Goal: Task Accomplishment & Management: Use online tool/utility

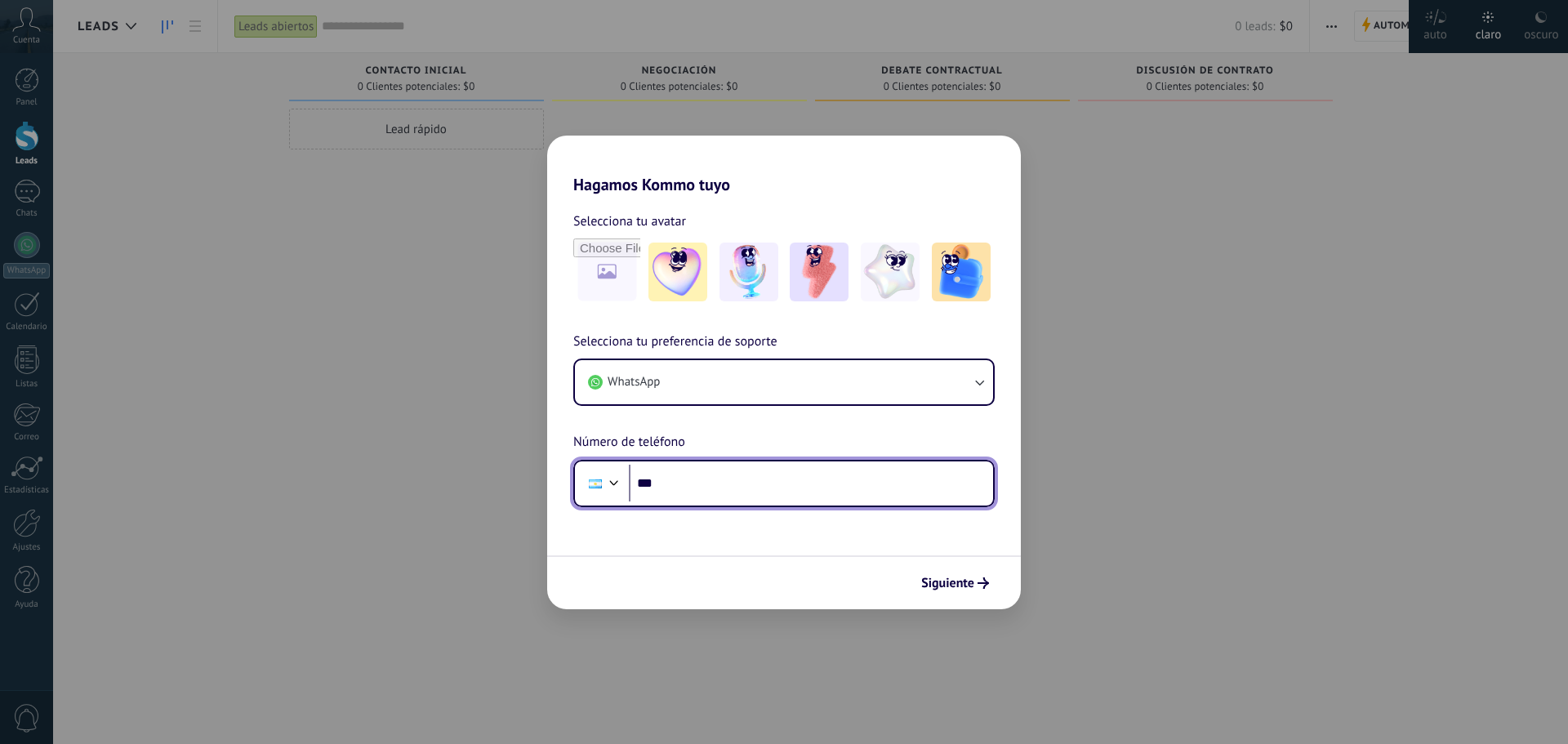
click at [738, 502] on input "***" at bounding box center [810, 483] width 364 height 38
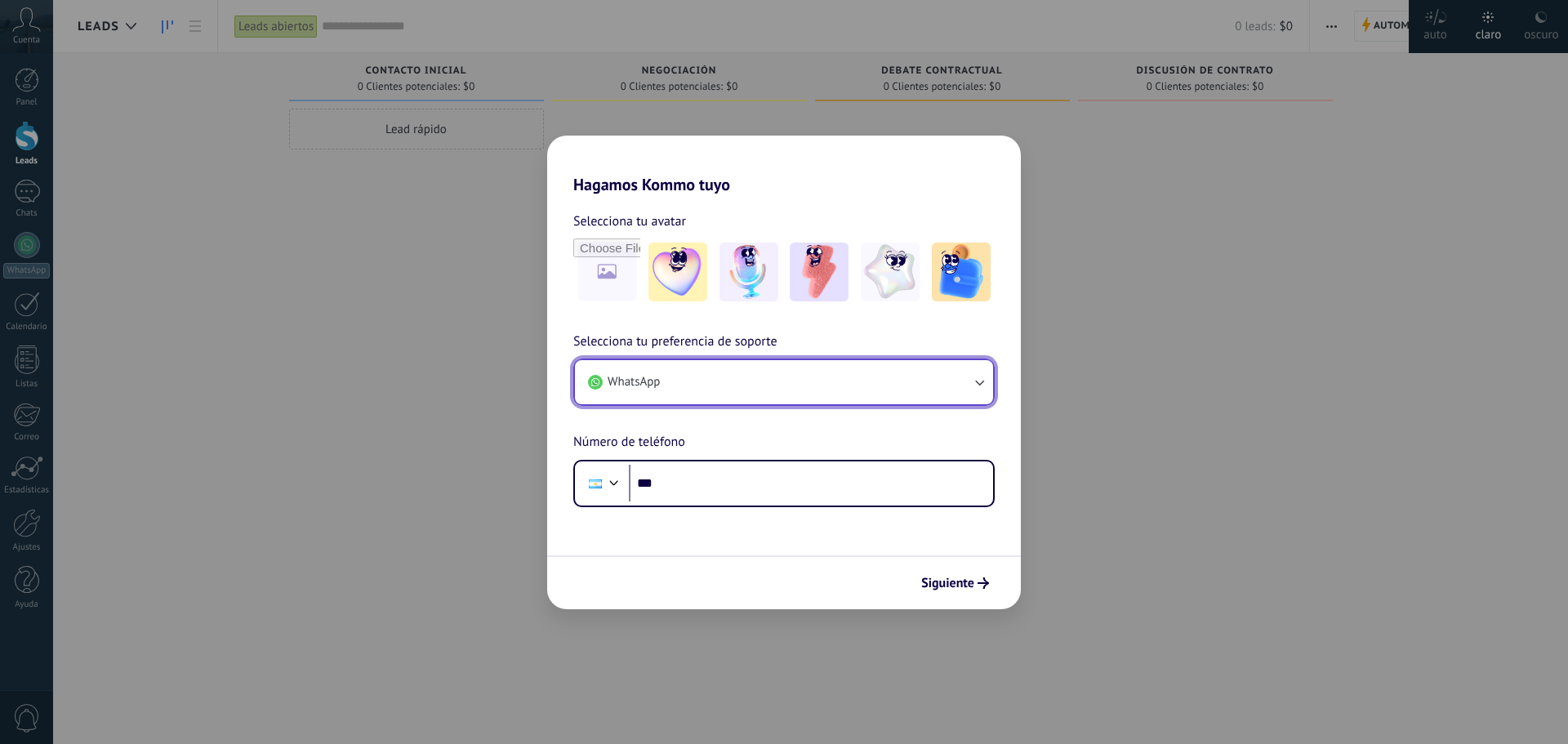
click at [739, 388] on button "WhatsApp" at bounding box center [784, 382] width 418 height 44
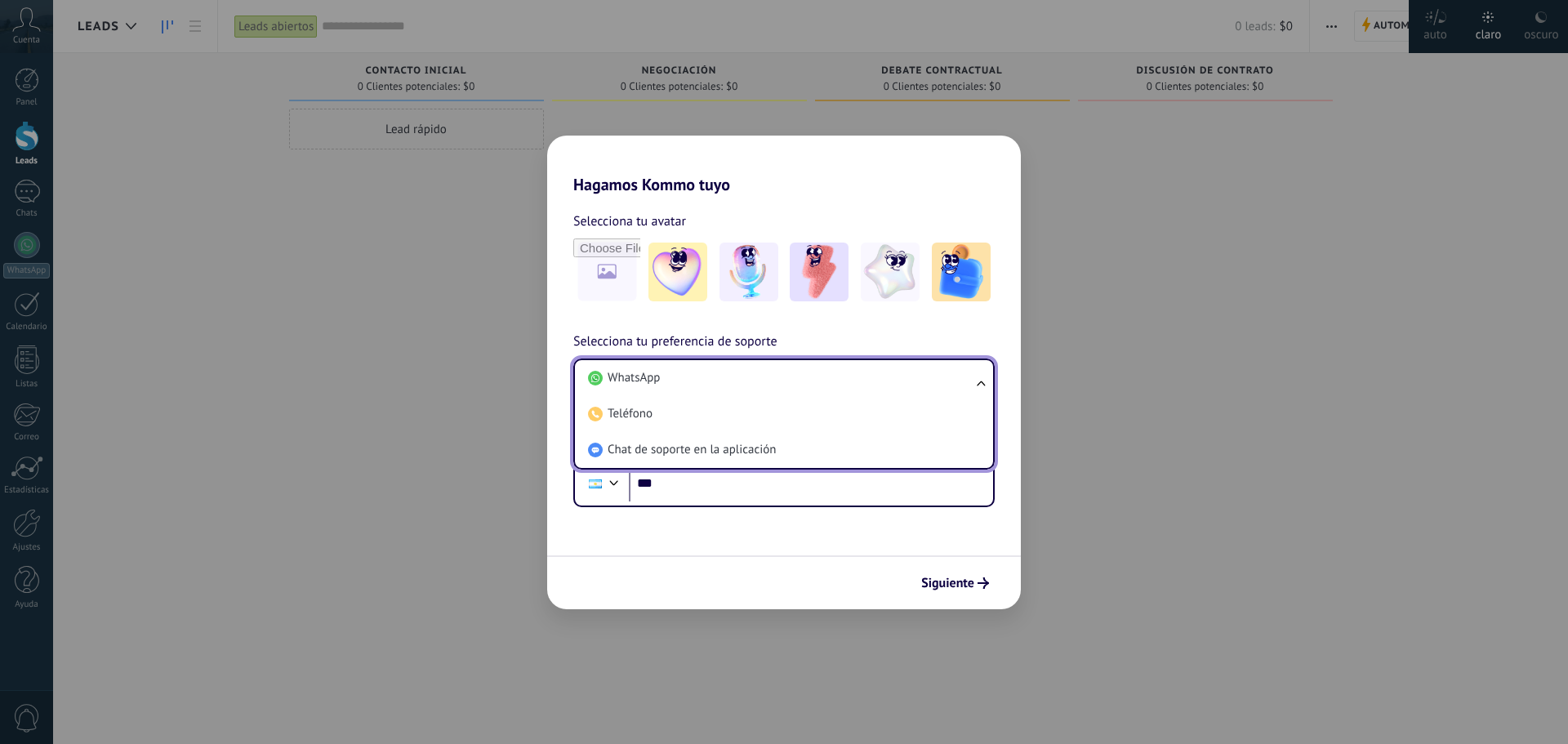
click at [739, 388] on li "WhatsApp" at bounding box center [781, 378] width 399 height 36
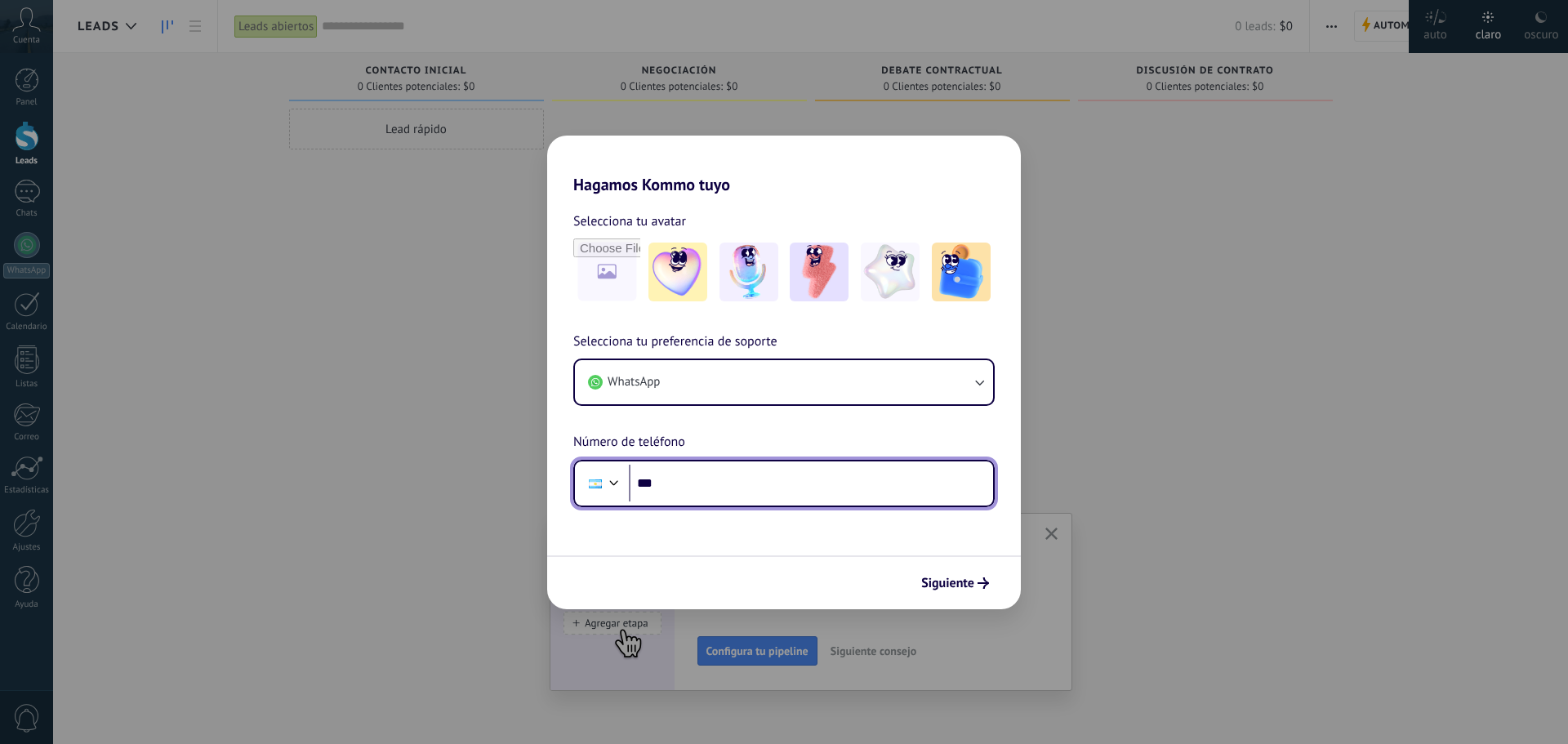
click at [766, 478] on input "***" at bounding box center [810, 483] width 364 height 38
click at [743, 502] on input "***" at bounding box center [810, 483] width 364 height 38
click at [746, 490] on input "***" at bounding box center [810, 483] width 364 height 38
type input "**********"
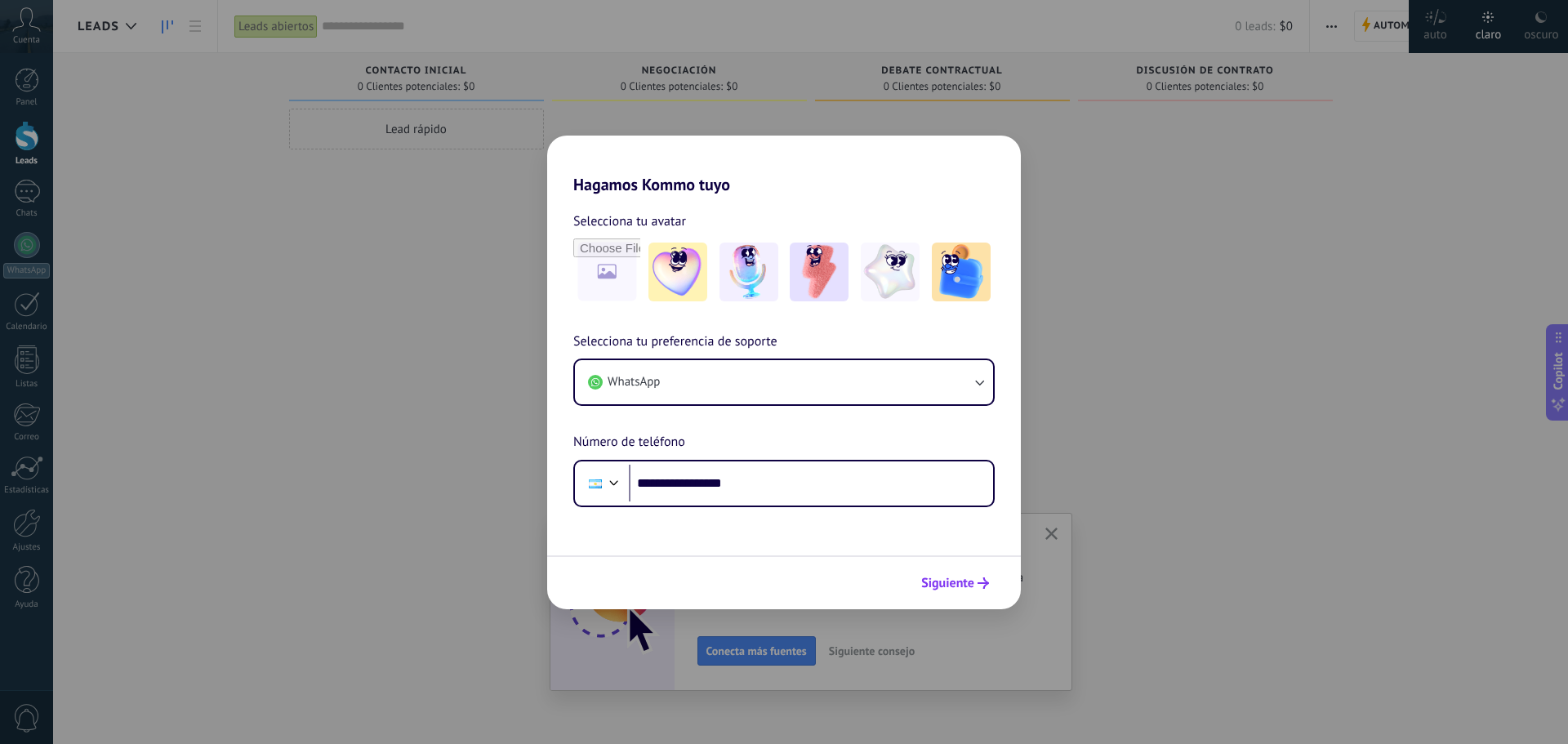
click at [951, 588] on span "Siguiente" at bounding box center [947, 582] width 53 height 11
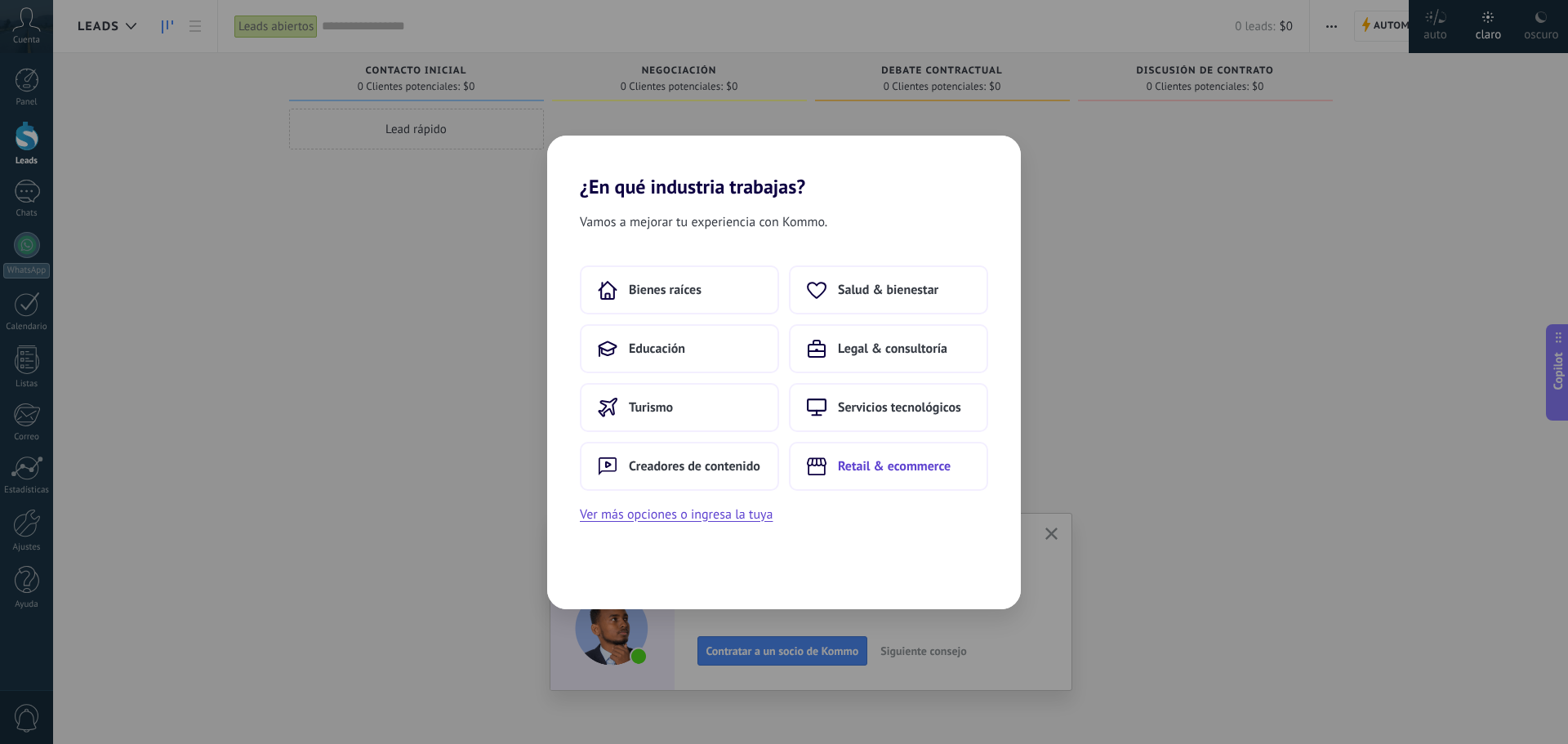
click at [898, 483] on button "Retail & ecommerce" at bounding box center [888, 466] width 199 height 49
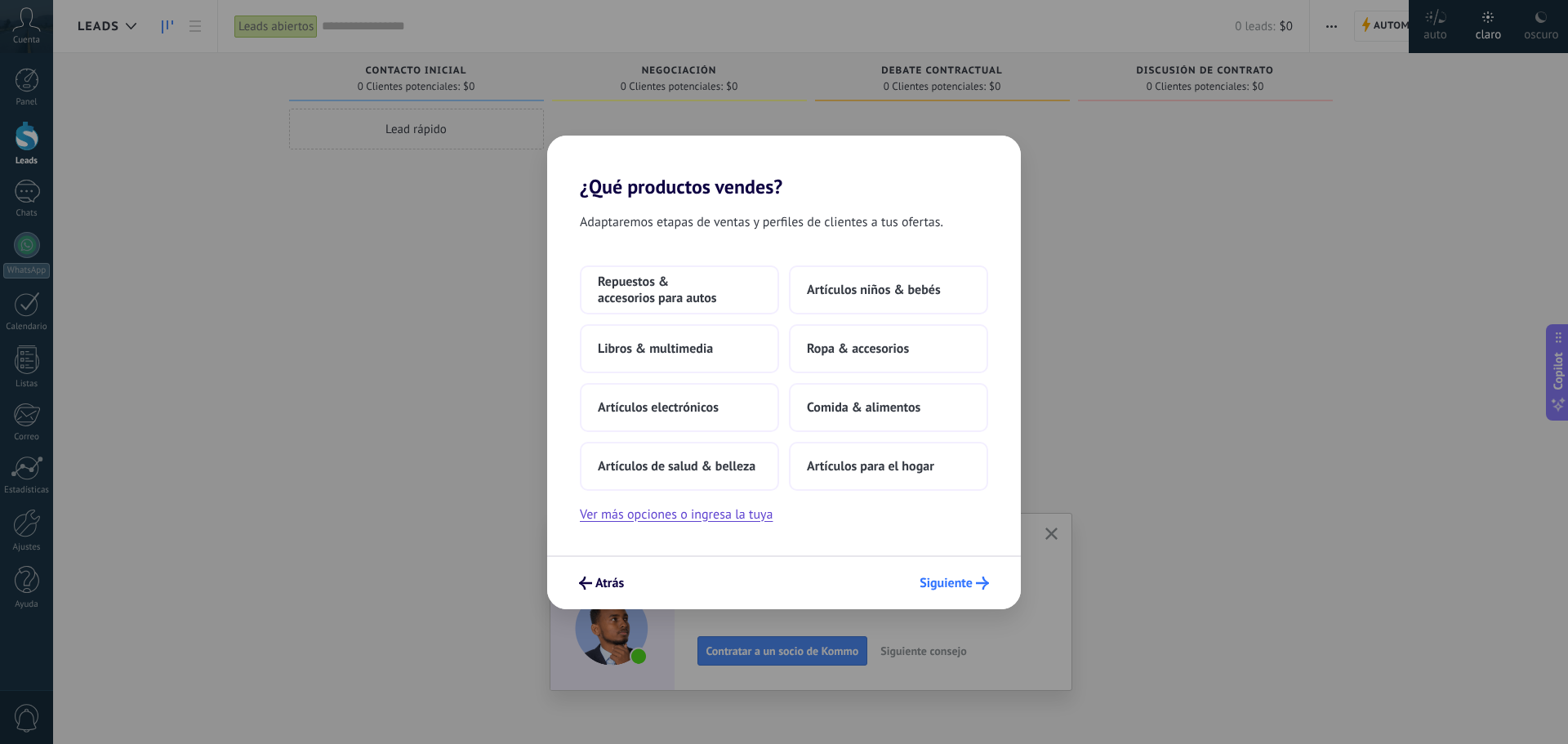
click at [950, 583] on span "Siguiente" at bounding box center [946, 582] width 53 height 11
click at [905, 483] on button "Artículos para el hogar" at bounding box center [888, 466] width 199 height 49
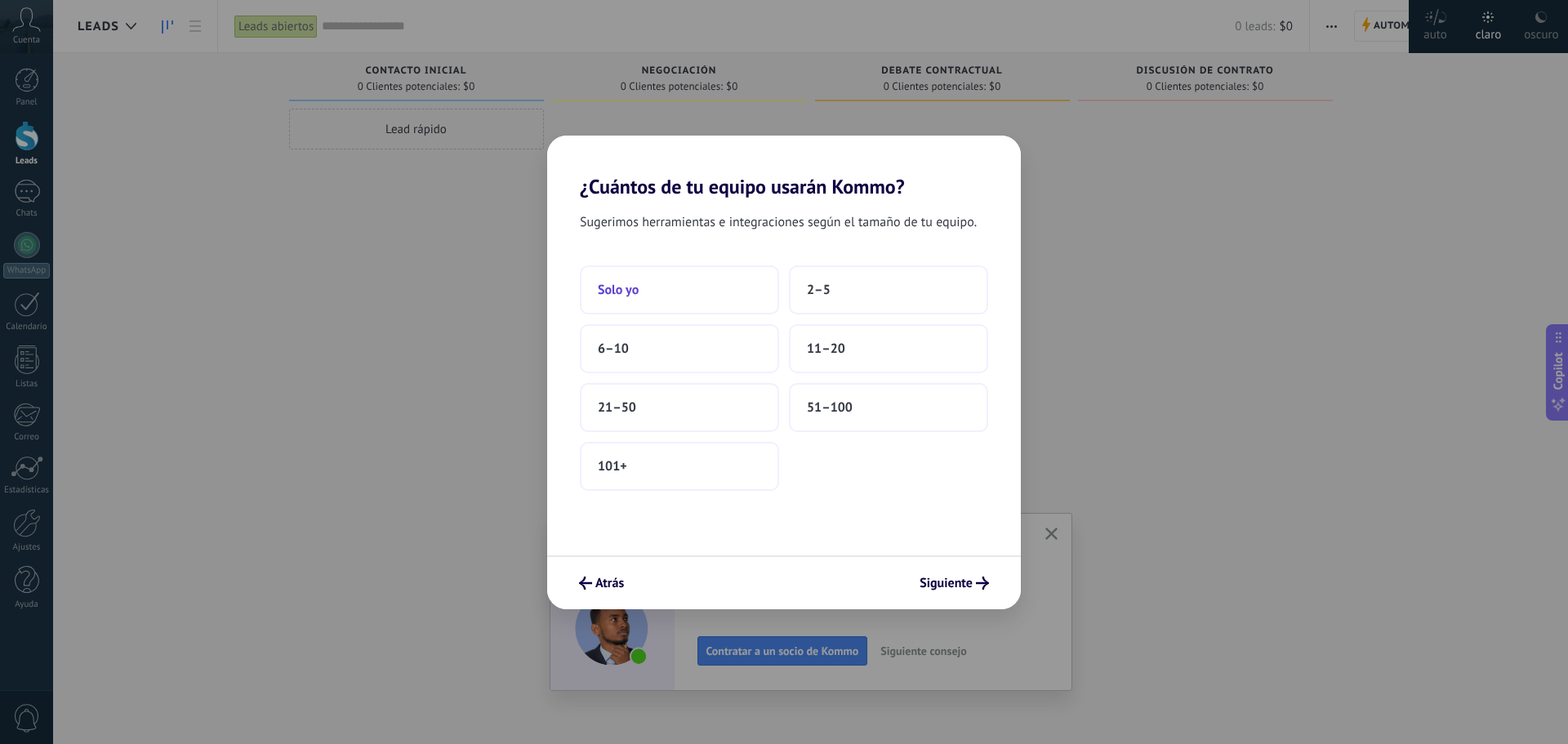
click at [704, 287] on button "Solo yo" at bounding box center [679, 290] width 199 height 49
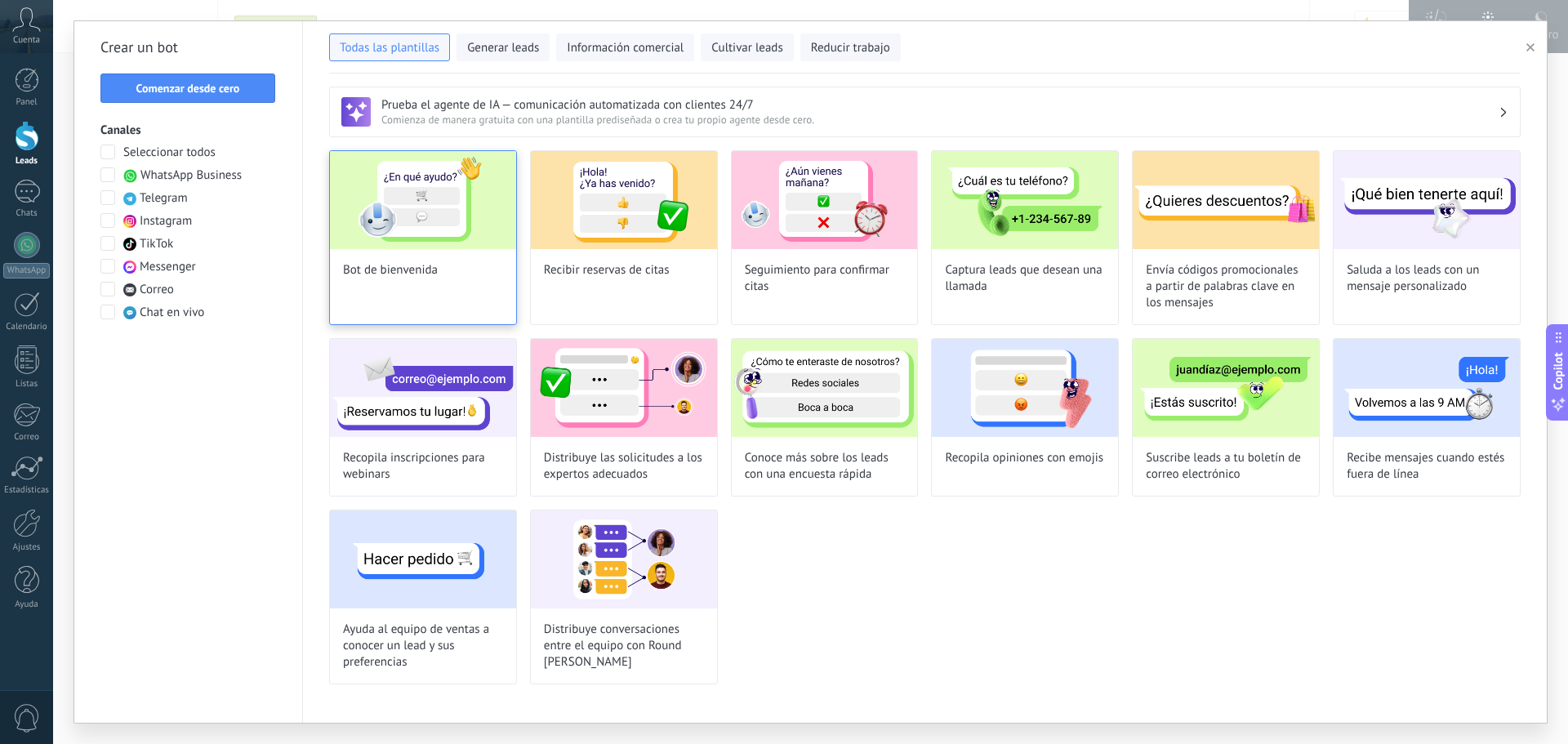
click at [439, 216] on img at bounding box center [422, 200] width 186 height 98
type input "**********"
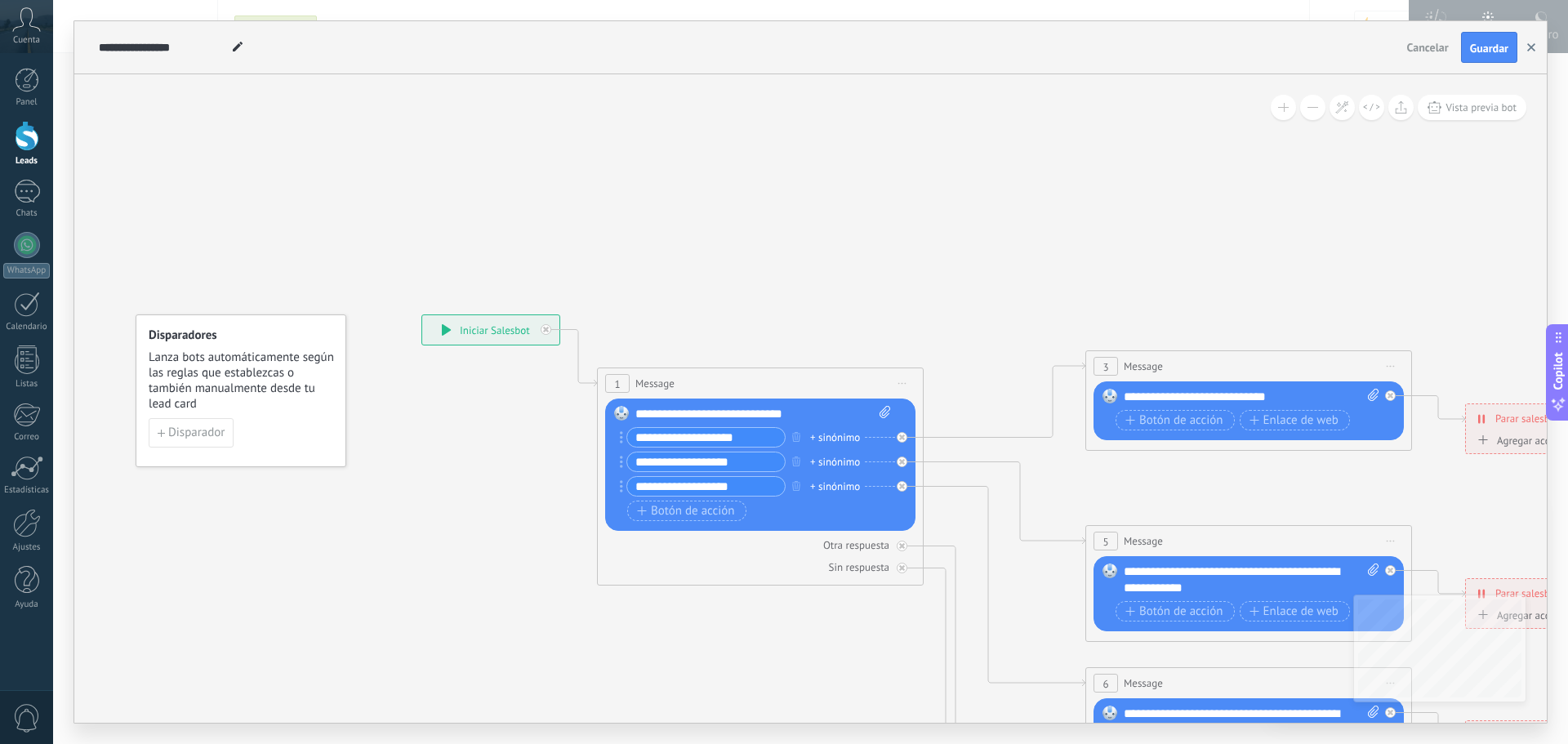
click at [1530, 50] on use "button" at bounding box center [1530, 47] width 8 height 8
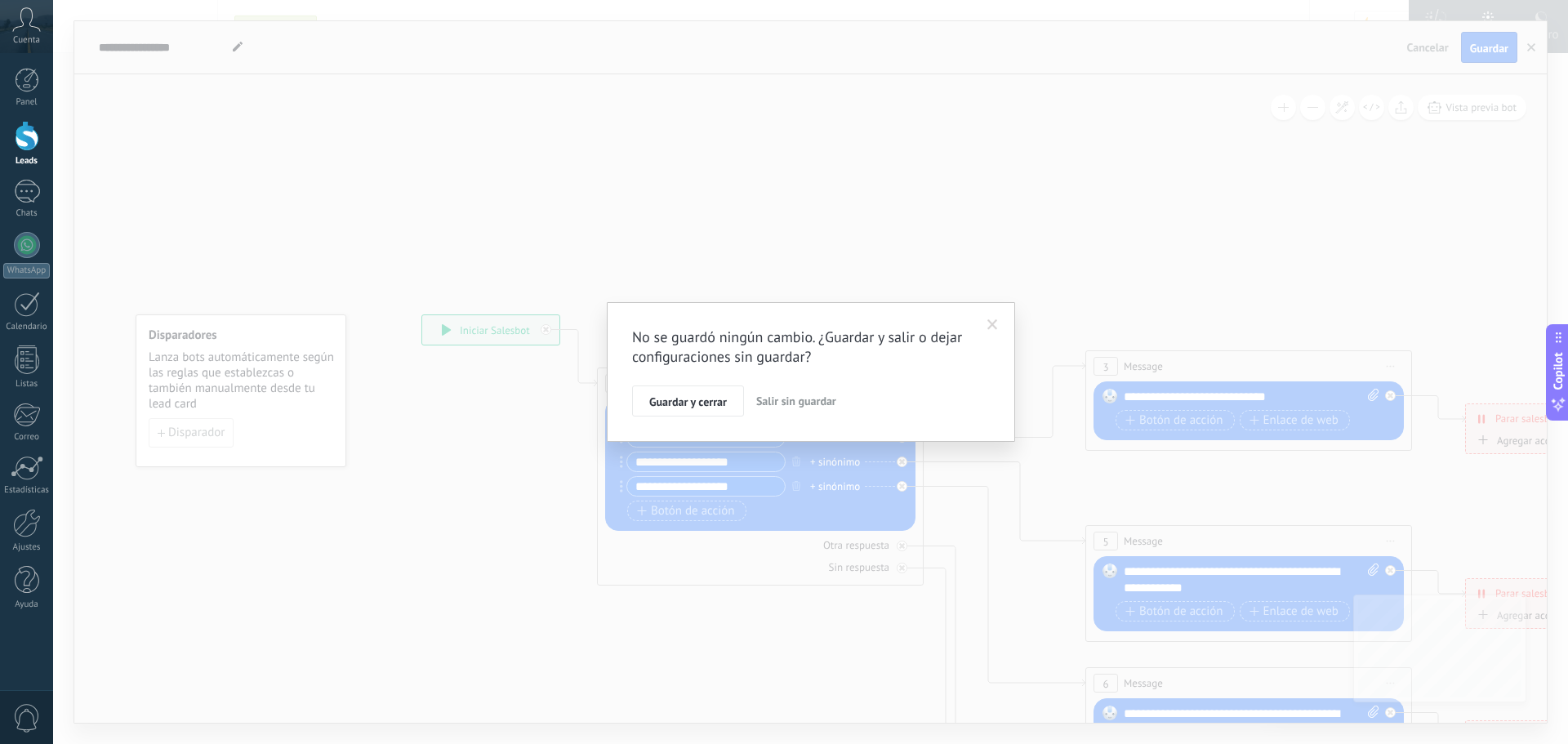
drag, startPoint x: 767, startPoint y: 399, endPoint x: 723, endPoint y: 407, distance: 44.7
click at [751, 404] on button "Salir sin guardar" at bounding box center [796, 400] width 93 height 31
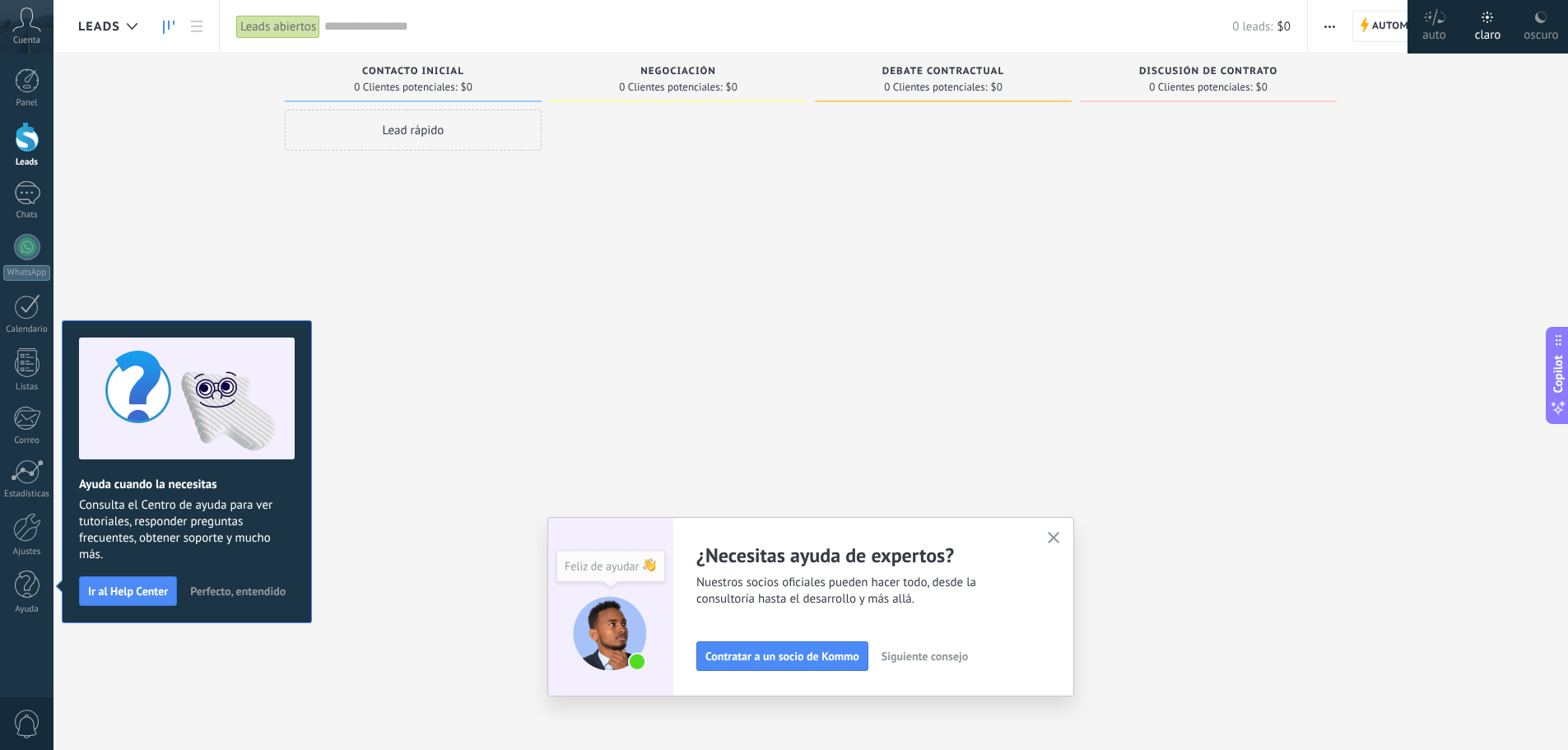
drag, startPoint x: 1061, startPoint y: 536, endPoint x: 1040, endPoint y: 532, distance: 21.4
click at [1060, 536] on icon "button" at bounding box center [1054, 538] width 12 height 12
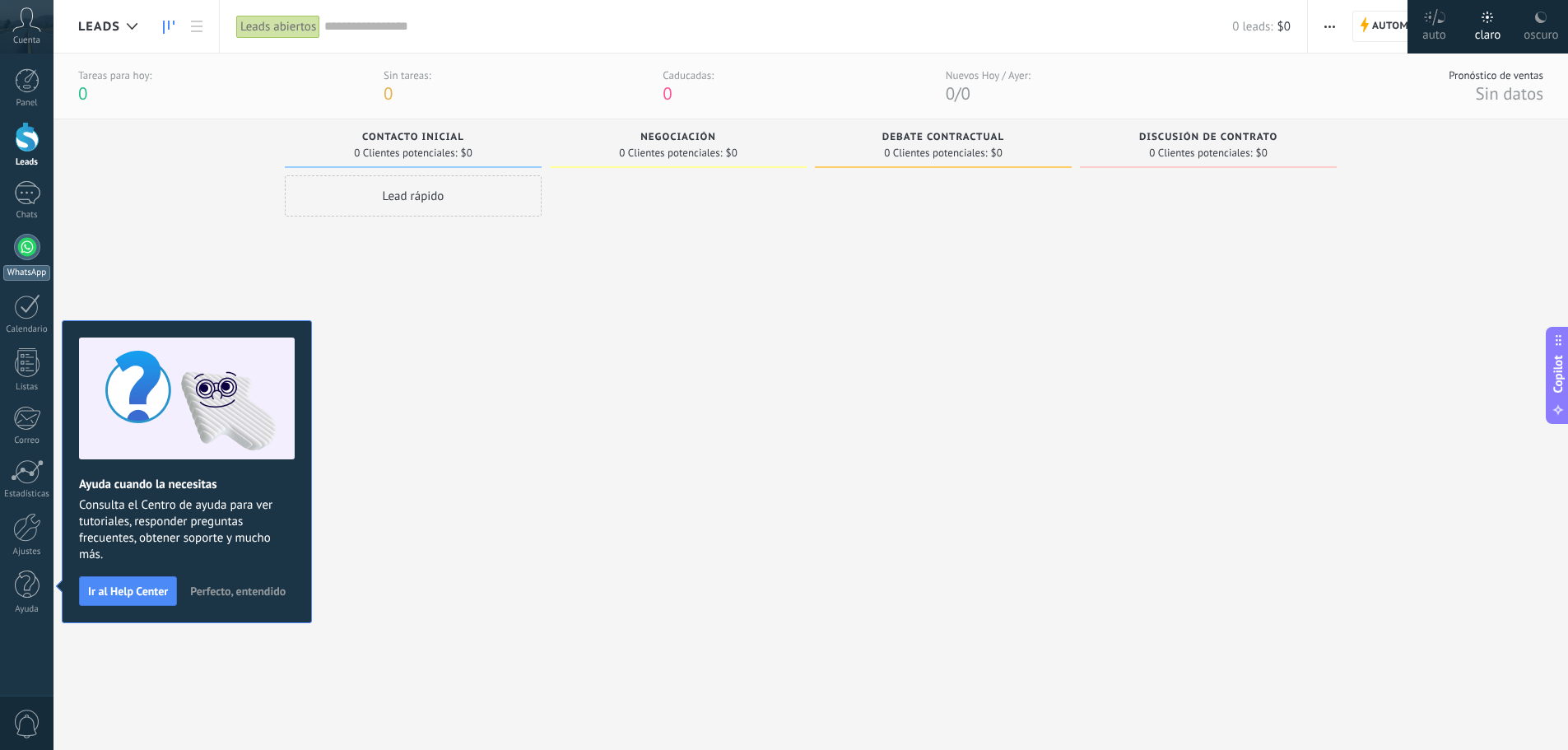
click at [31, 260] on link "WhatsApp" at bounding box center [26, 256] width 54 height 47
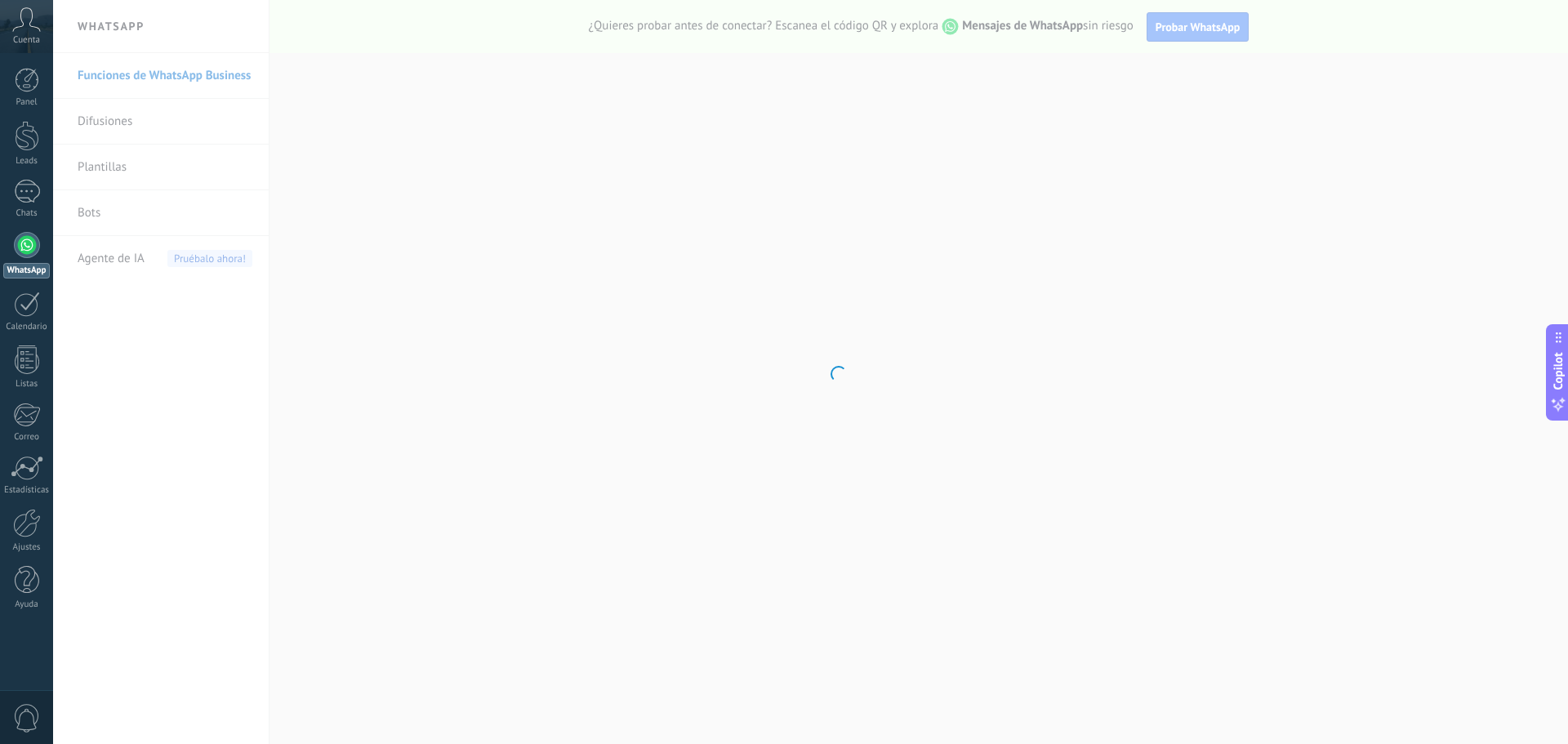
drag, startPoint x: 691, startPoint y: 266, endPoint x: 391, endPoint y: 246, distance: 300.7
click at [690, 266] on body ".abccls-1,.abccls-2{fill-rule:evenodd}.abccls-2{fill:#fff} .abfcls-1{fill:none}…" at bounding box center [784, 372] width 1568 height 744
click at [7, 203] on link "Chats" at bounding box center [26, 199] width 53 height 39
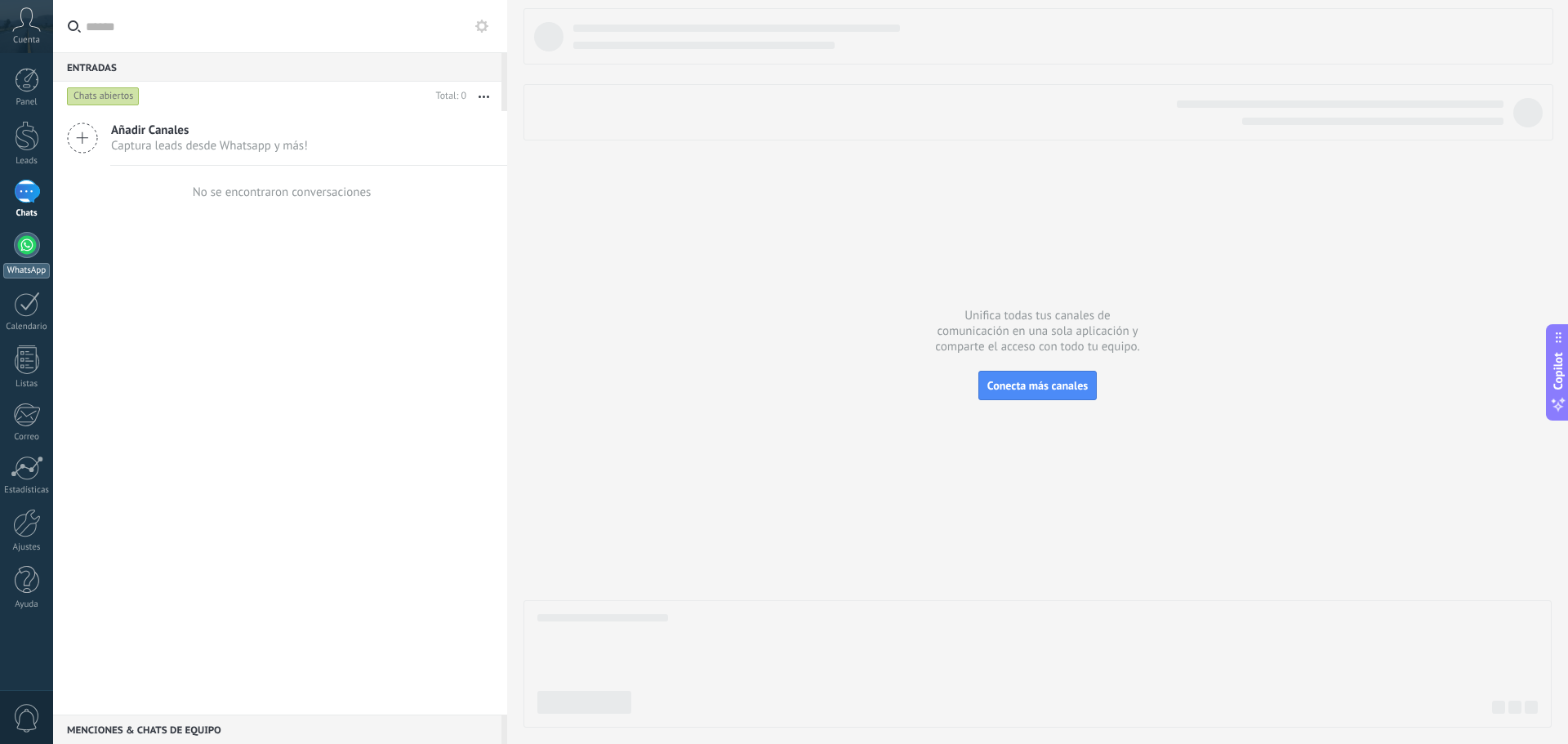
click at [18, 254] on div at bounding box center [27, 245] width 26 height 26
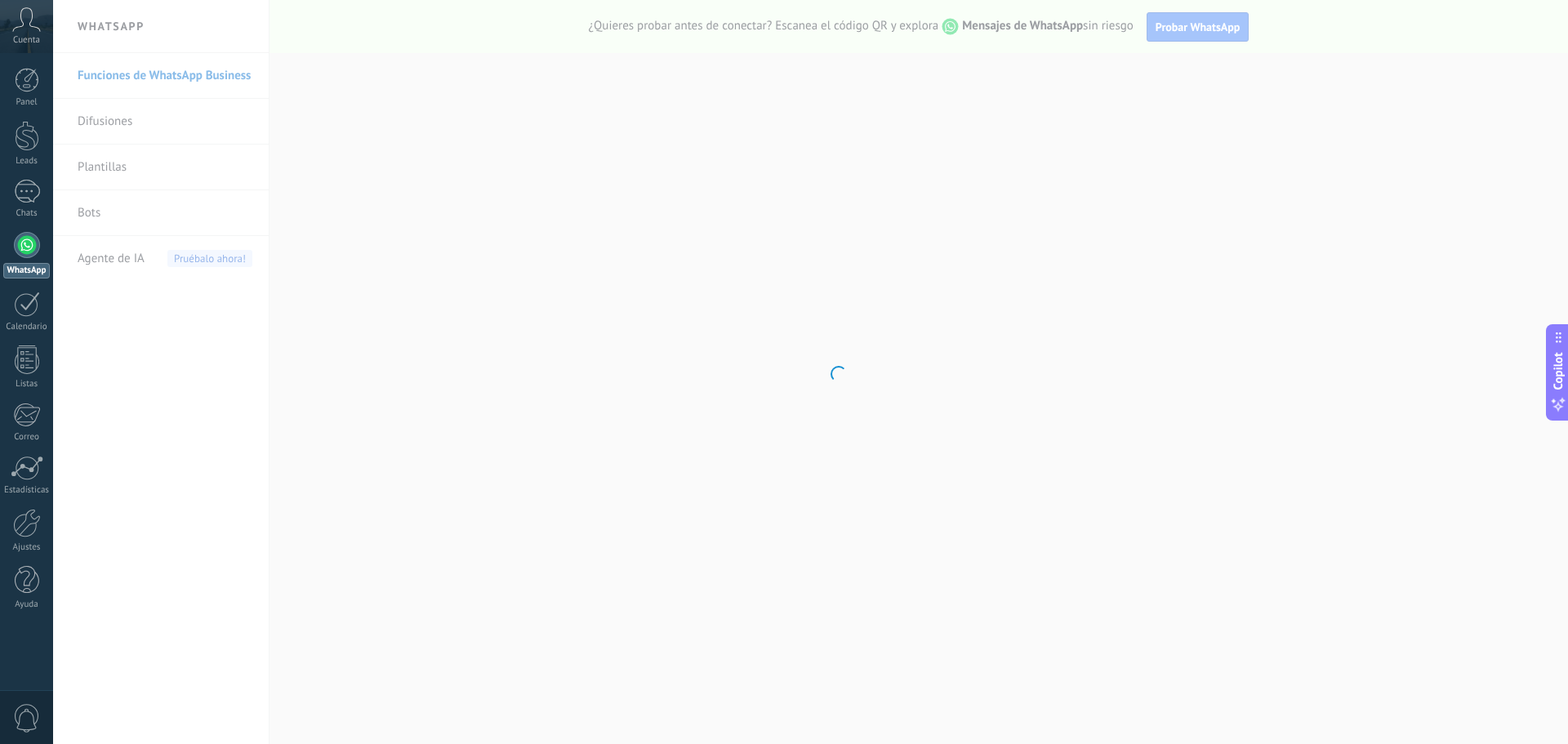
click at [191, 79] on body ".abccls-1,.abccls-2{fill-rule:evenodd}.abccls-2{fill:#fff} .abfcls-1{fill:none}…" at bounding box center [784, 372] width 1568 height 744
click at [111, 204] on body ".abccls-1,.abccls-2{fill-rule:evenodd}.abccls-2{fill:#fff} .abfcls-1{fill:none}…" at bounding box center [784, 372] width 1568 height 744
click at [94, 219] on body ".abccls-1,.abccls-2{fill-rule:evenodd}.abccls-2{fill:#fff} .abfcls-1{fill:none}…" at bounding box center [784, 372] width 1568 height 744
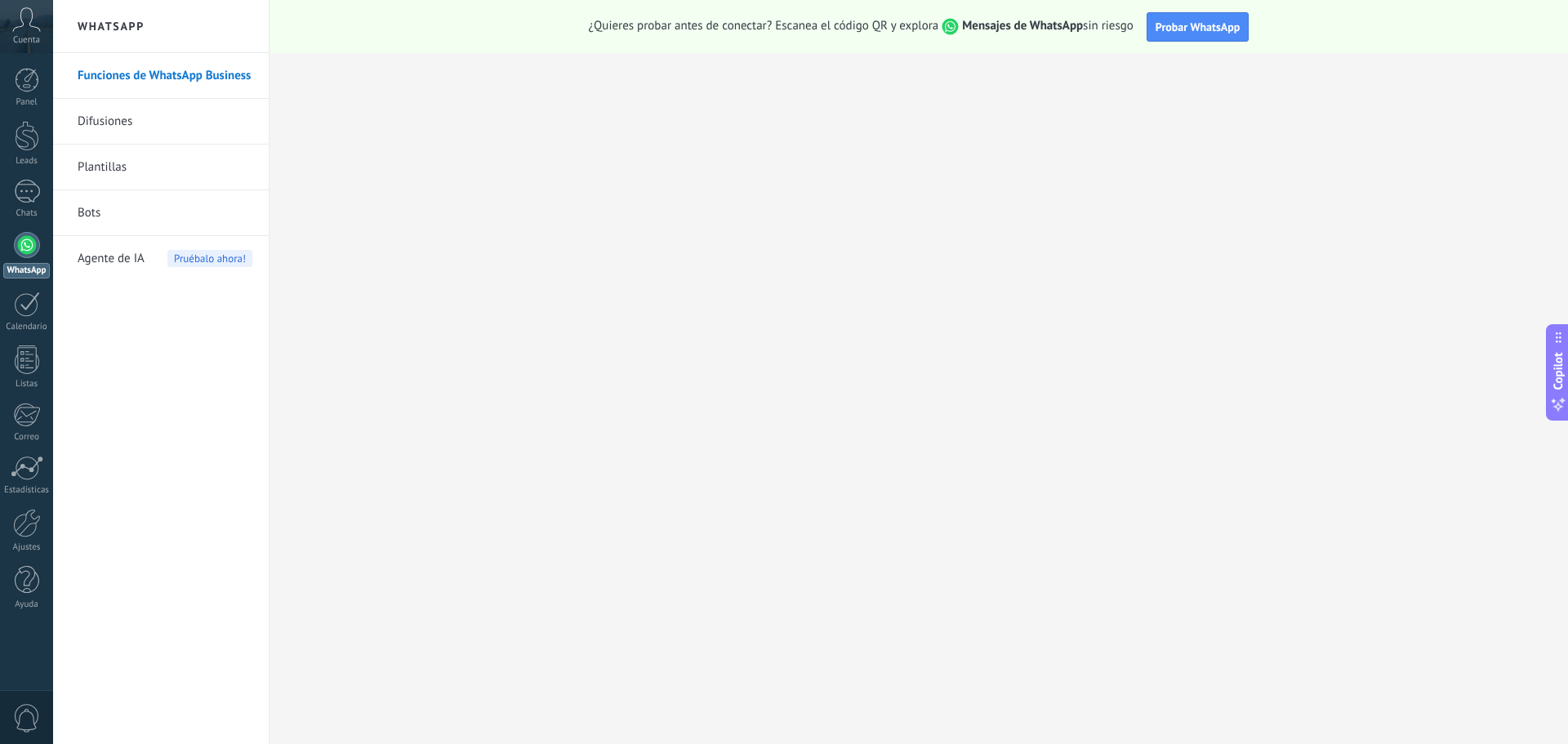
click at [125, 205] on link "Bots" at bounding box center [165, 213] width 175 height 45
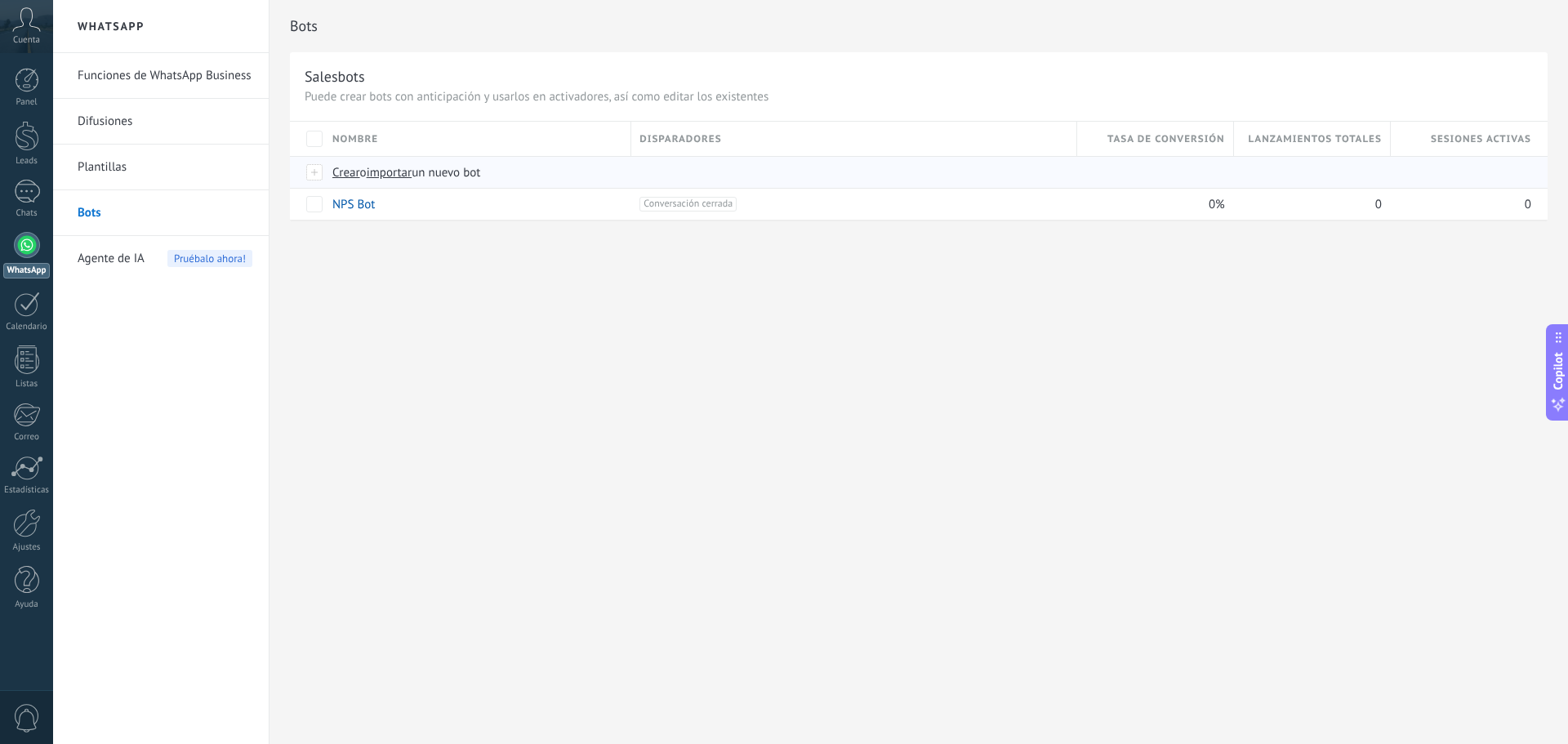
click at [350, 172] on span "Crear" at bounding box center [346, 173] width 28 height 16
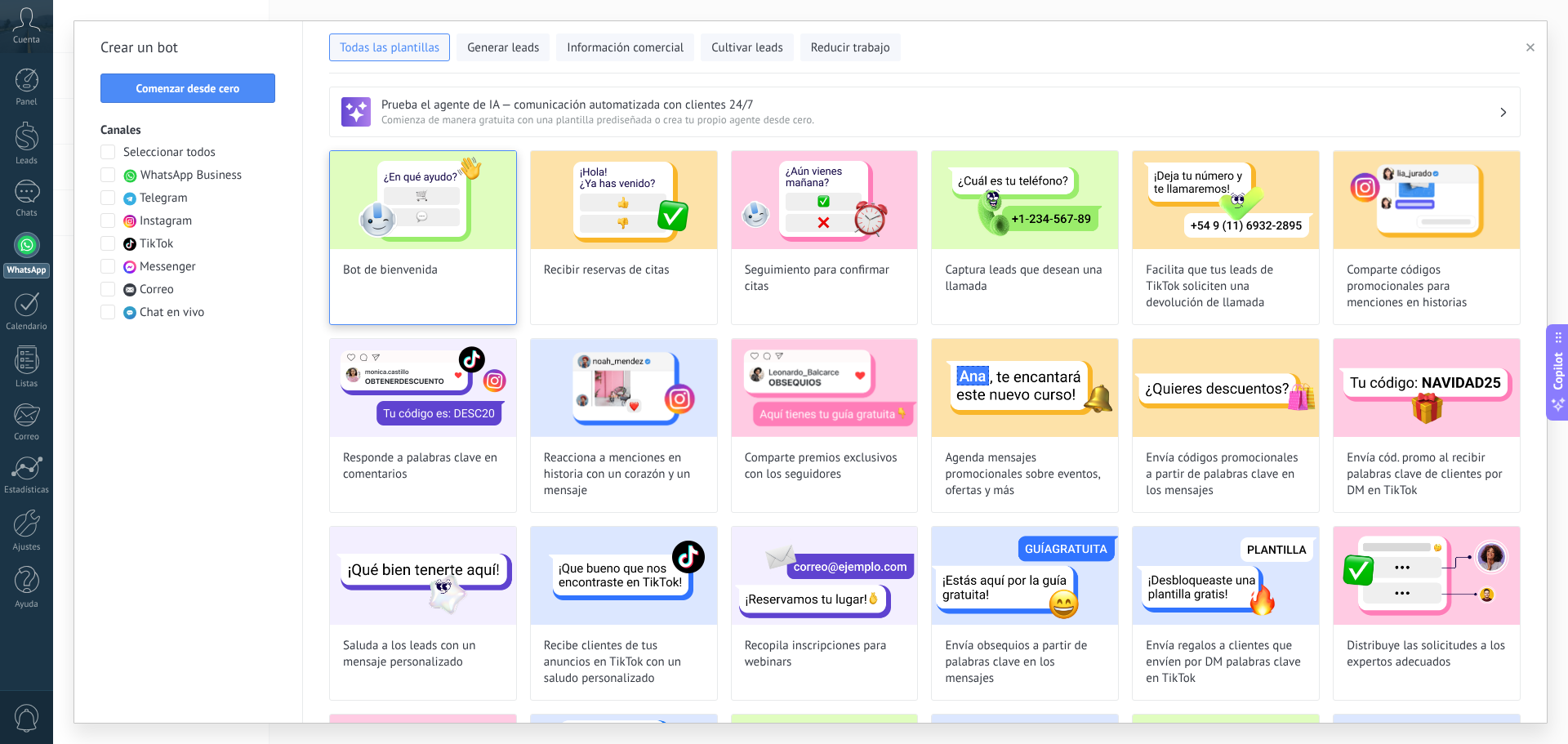
click at [426, 263] on span "Bot de bienvenida" at bounding box center [390, 270] width 94 height 17
type input "**********"
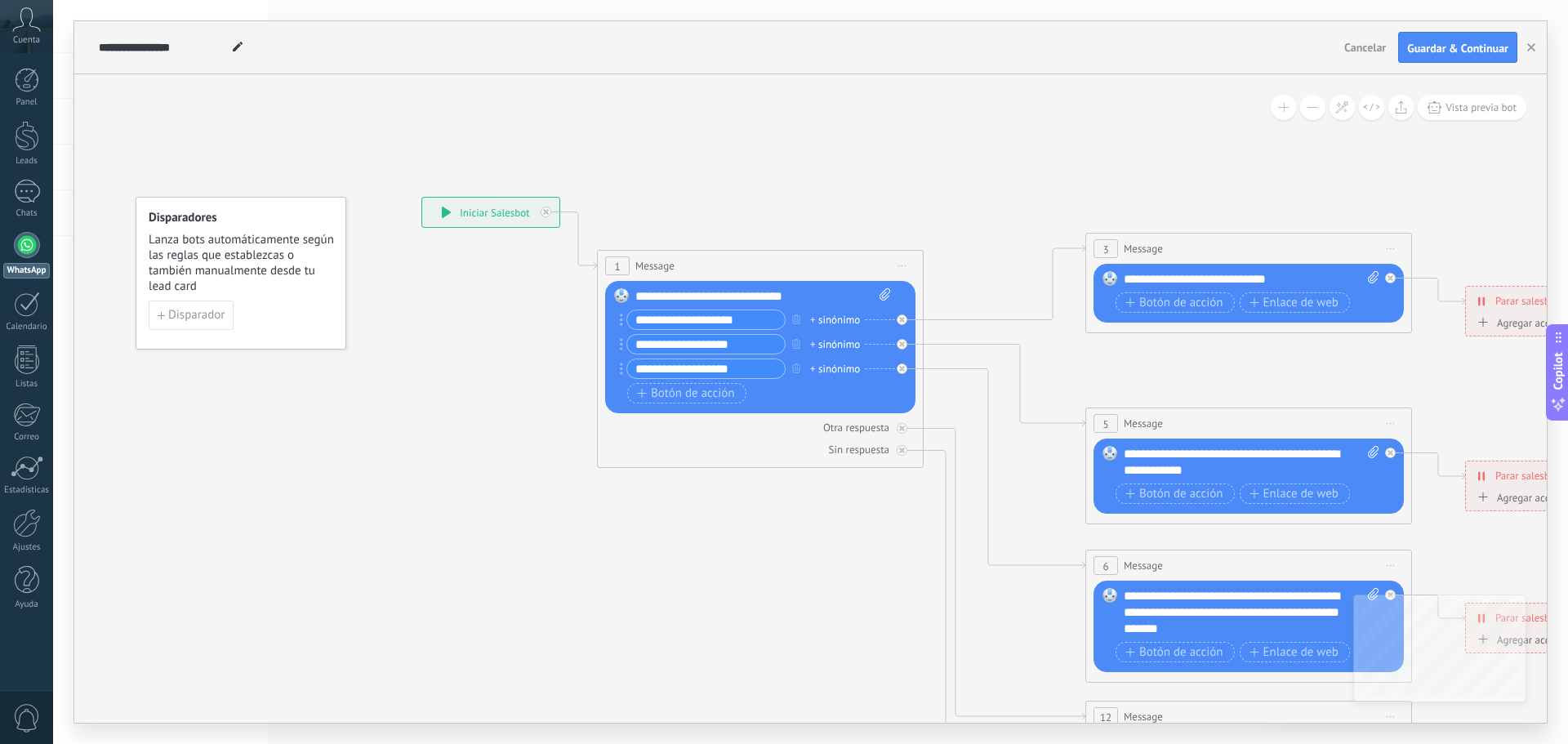
click at [440, 209] on div "**********" at bounding box center [490, 212] width 137 height 30
click at [1464, 45] on span "Guardar & Continuar" at bounding box center [1458, 48] width 101 height 11
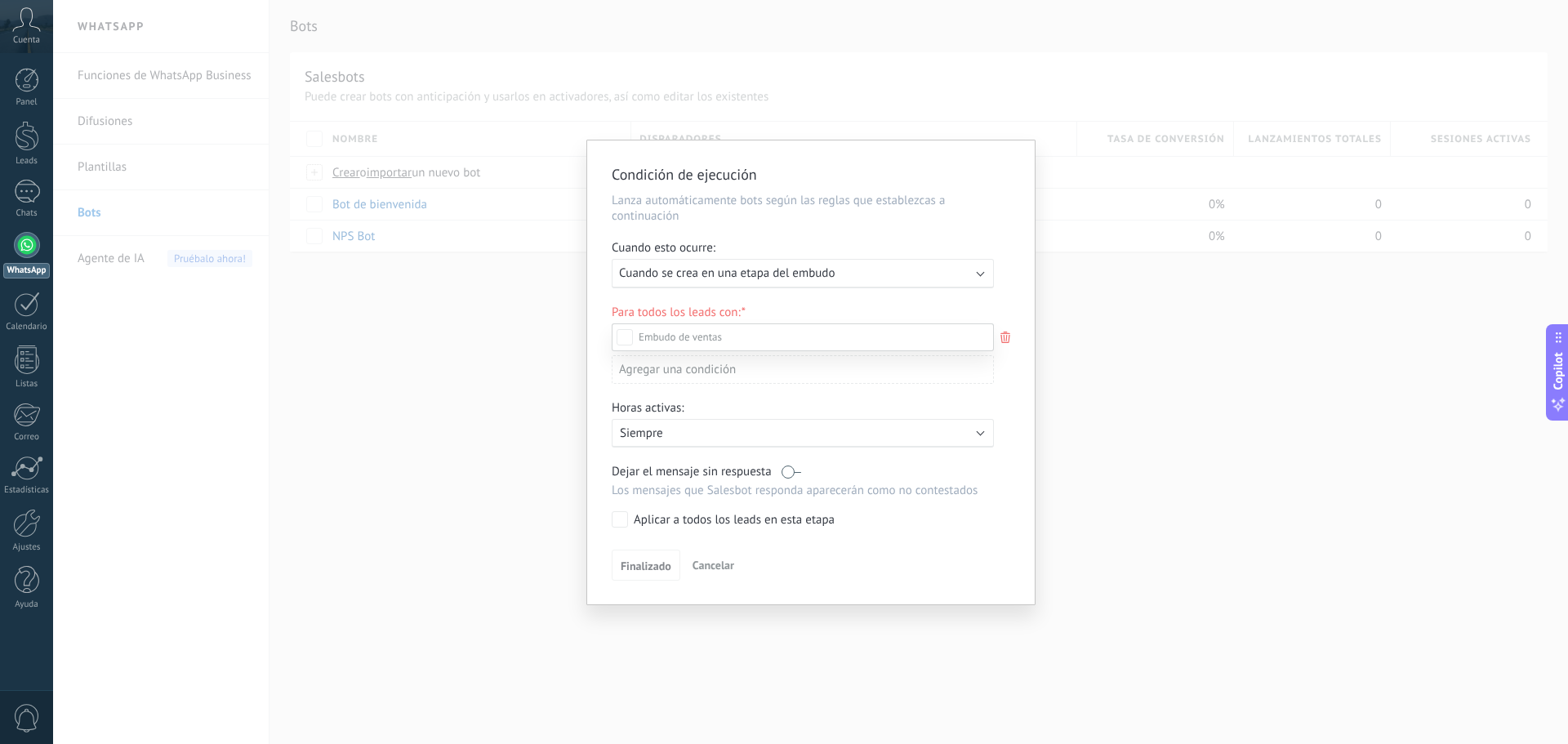
click at [794, 274] on div at bounding box center [810, 372] width 1515 height 744
click at [794, 274] on span "Cuando se crea en una etapa del embudo" at bounding box center [726, 274] width 216 height 16
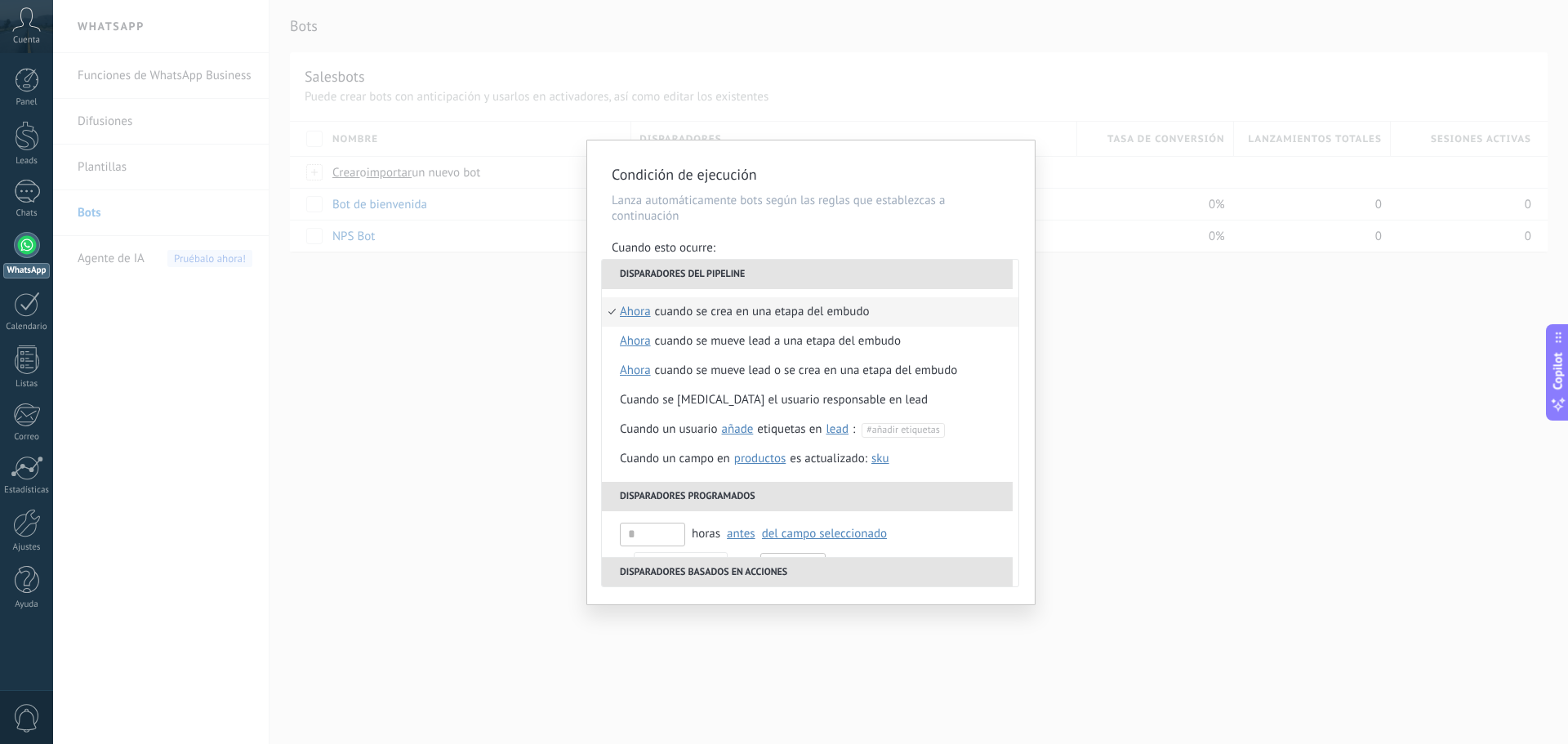
click at [794, 274] on li "Disparadores del pipeline" at bounding box center [807, 275] width 411 height 30
click at [808, 239] on div "Condición de ejecución Lanza automáticamente bots según las reglas que establez…" at bounding box center [811, 372] width 448 height 464
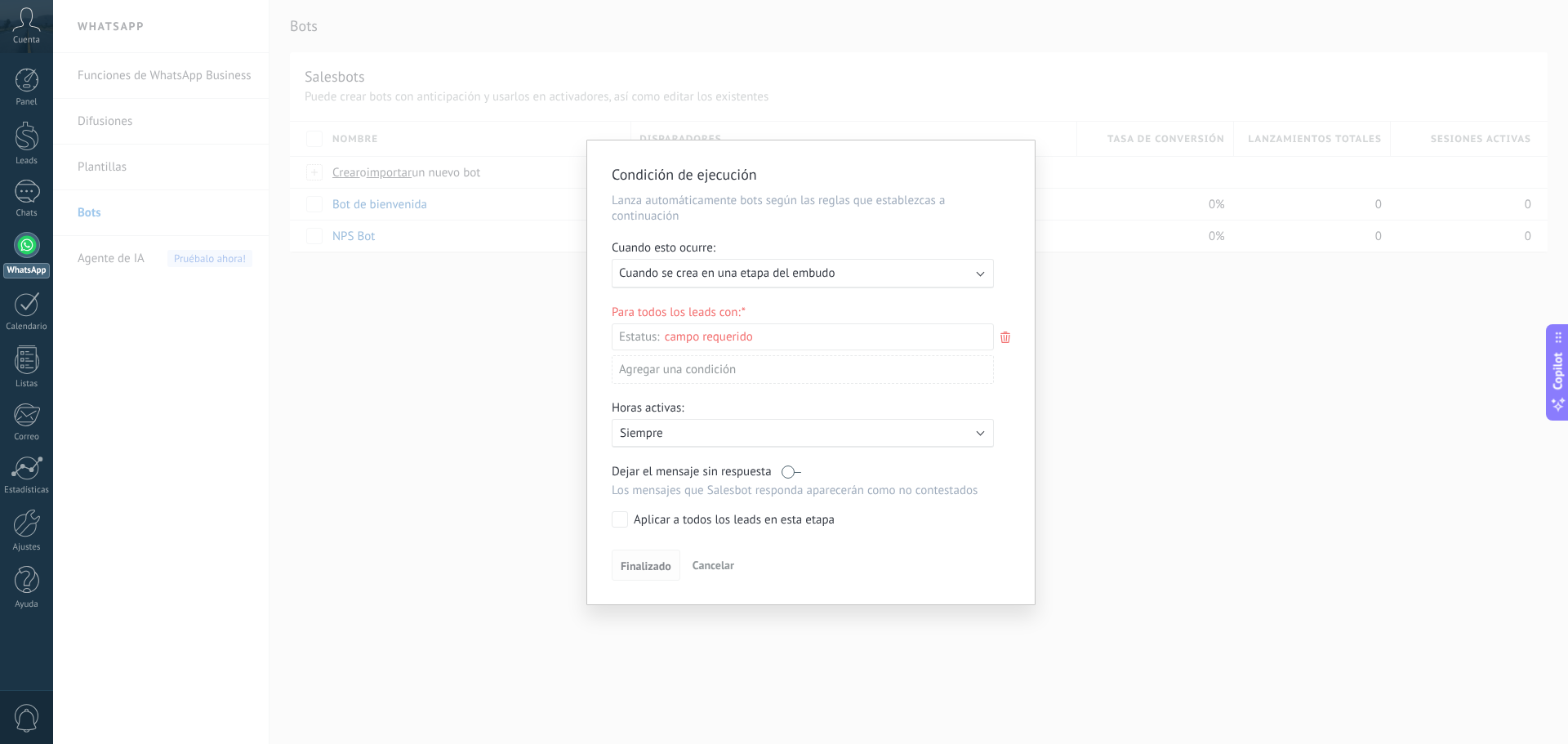
click at [638, 561] on span "Finalizado" at bounding box center [646, 566] width 51 height 11
click at [0, 0] on div "Leads Entrantes Nueva consulta Cualificado Cotización enviada Pedido creado Ped…" at bounding box center [0, 0] width 0 height 0
click at [0, 0] on label "Leads Entrantes" at bounding box center [0, 0] width 0 height 0
click at [1002, 448] on div at bounding box center [810, 372] width 1515 height 744
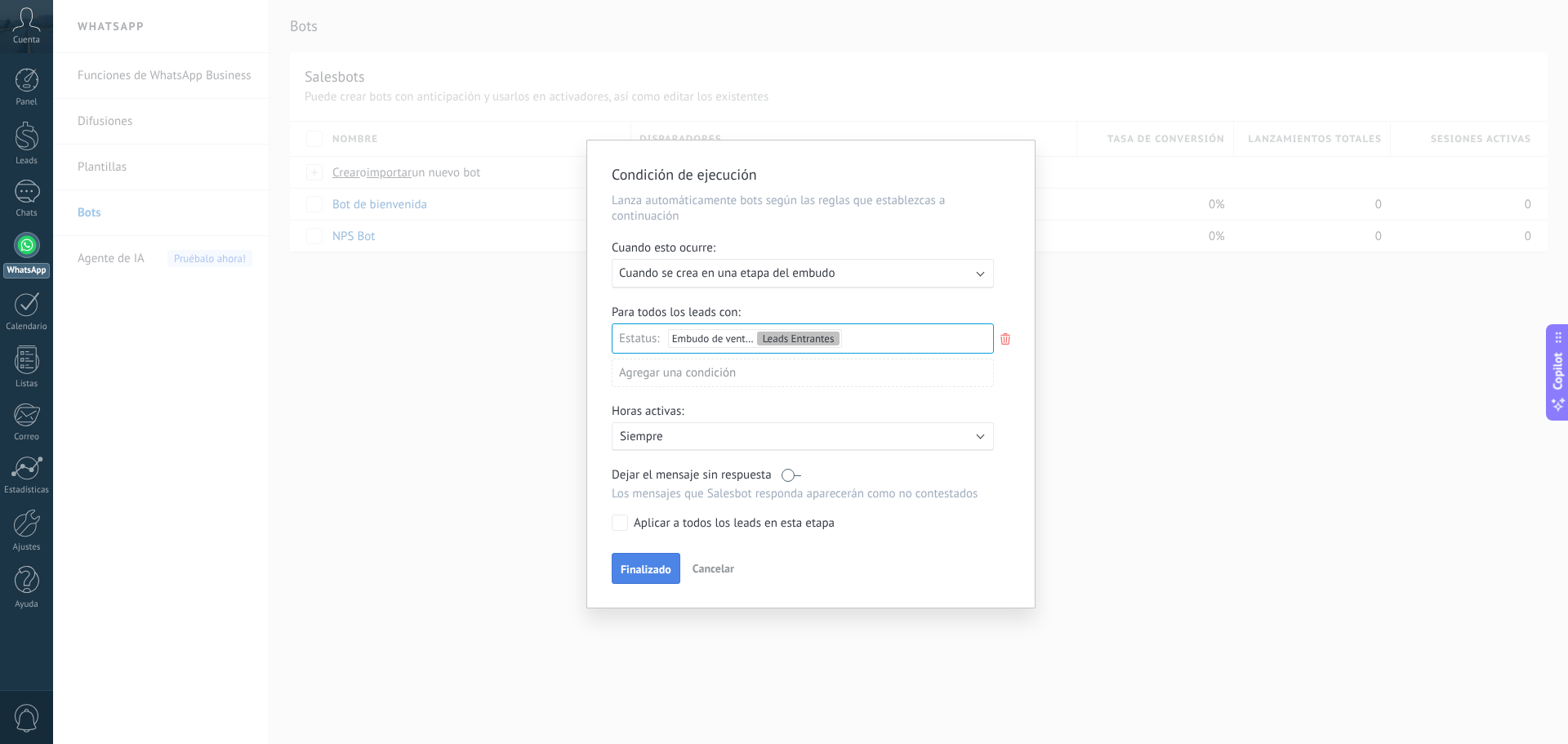
click at [654, 570] on span "Finalizado" at bounding box center [646, 569] width 51 height 11
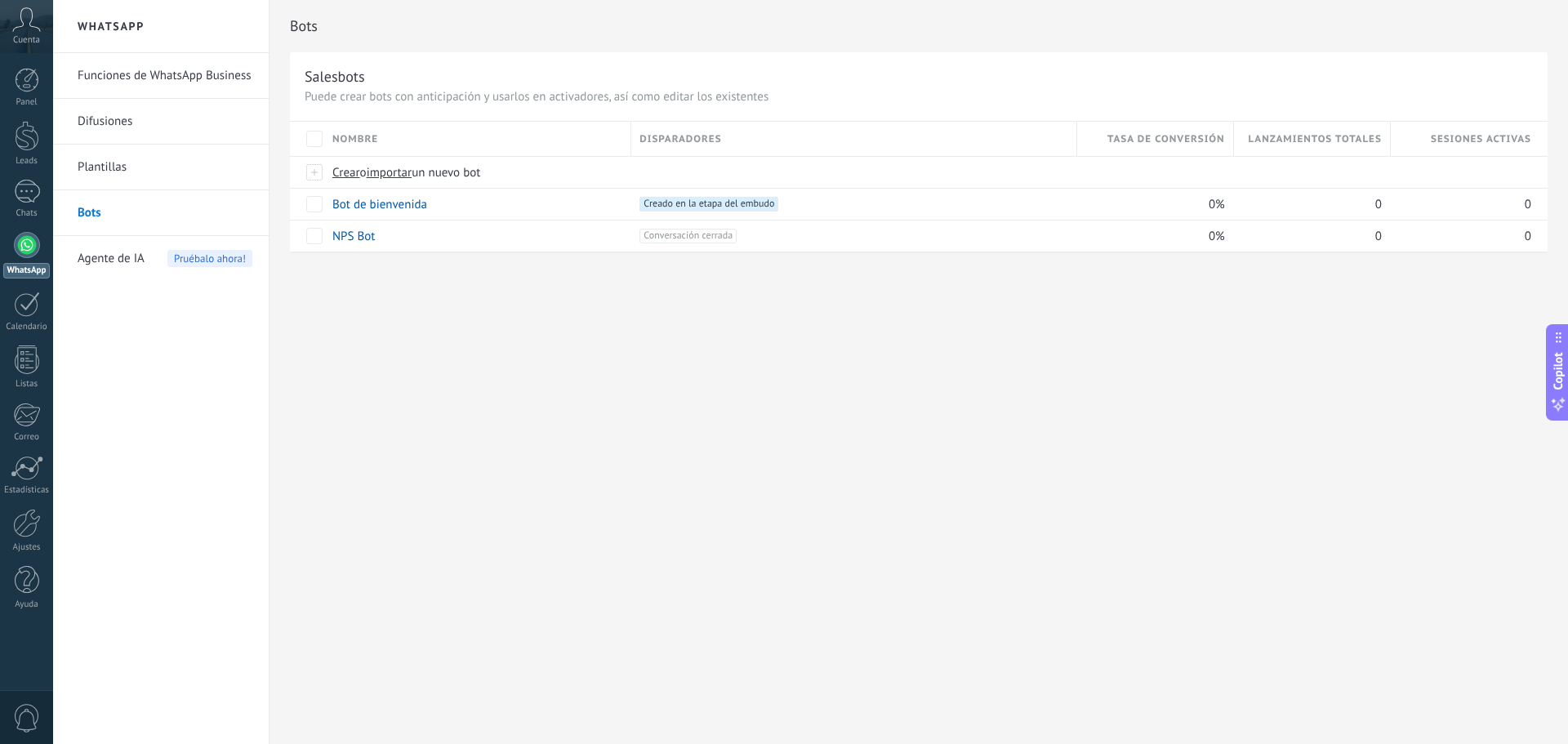
click at [30, 21] on icon at bounding box center [26, 19] width 29 height 24
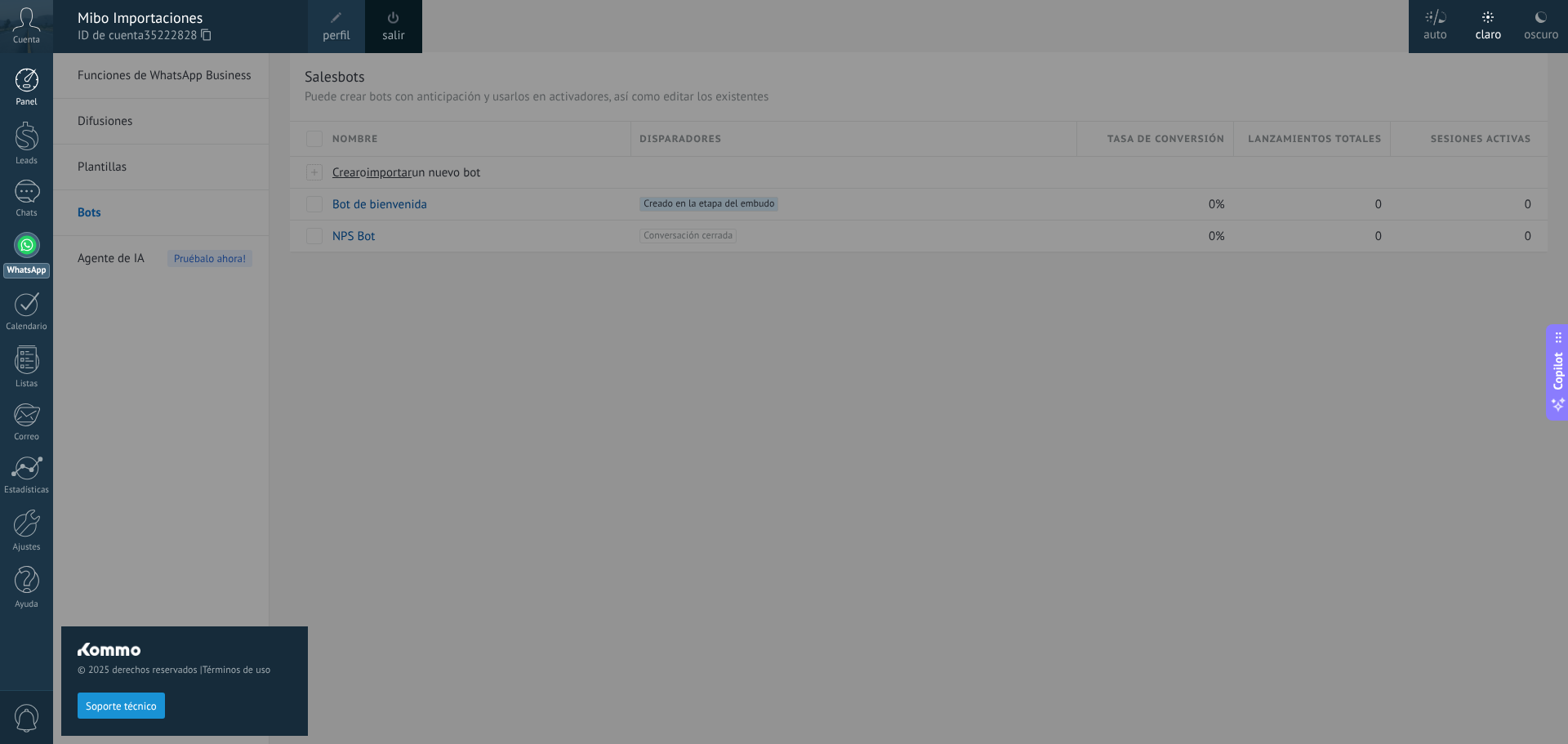
click at [38, 93] on link "Panel" at bounding box center [26, 88] width 53 height 40
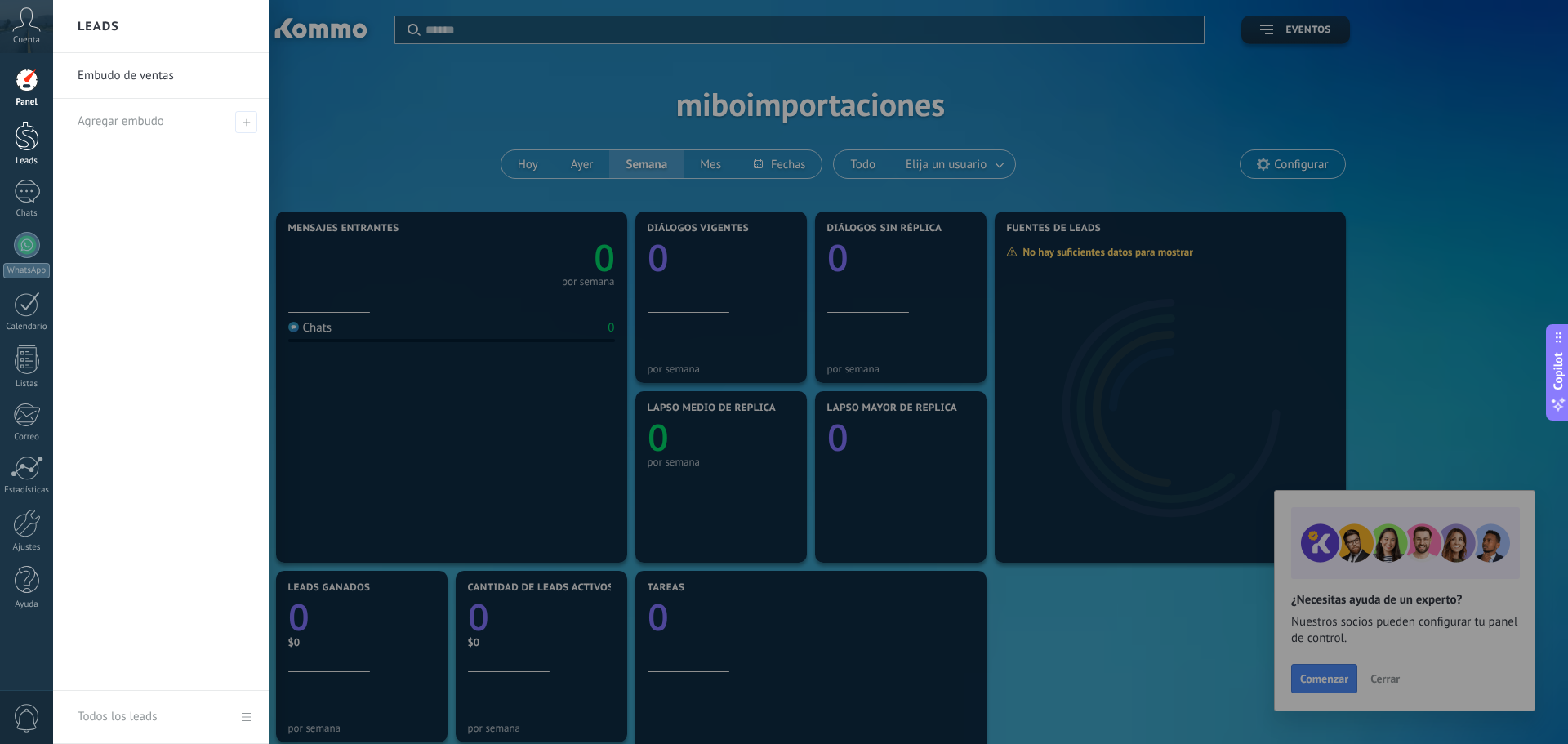
click at [31, 137] on div at bounding box center [27, 136] width 24 height 31
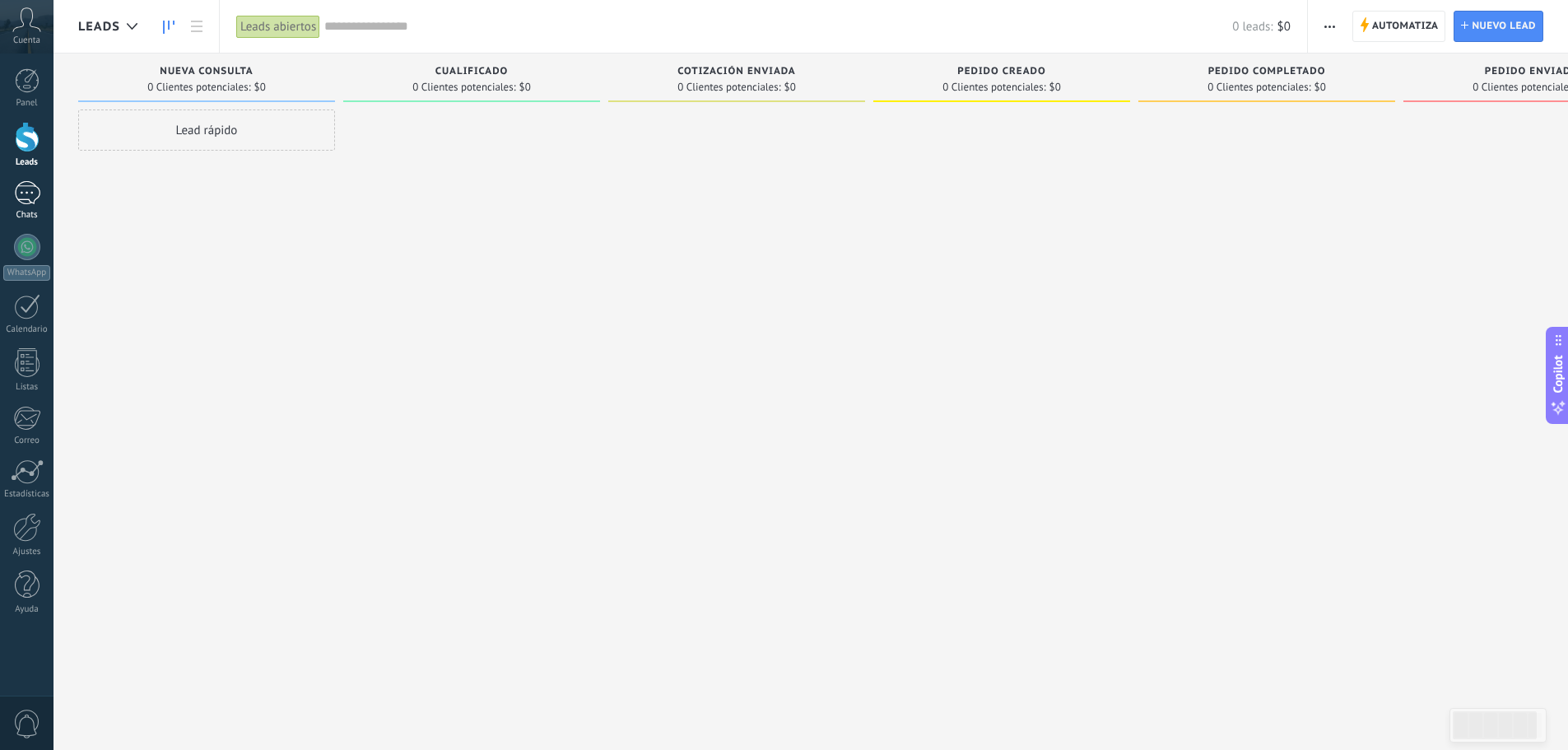
click at [26, 192] on div at bounding box center [27, 193] width 26 height 24
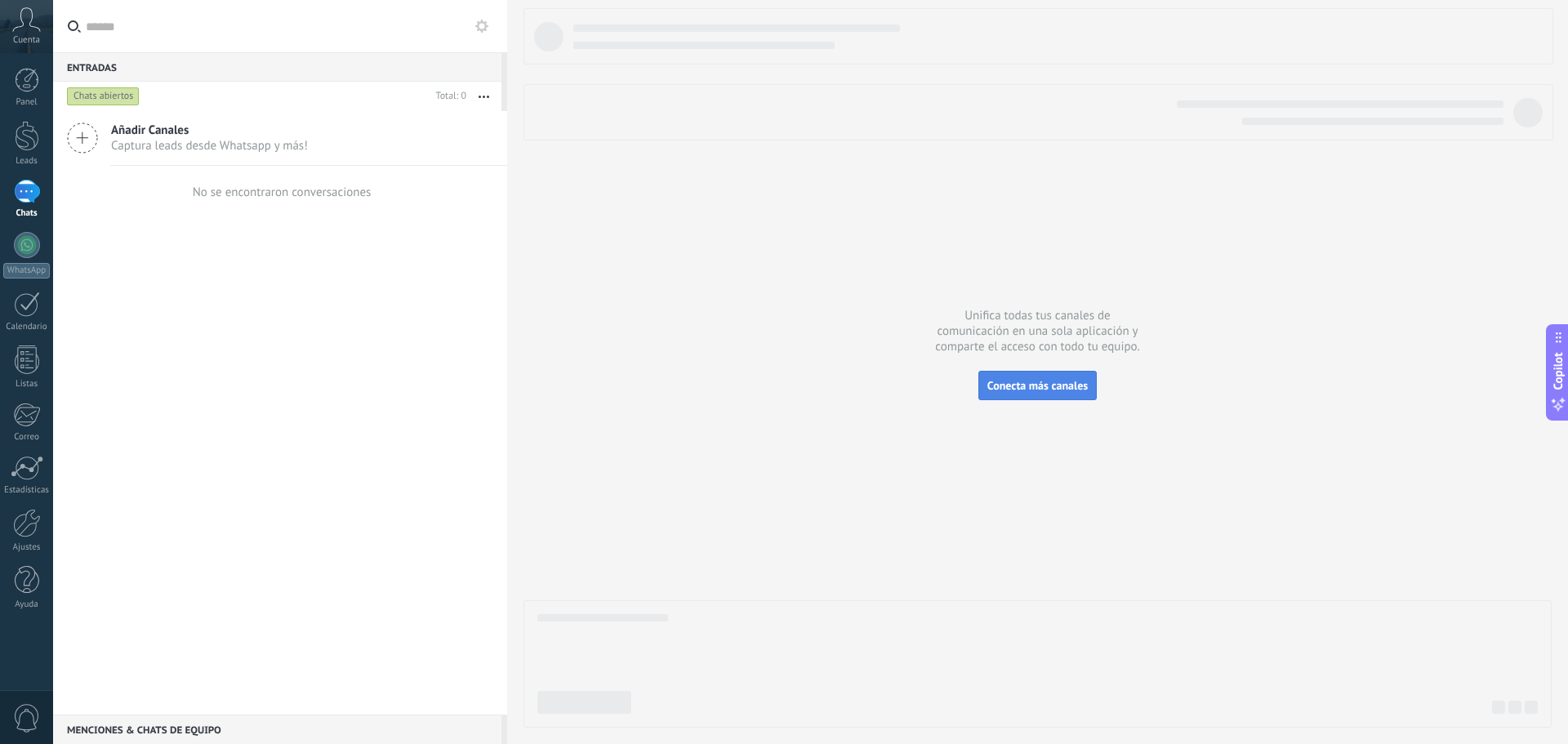
click at [1063, 389] on span "Conecta más canales" at bounding box center [1037, 386] width 101 height 15
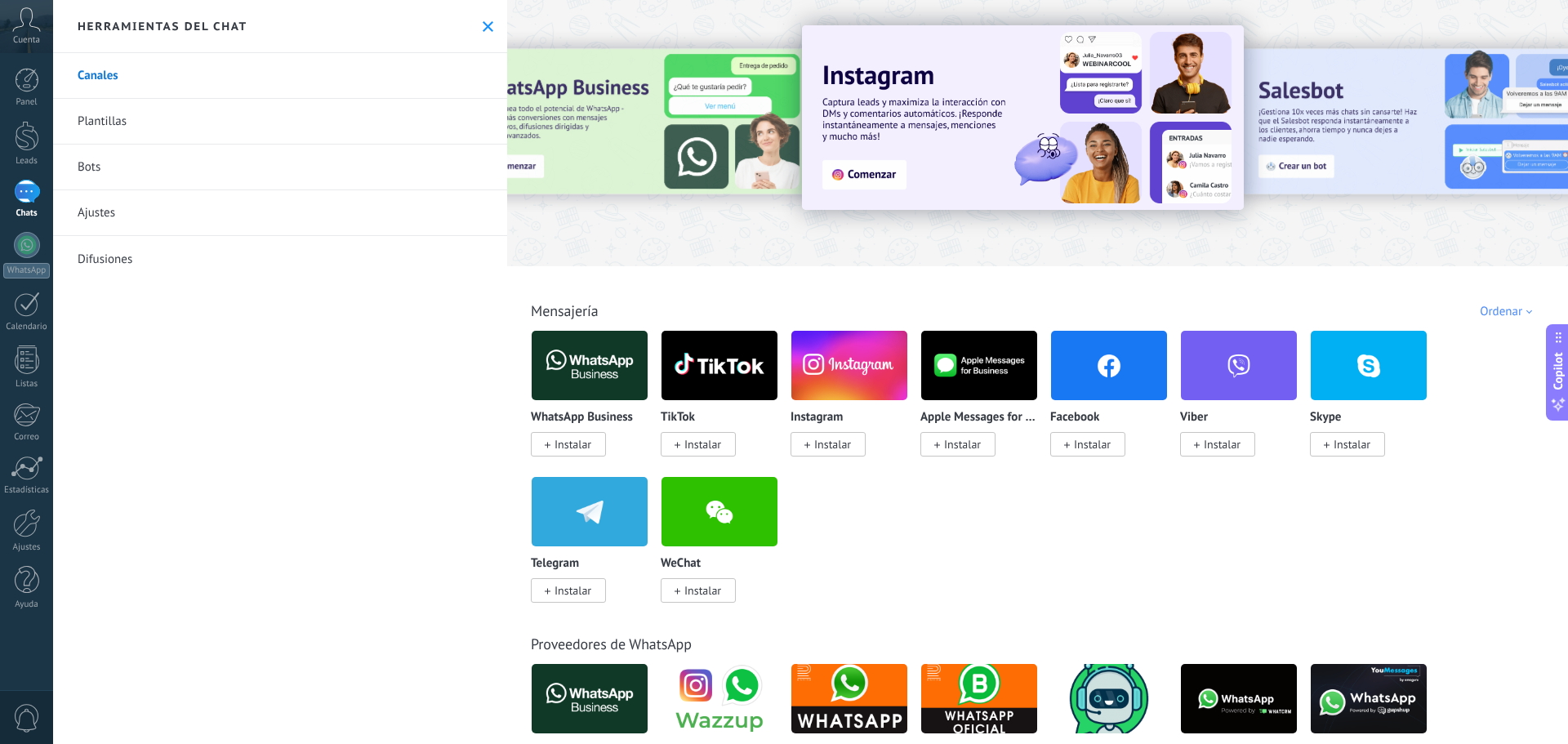
click at [571, 443] on span "Instalar" at bounding box center [572, 444] width 37 height 15
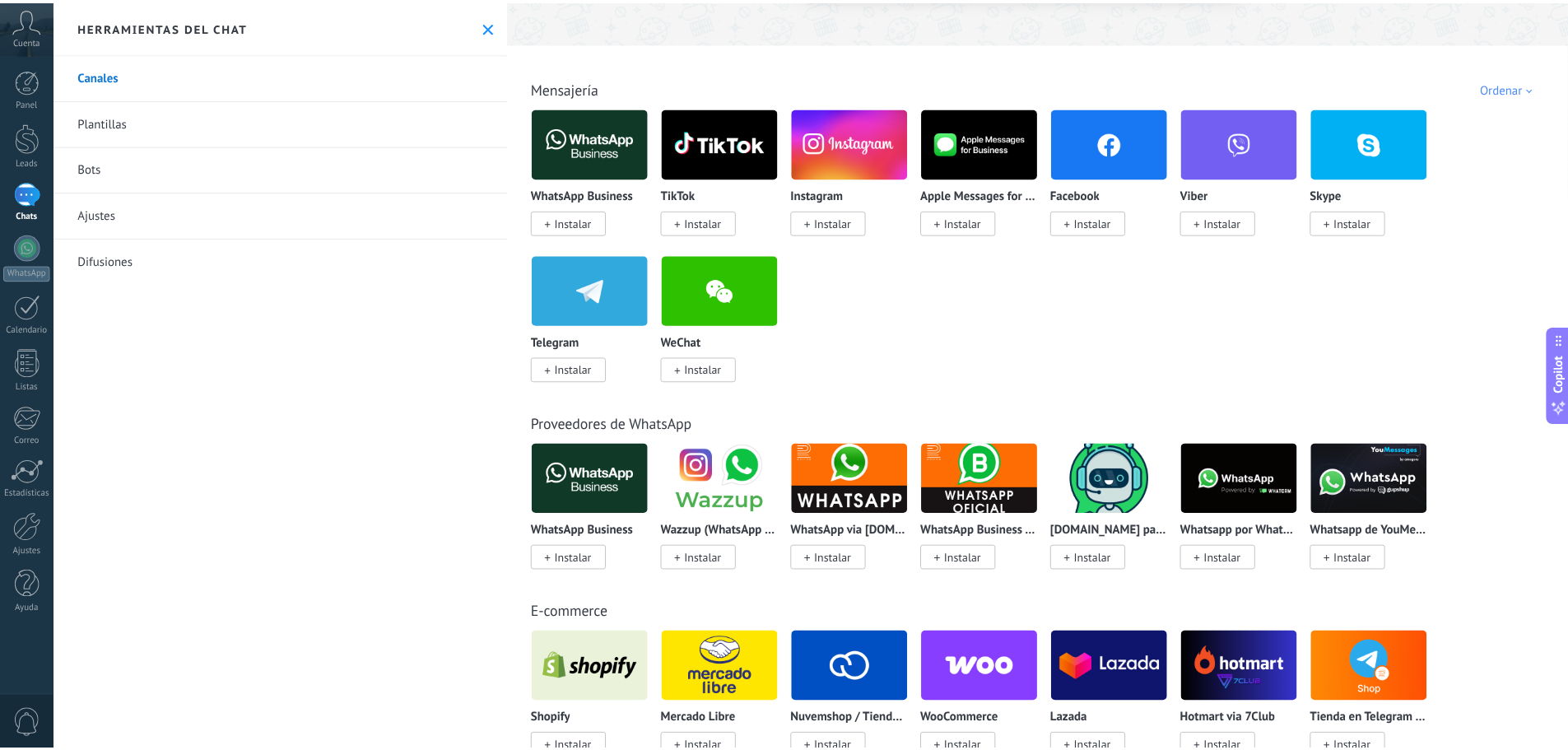
scroll to position [247, 0]
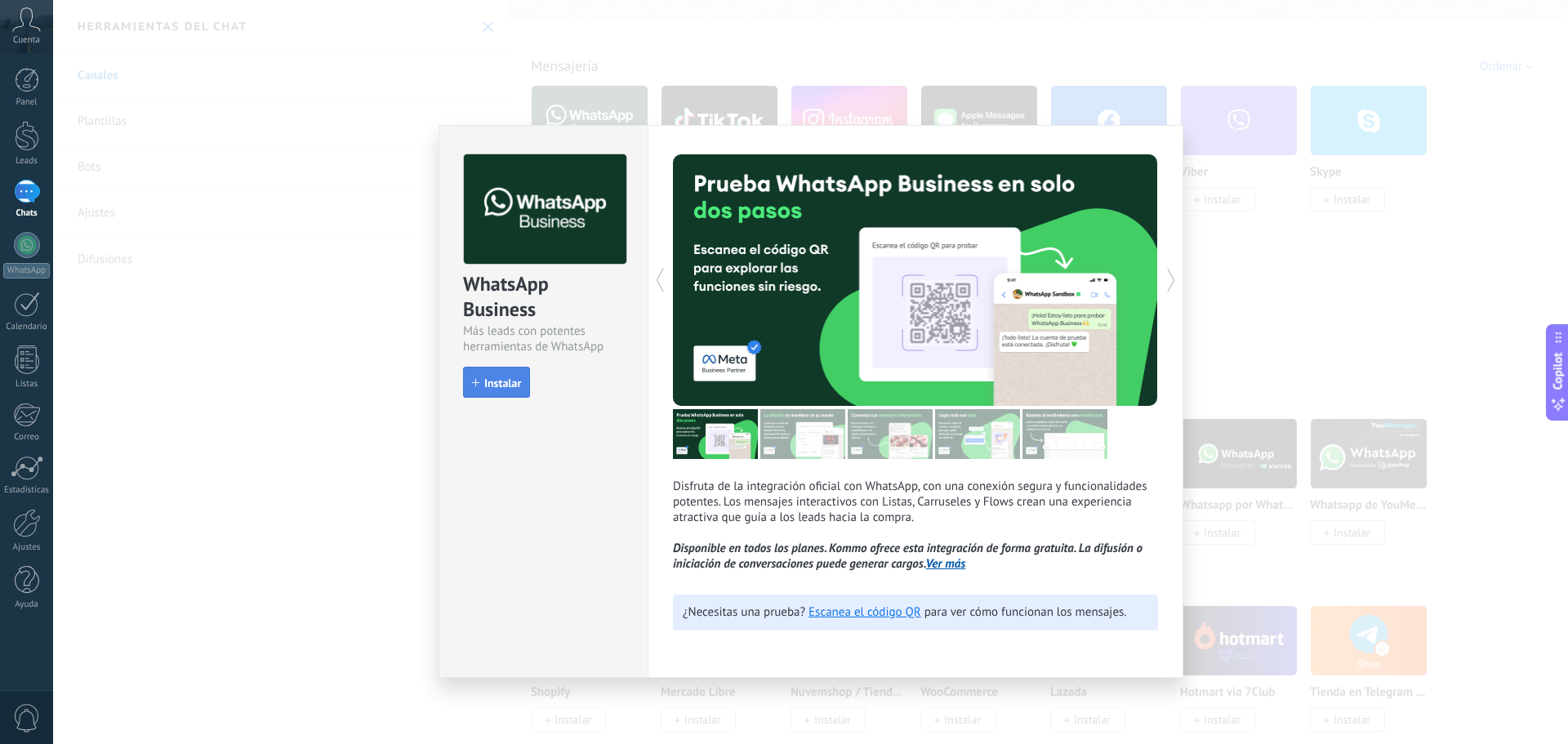
click at [495, 387] on span "Instalar" at bounding box center [503, 383] width 37 height 11
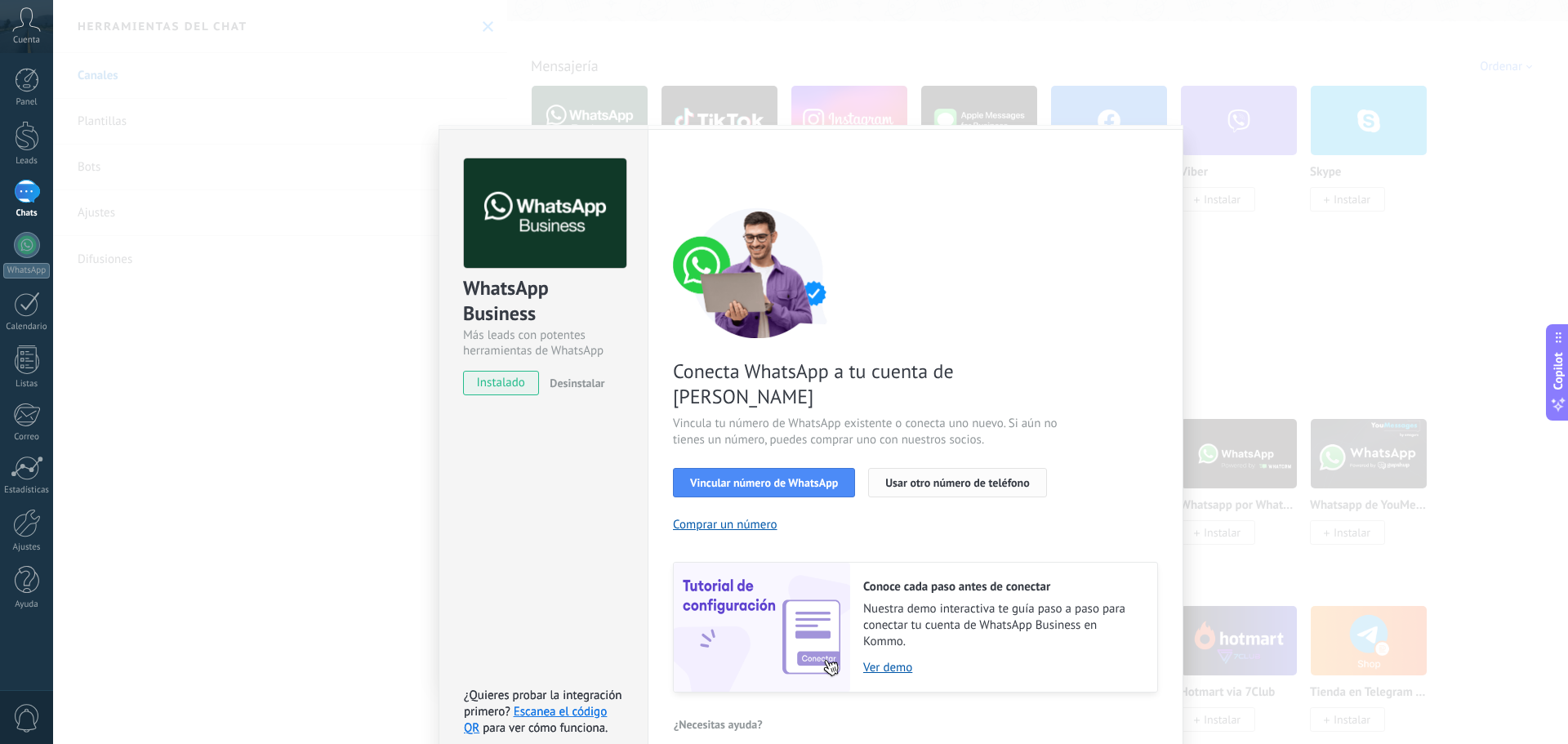
click at [915, 477] on span "Usar otro número de teléfono" at bounding box center [957, 483] width 143 height 11
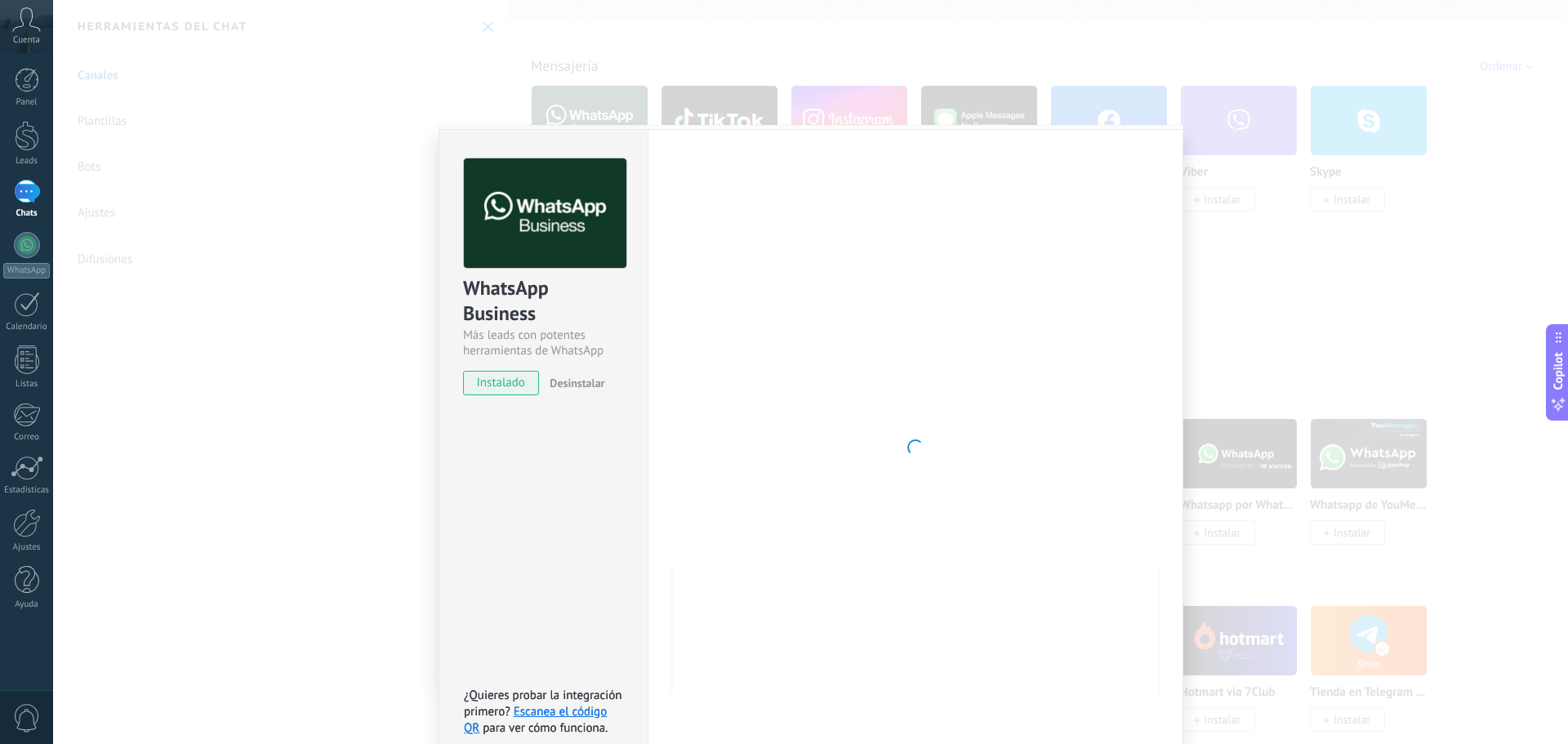
click at [889, 379] on div at bounding box center [915, 447] width 485 height 578
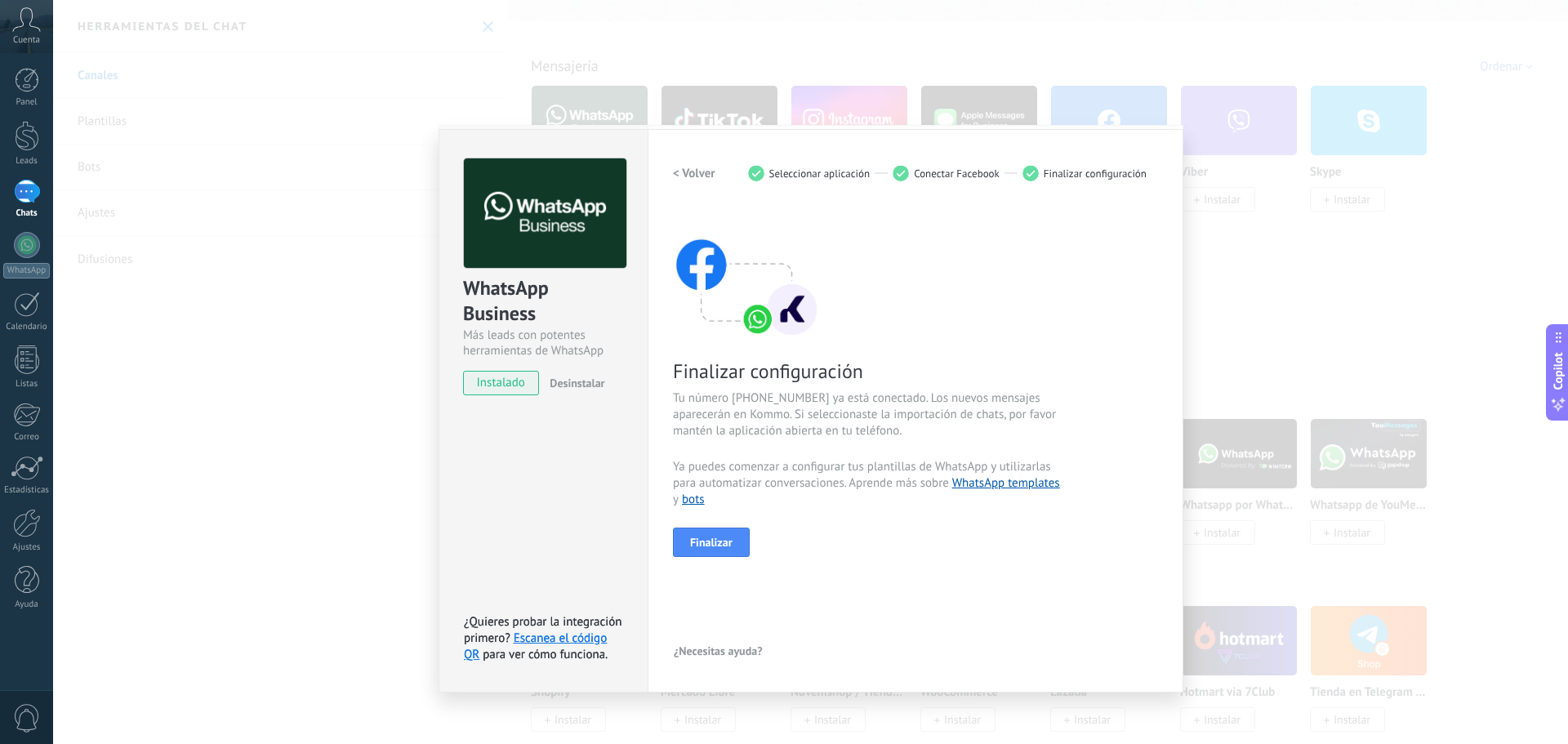
click at [761, 393] on span "Tu número [PHONE_NUMBER] ya está conectado. Los nuevos mensajes aparecerán en K…" at bounding box center [867, 415] width 389 height 49
copy span "15558288089"
click at [719, 546] on span "Finalizar" at bounding box center [711, 542] width 43 height 11
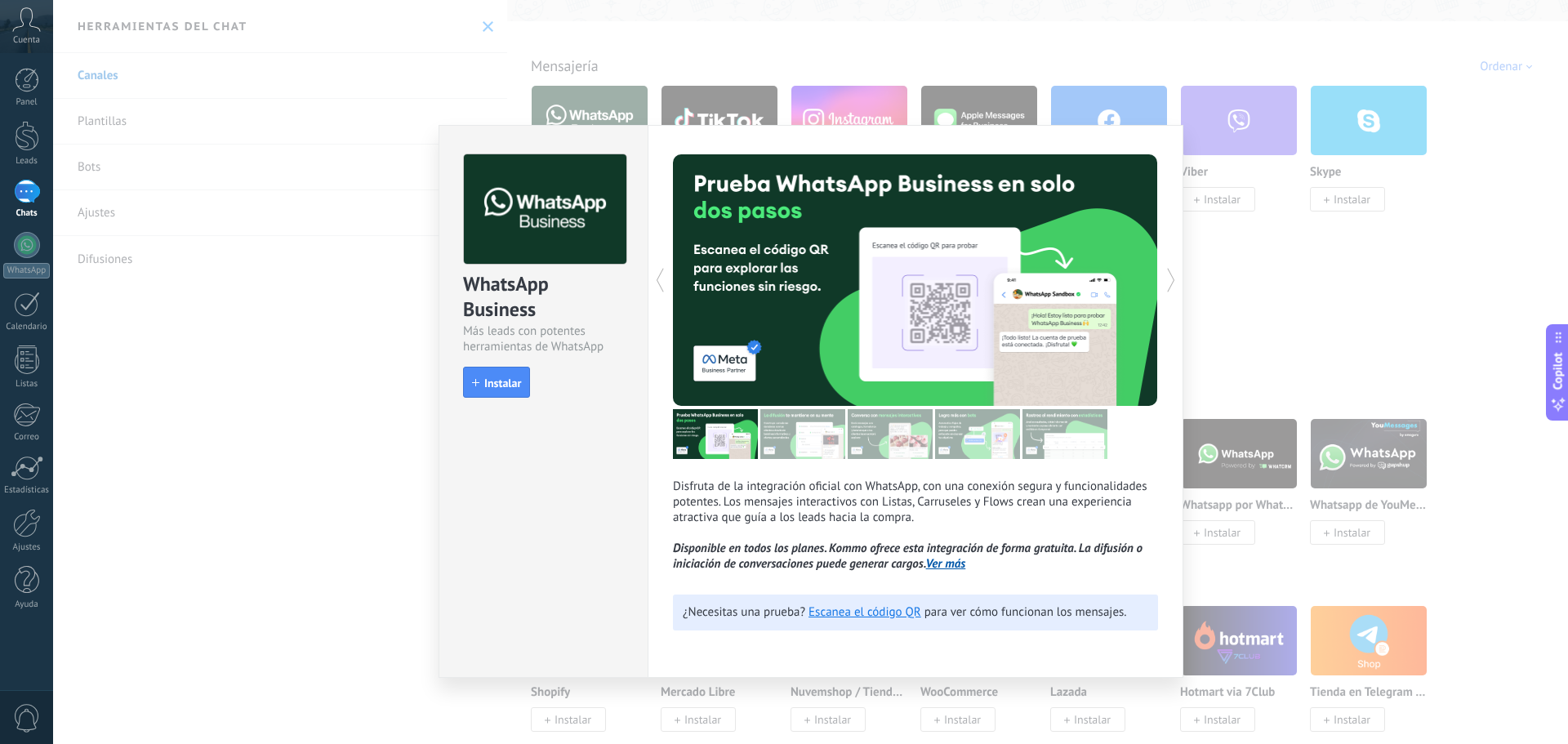
click at [386, 438] on div "WhatsApp Business Más leads con potentes herramientas de WhatsApp install Insta…" at bounding box center [810, 372] width 1515 height 744
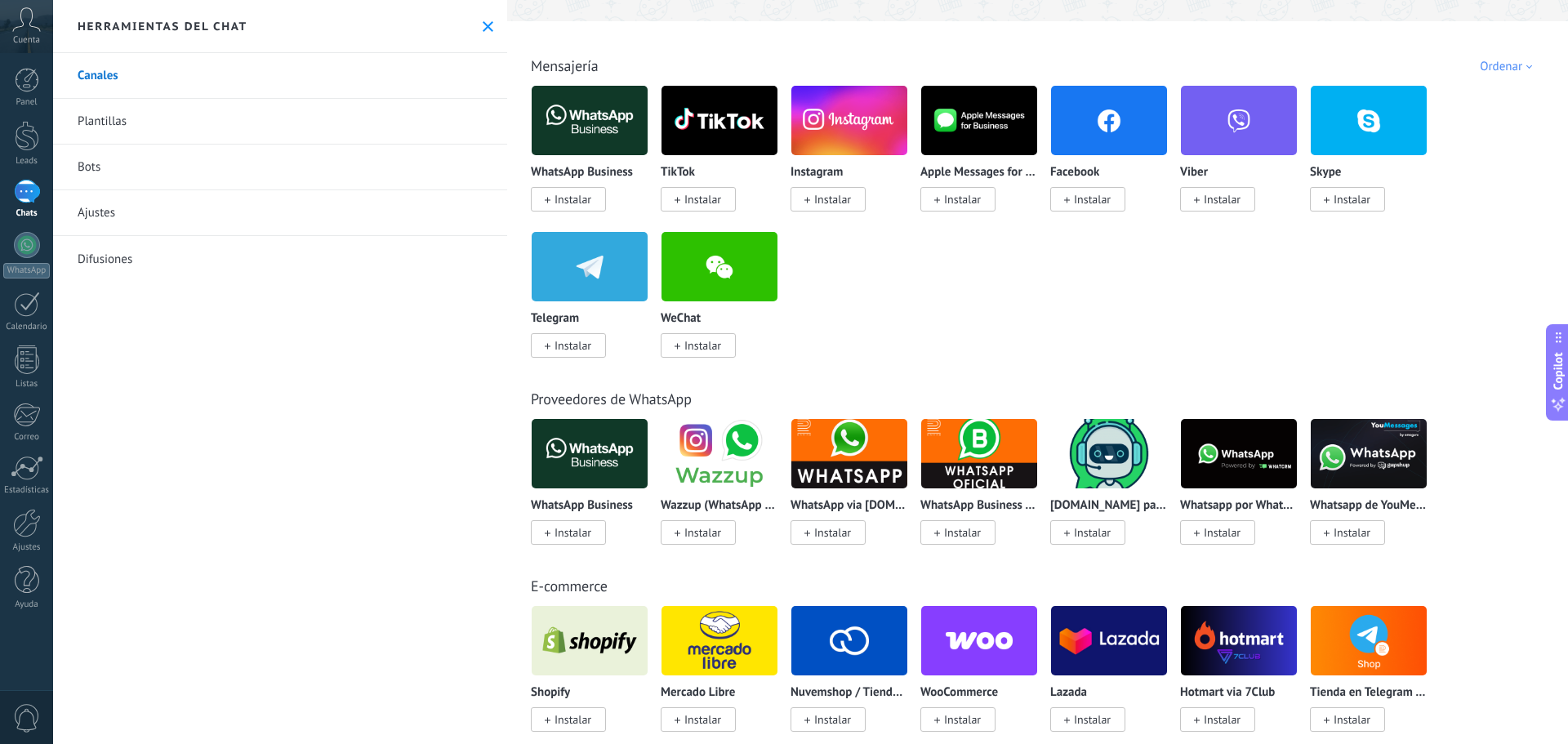
click at [23, 196] on div at bounding box center [27, 191] width 26 height 24
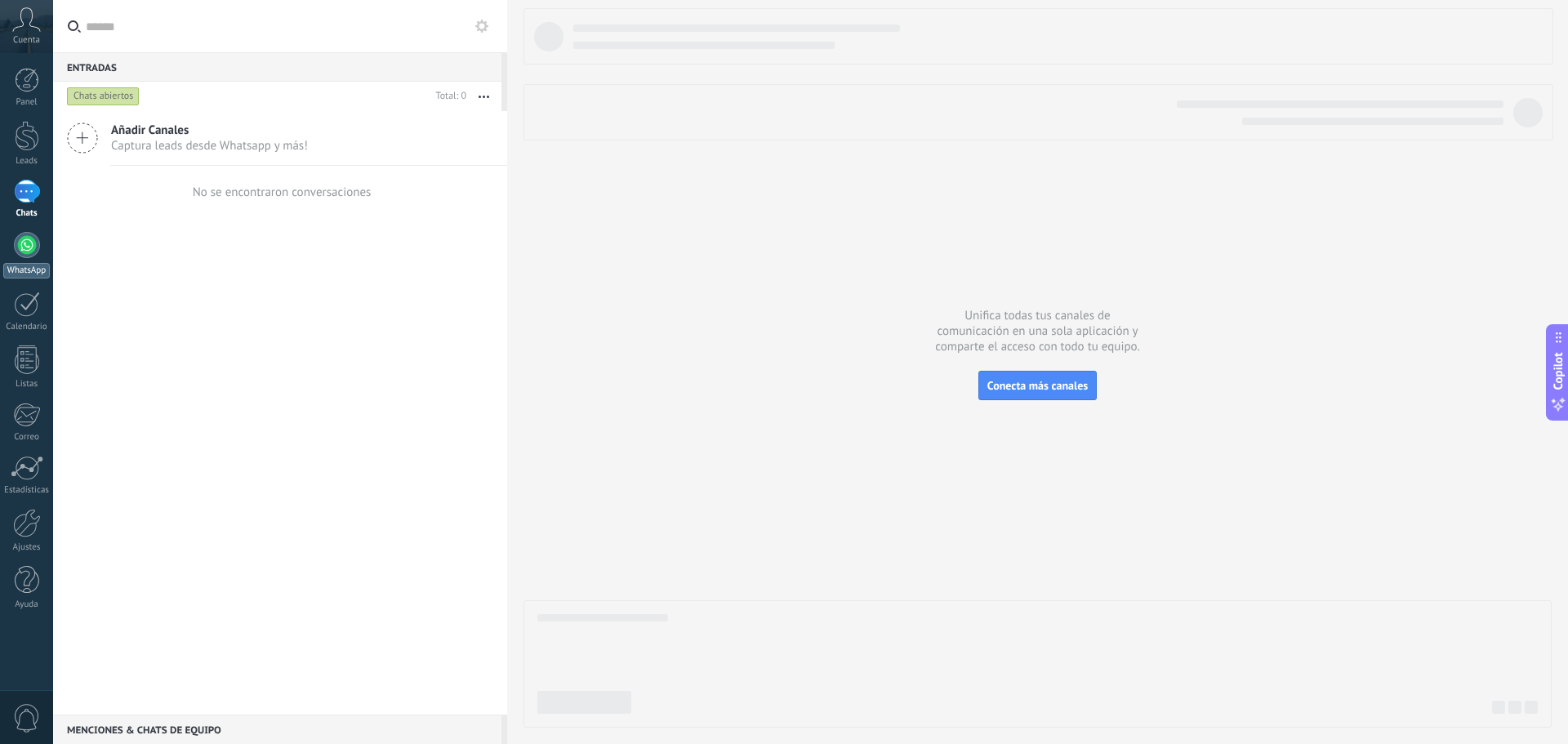
click at [31, 250] on div at bounding box center [27, 245] width 26 height 26
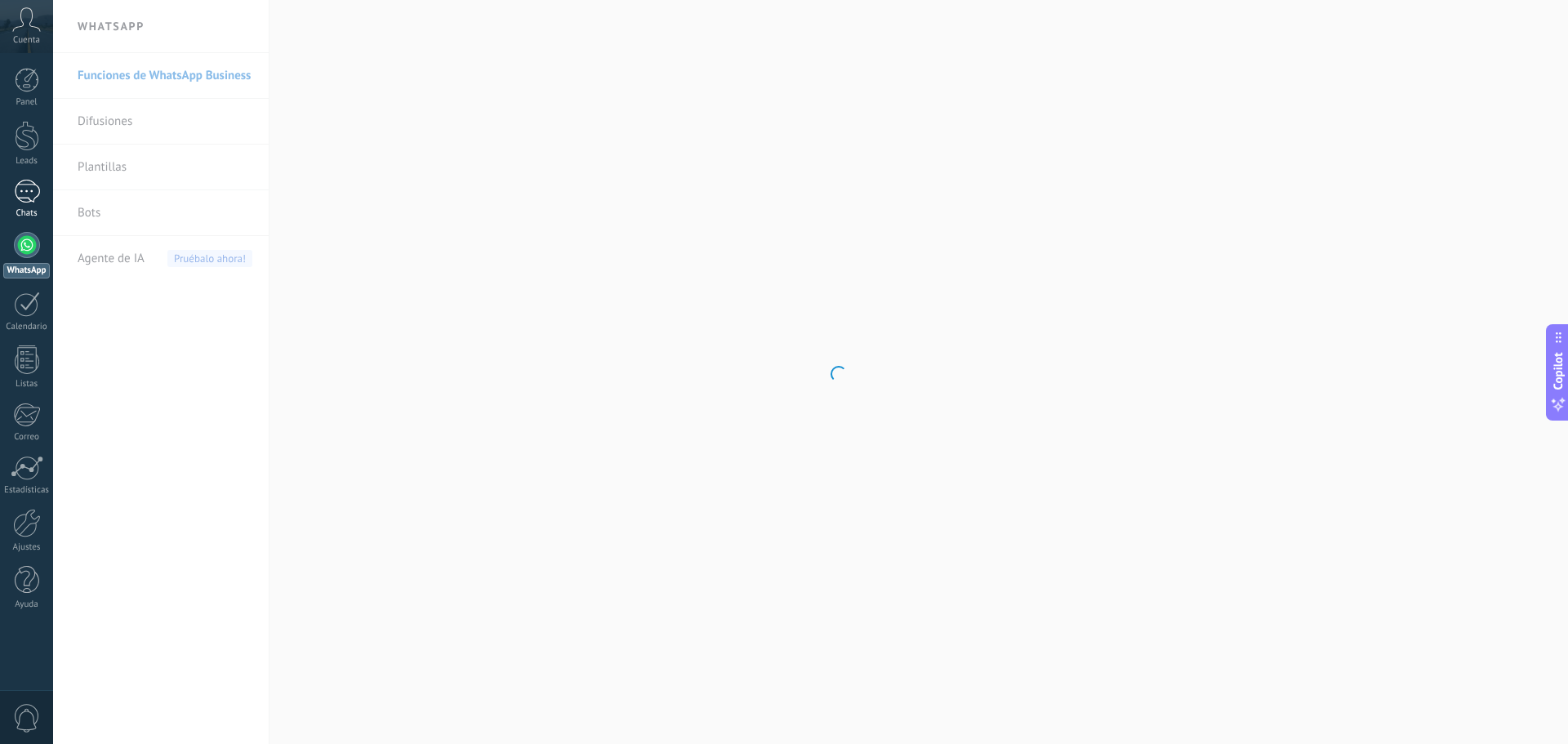
click at [35, 197] on div at bounding box center [27, 191] width 26 height 24
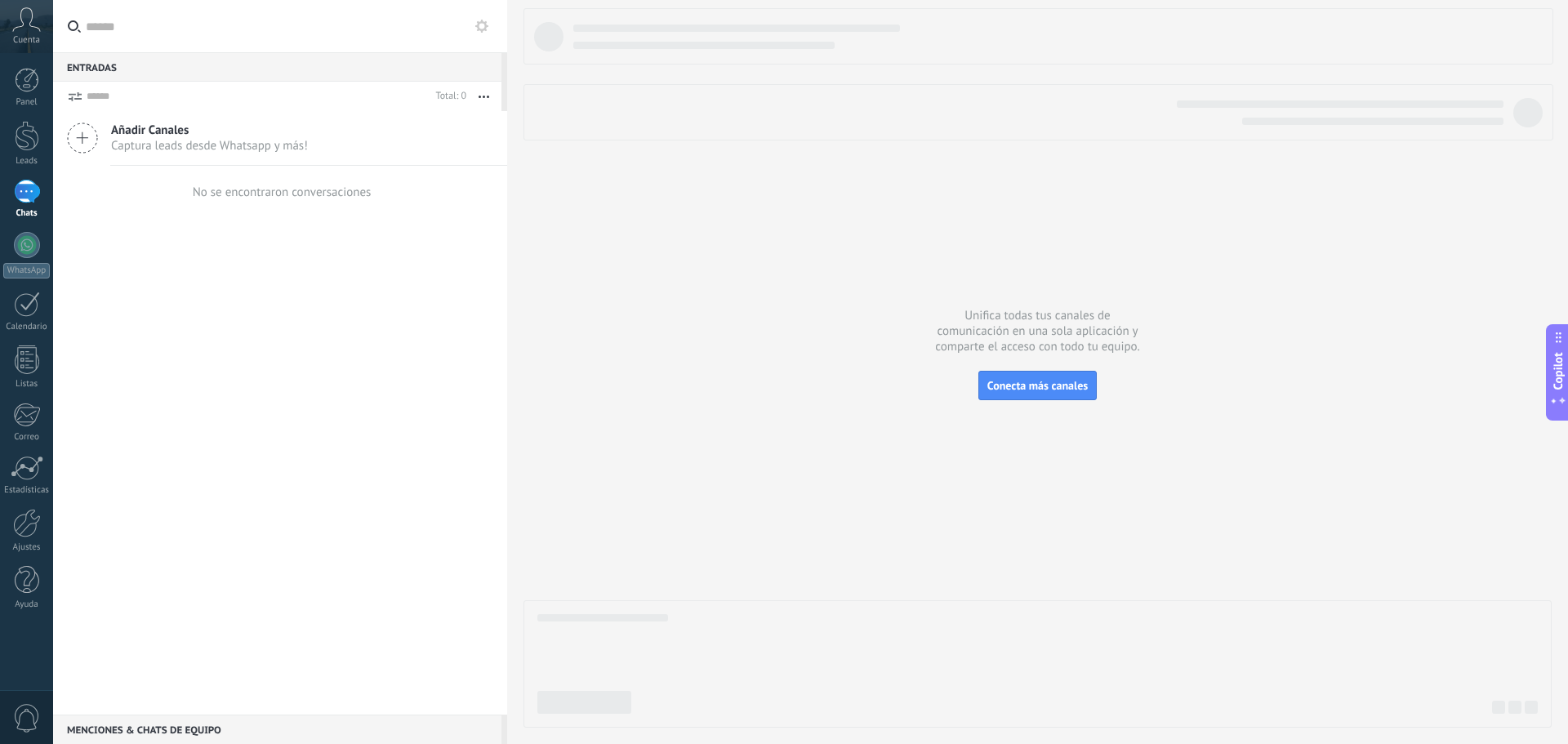
click at [193, 129] on span "Añadir Canales" at bounding box center [209, 130] width 197 height 16
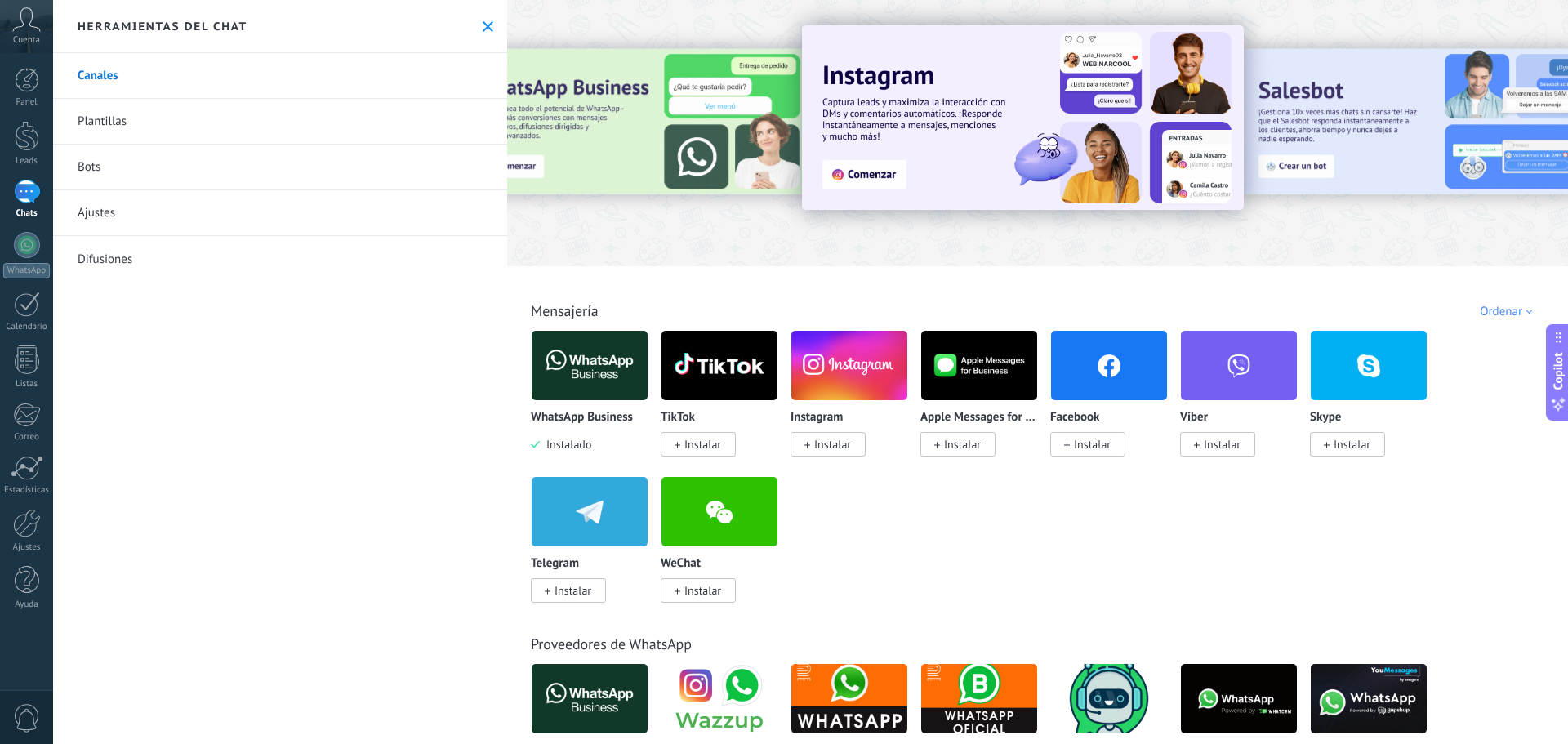
click at [593, 364] on img at bounding box center [589, 365] width 116 height 80
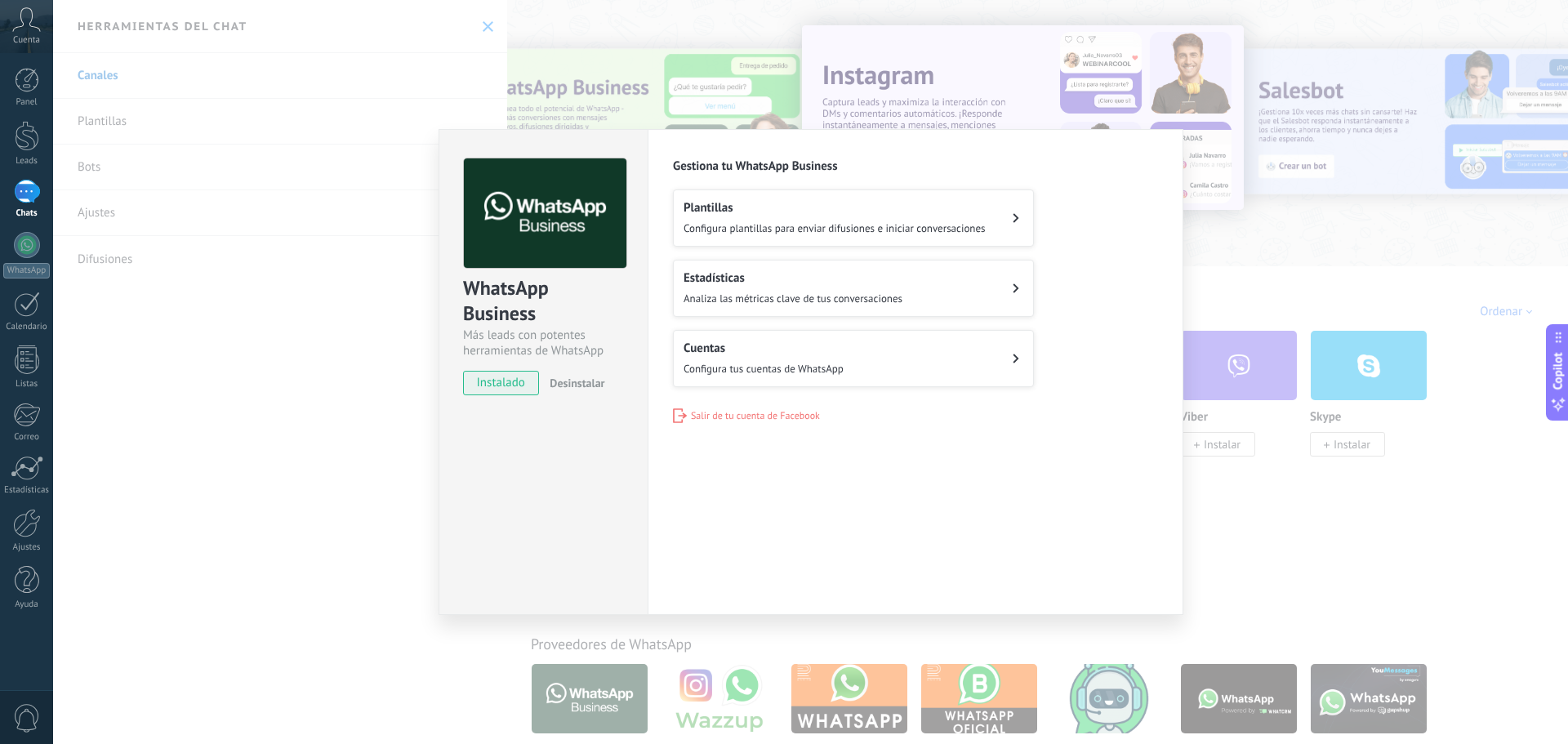
click at [841, 229] on span "Configura plantillas para enviar difusiones e iniciar conversaciones" at bounding box center [835, 228] width 302 height 14
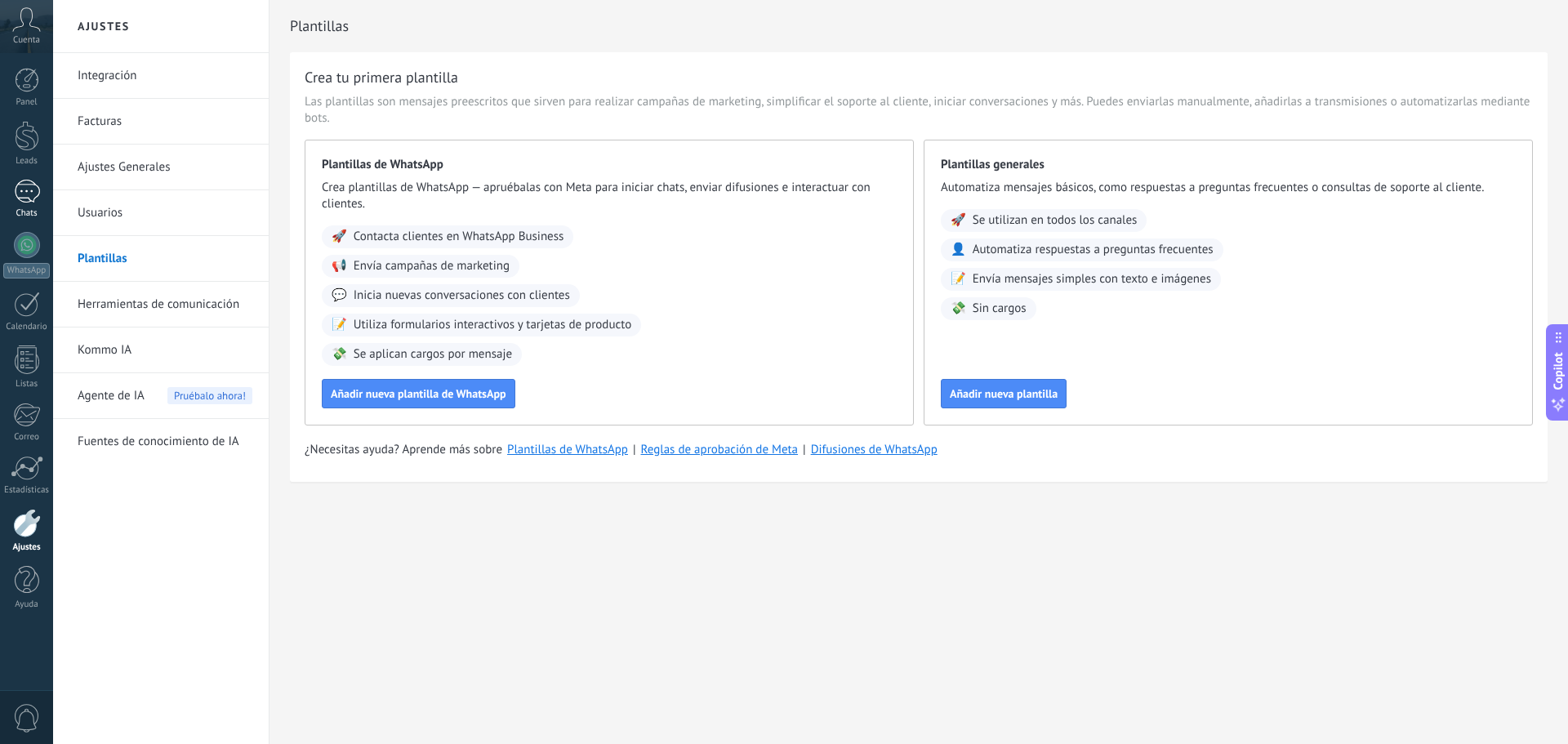
click at [19, 197] on div "1" at bounding box center [27, 191] width 26 height 24
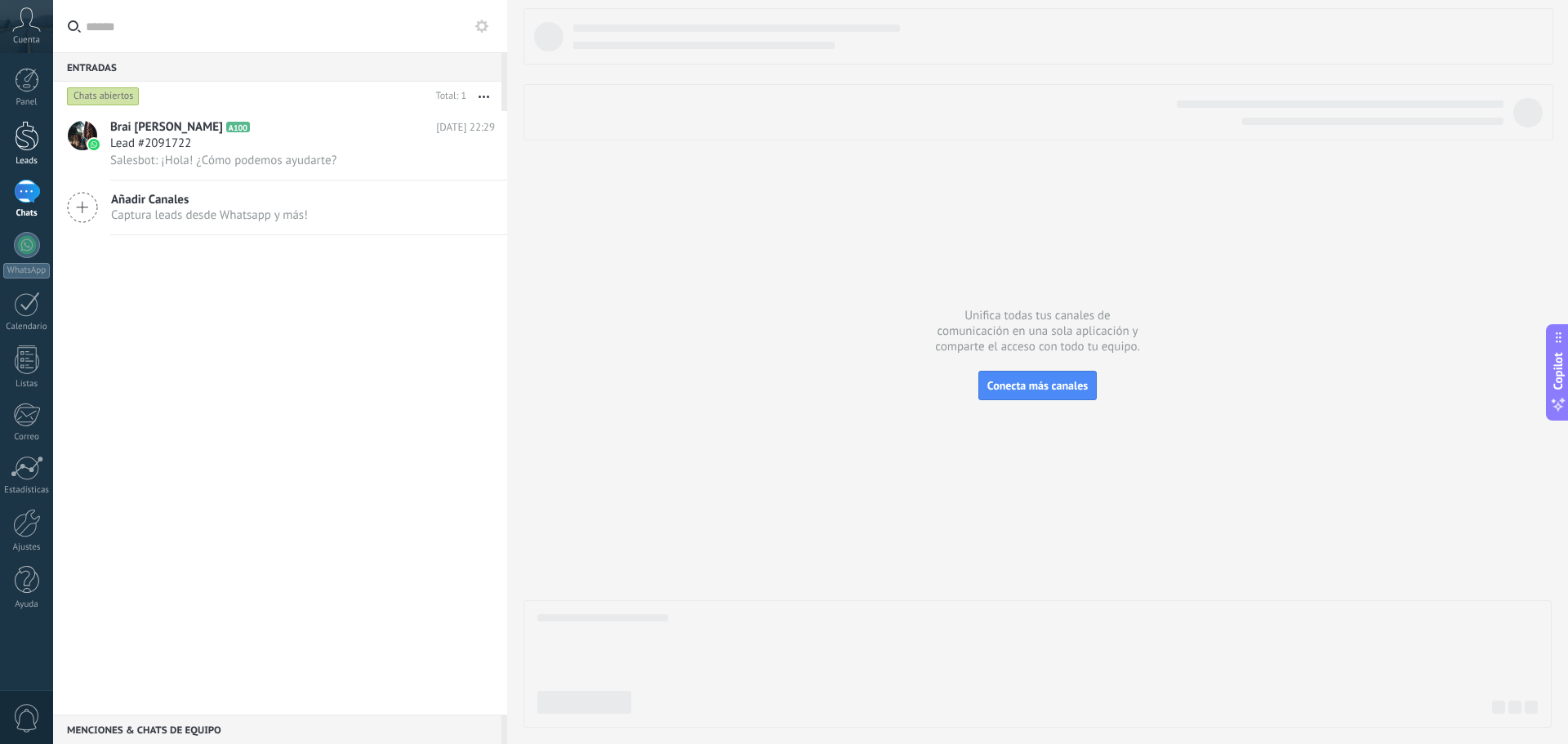
click at [11, 144] on link "Leads" at bounding box center [26, 143] width 53 height 45
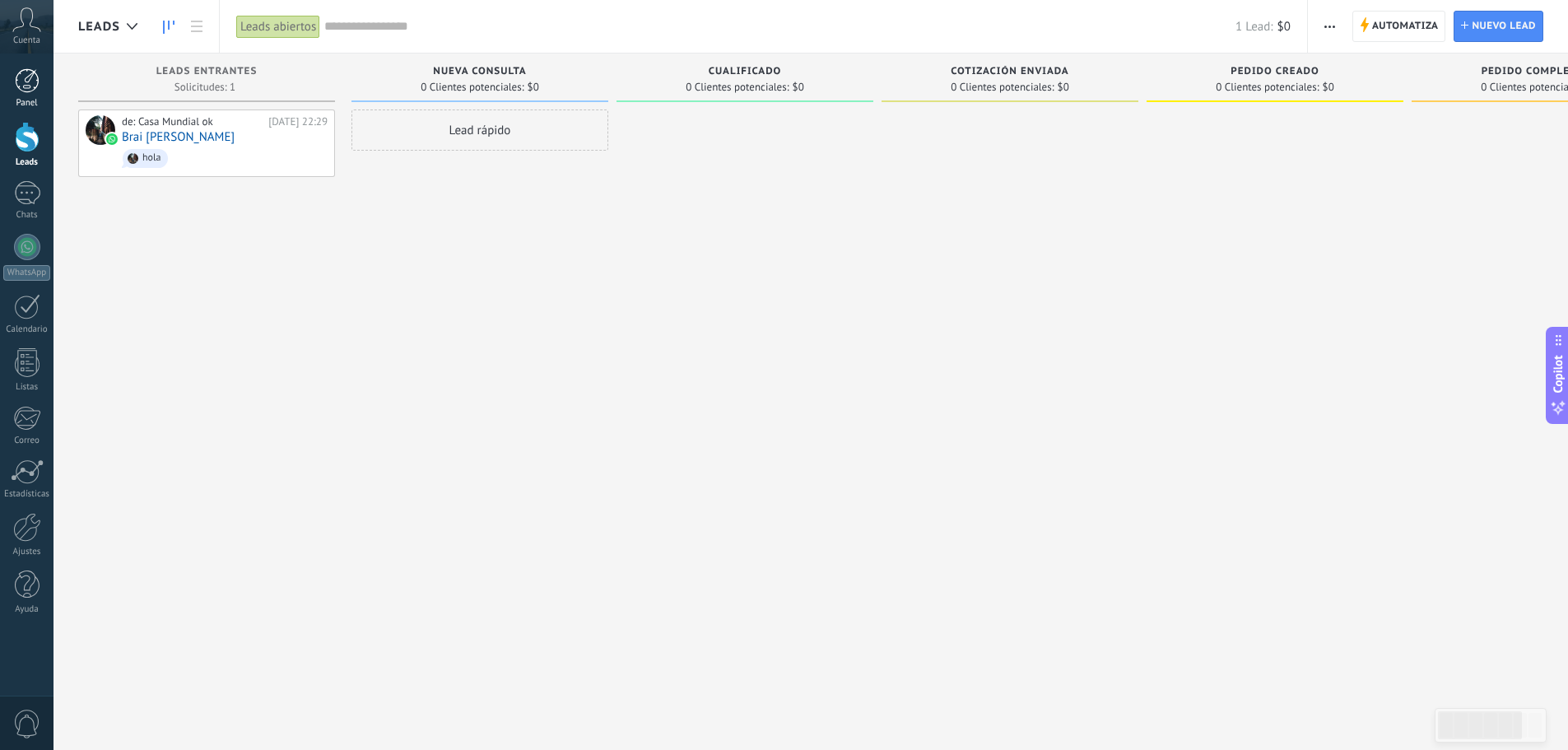
click at [21, 93] on div at bounding box center [27, 81] width 25 height 25
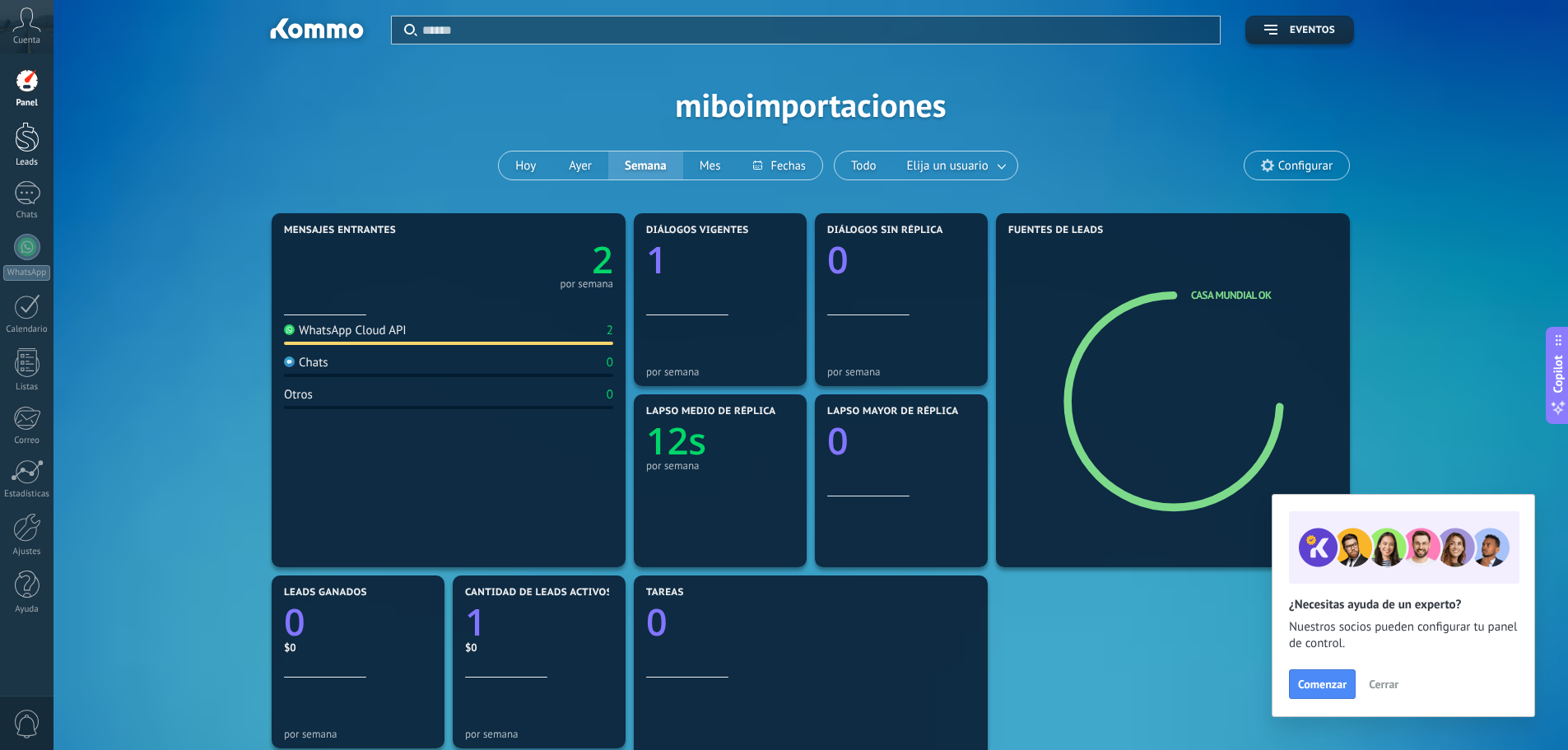
click at [36, 144] on div at bounding box center [27, 137] width 25 height 31
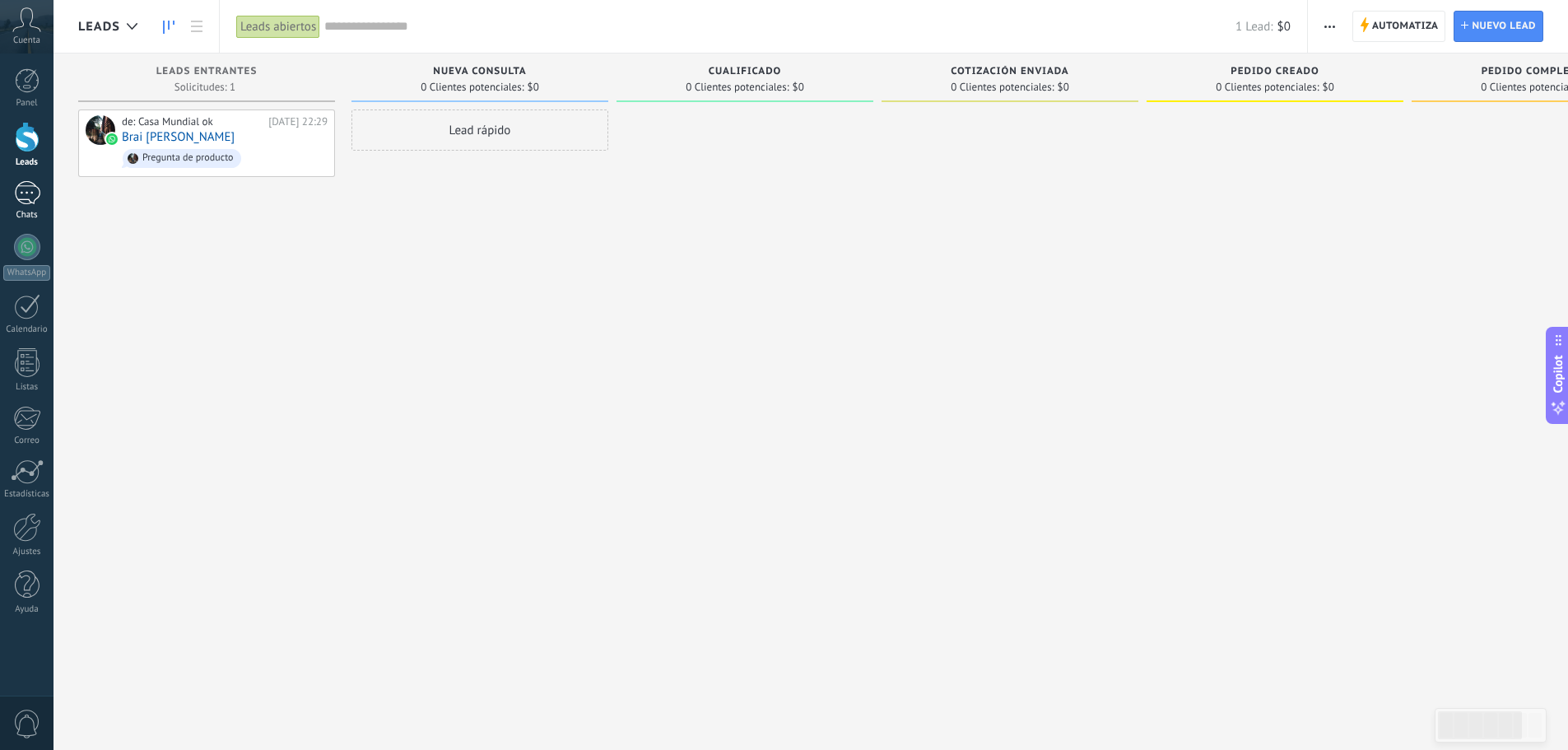
click at [32, 198] on div "1" at bounding box center [27, 193] width 26 height 24
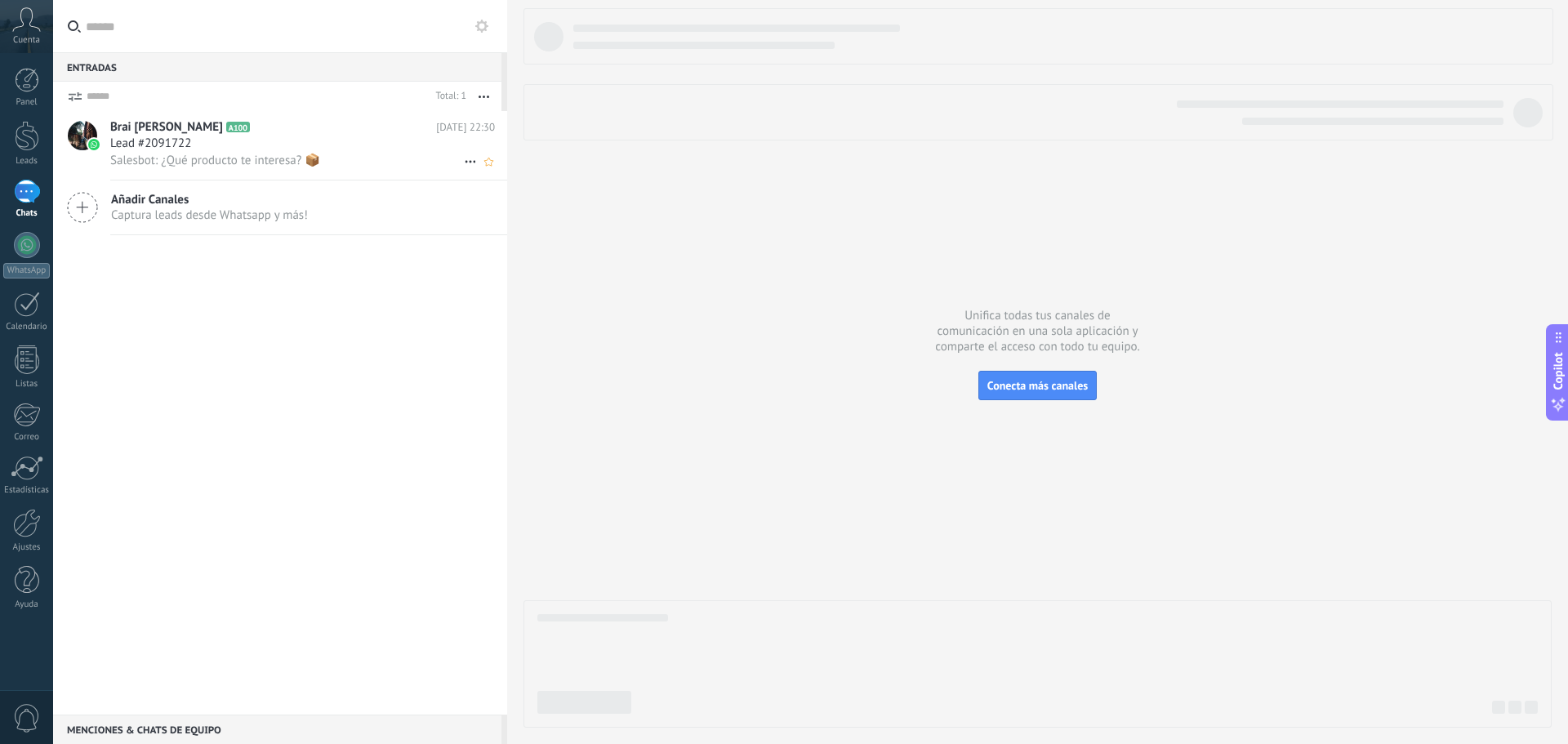
click at [177, 150] on span "Lead #2091722" at bounding box center [150, 143] width 80 height 17
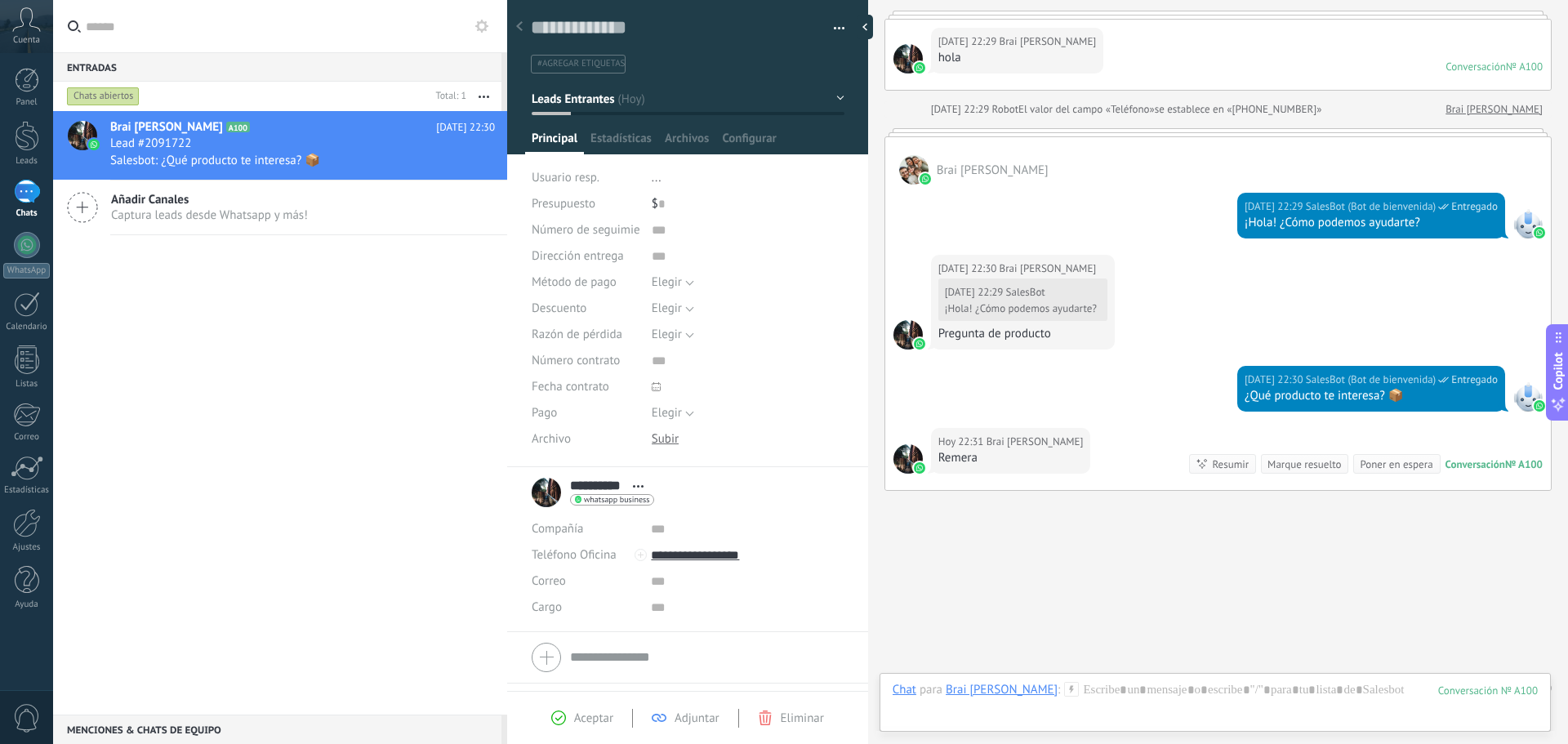
scroll to position [136, 0]
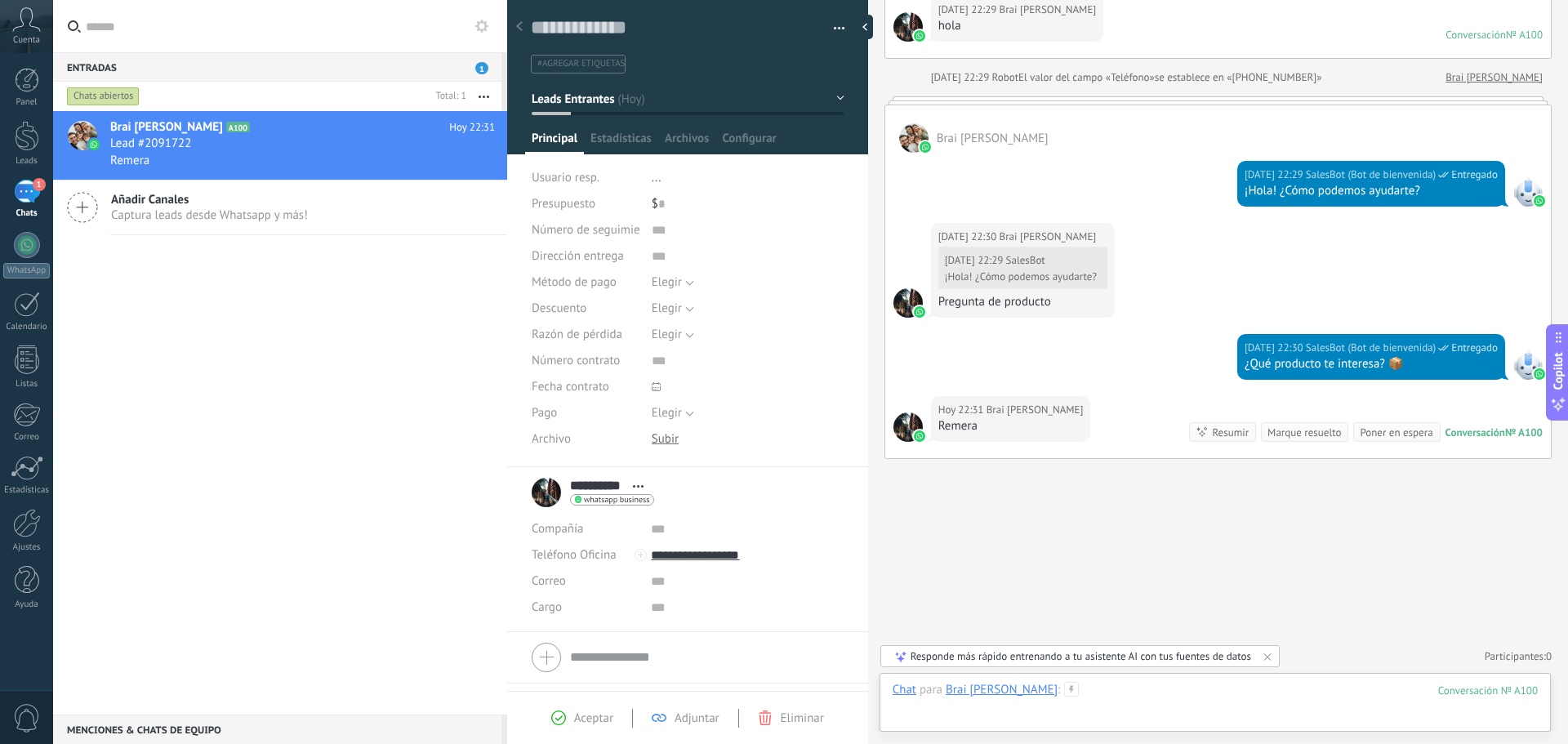
click at [1078, 700] on div at bounding box center [1215, 706] width 645 height 49
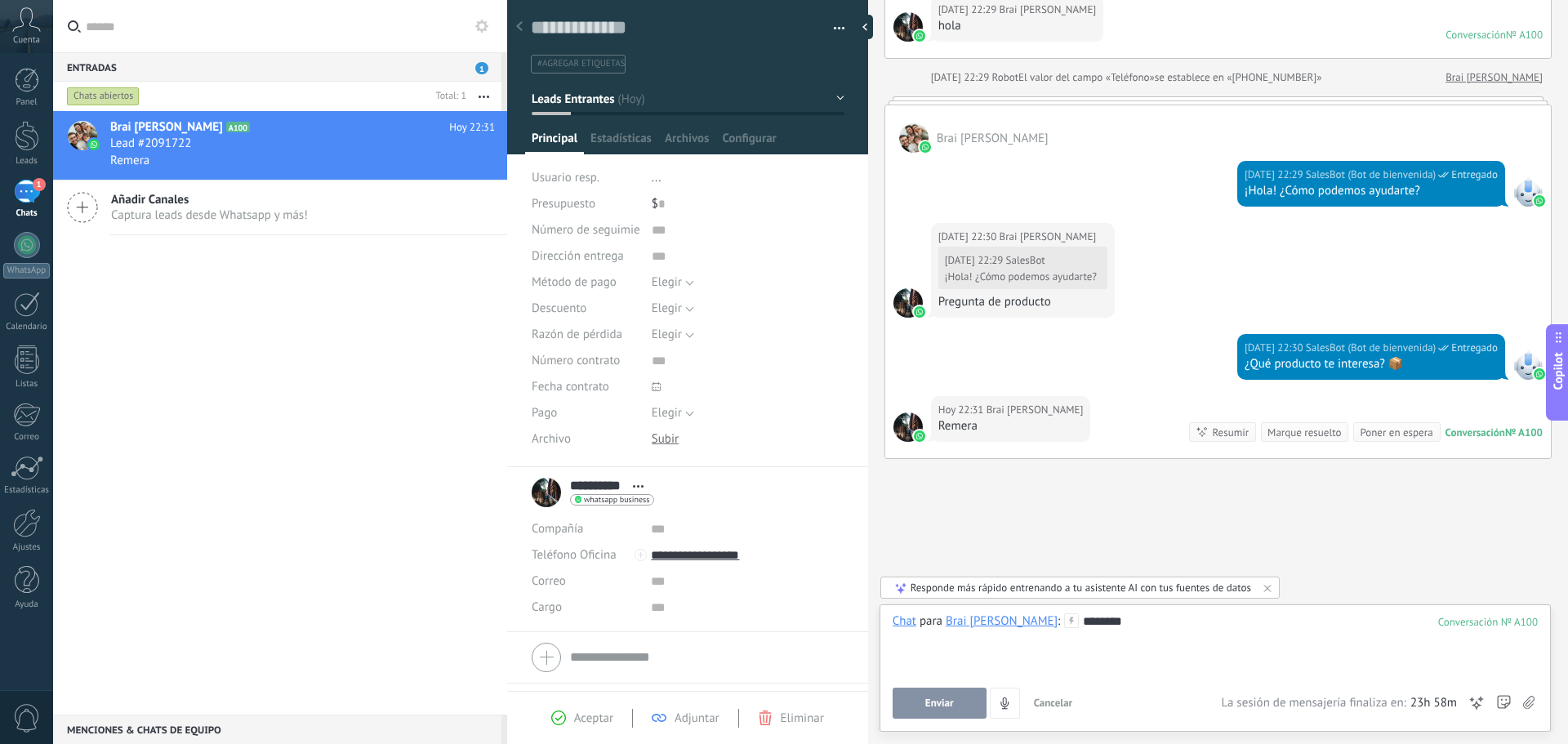
click at [952, 698] on span "Enviar" at bounding box center [939, 703] width 29 height 11
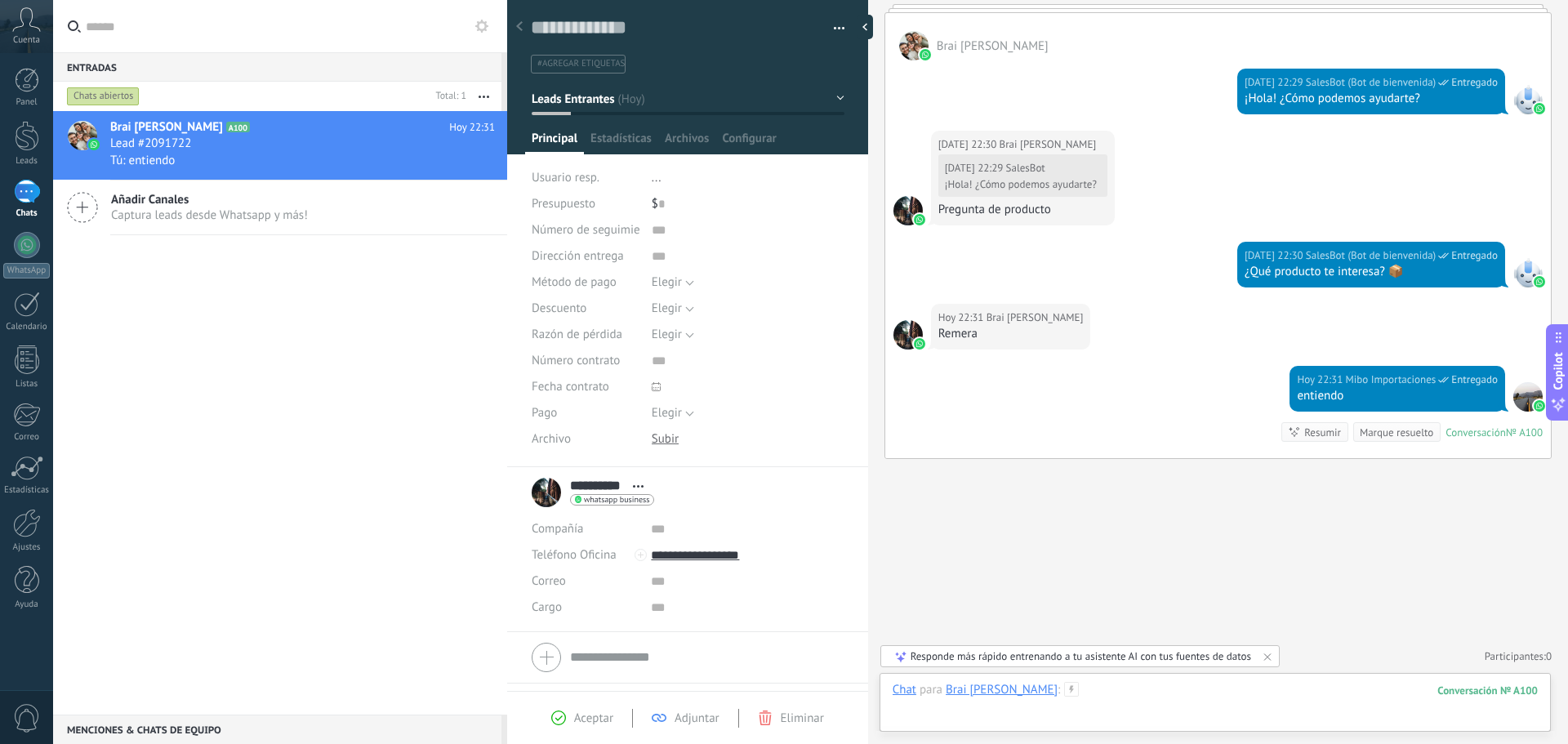
click at [1098, 692] on div at bounding box center [1215, 706] width 645 height 49
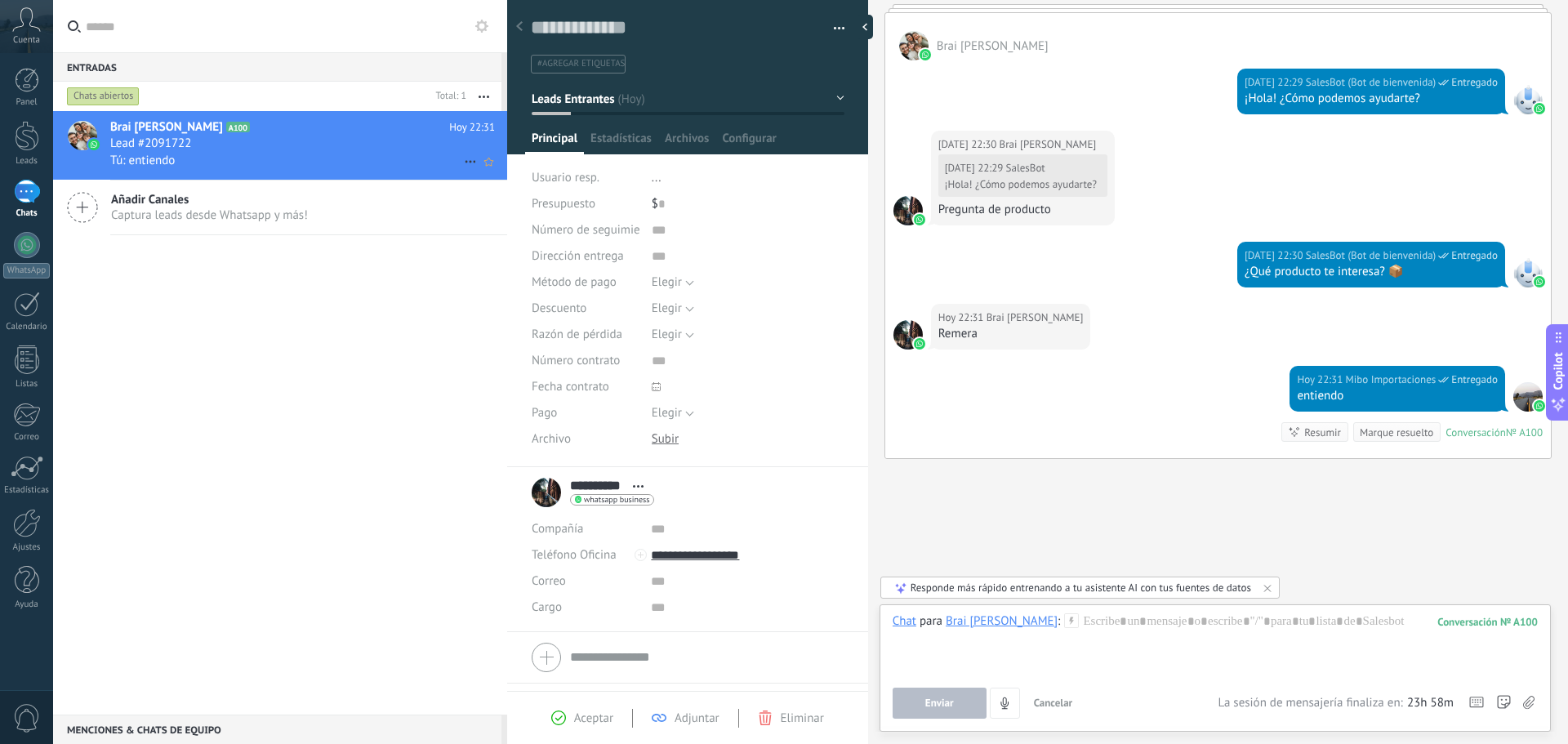
click at [239, 157] on div "Tú: entiendo" at bounding box center [302, 161] width 385 height 17
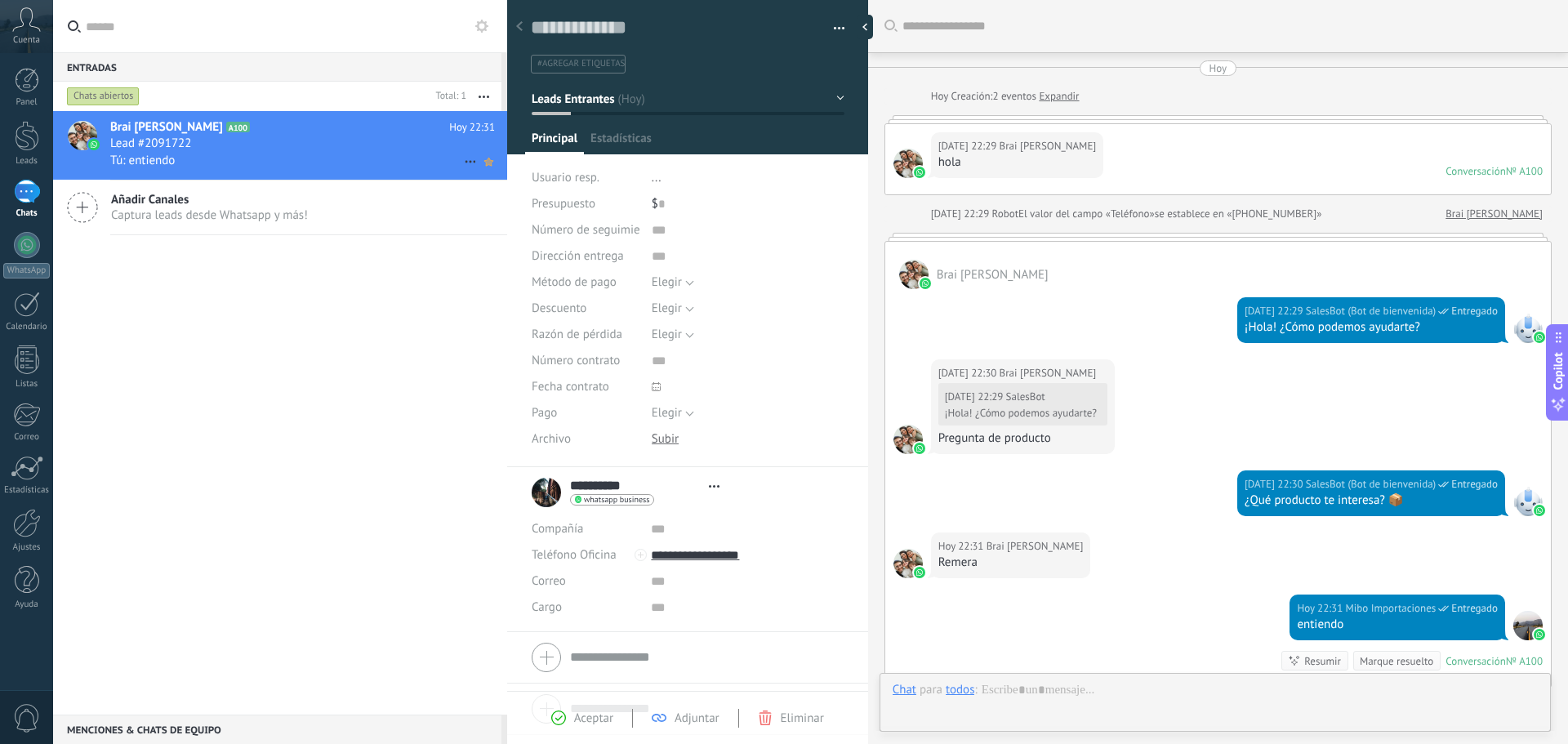
scroll to position [229, 0]
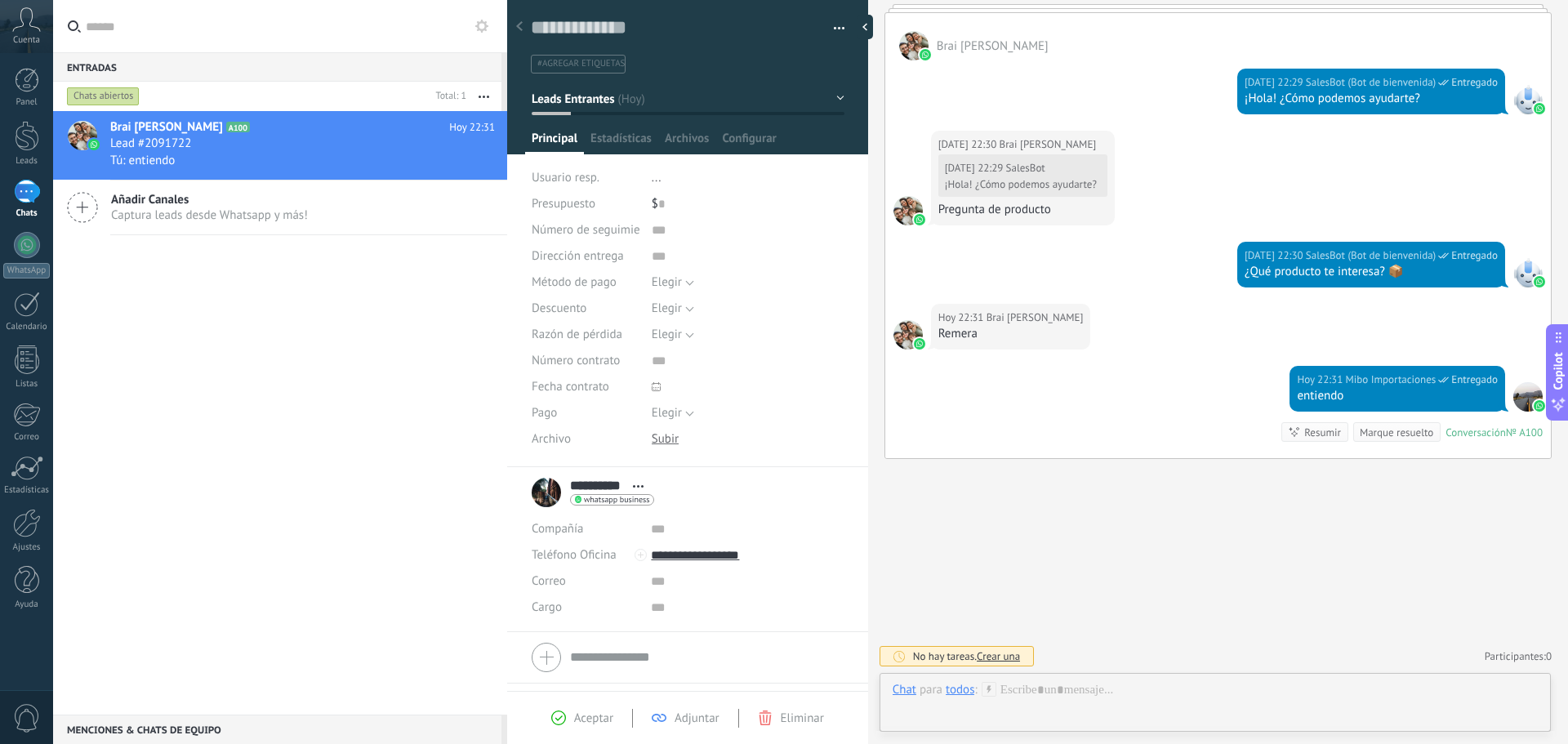
click at [593, 111] on button "Leads Entrantes" at bounding box center [688, 99] width 313 height 30
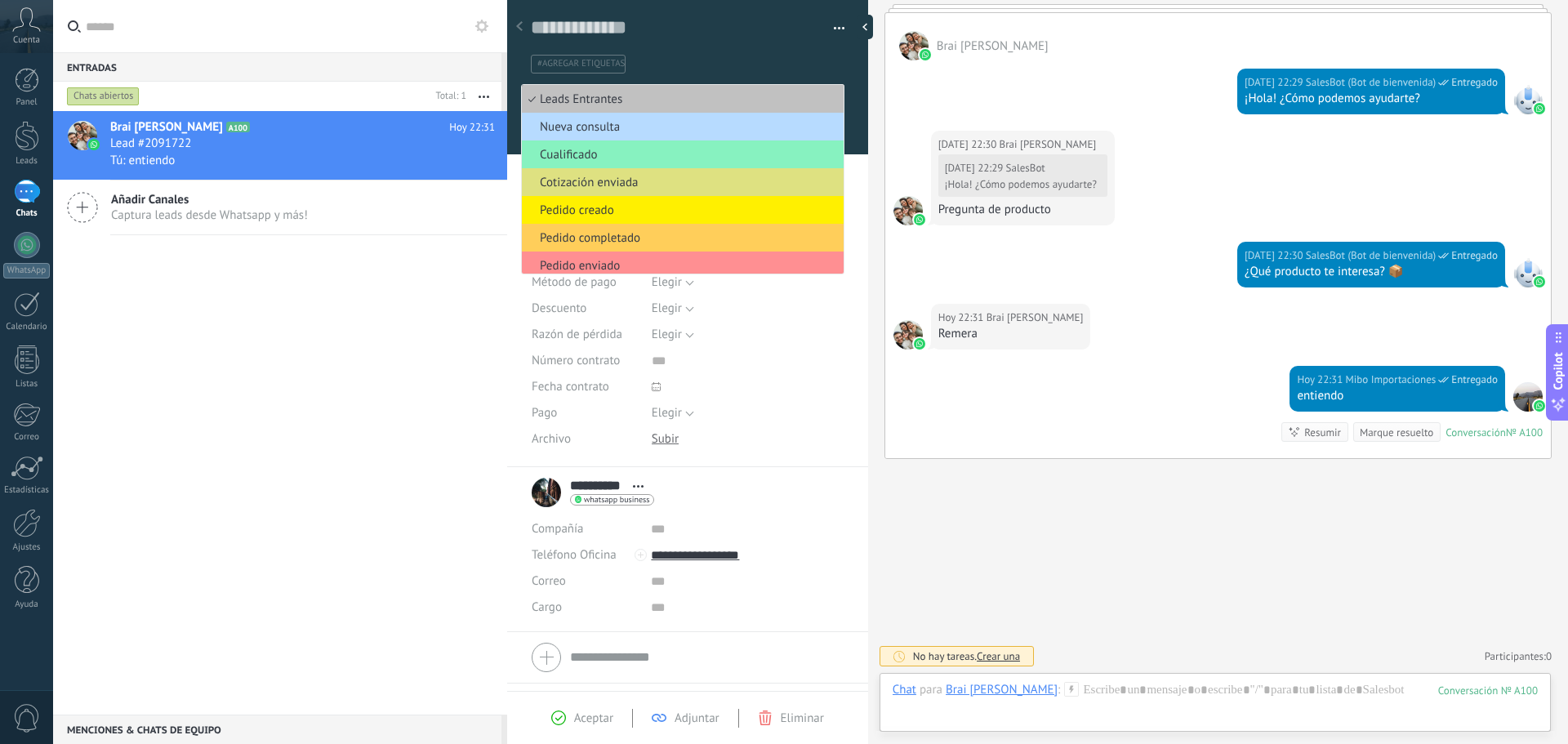
click at [668, 119] on span "Nueva consulta" at bounding box center [680, 127] width 316 height 16
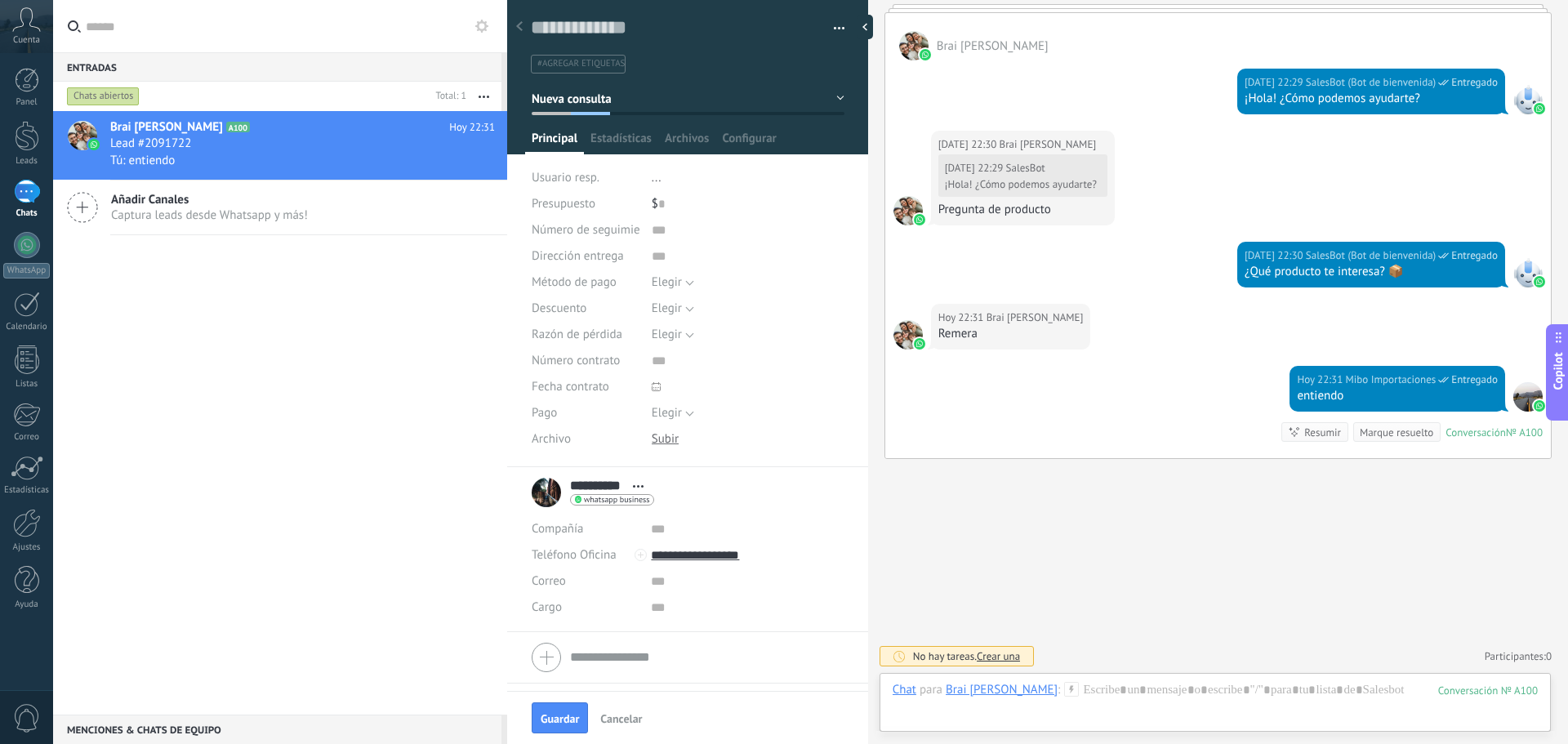
click at [604, 107] on button "Nueva consulta" at bounding box center [688, 99] width 313 height 30
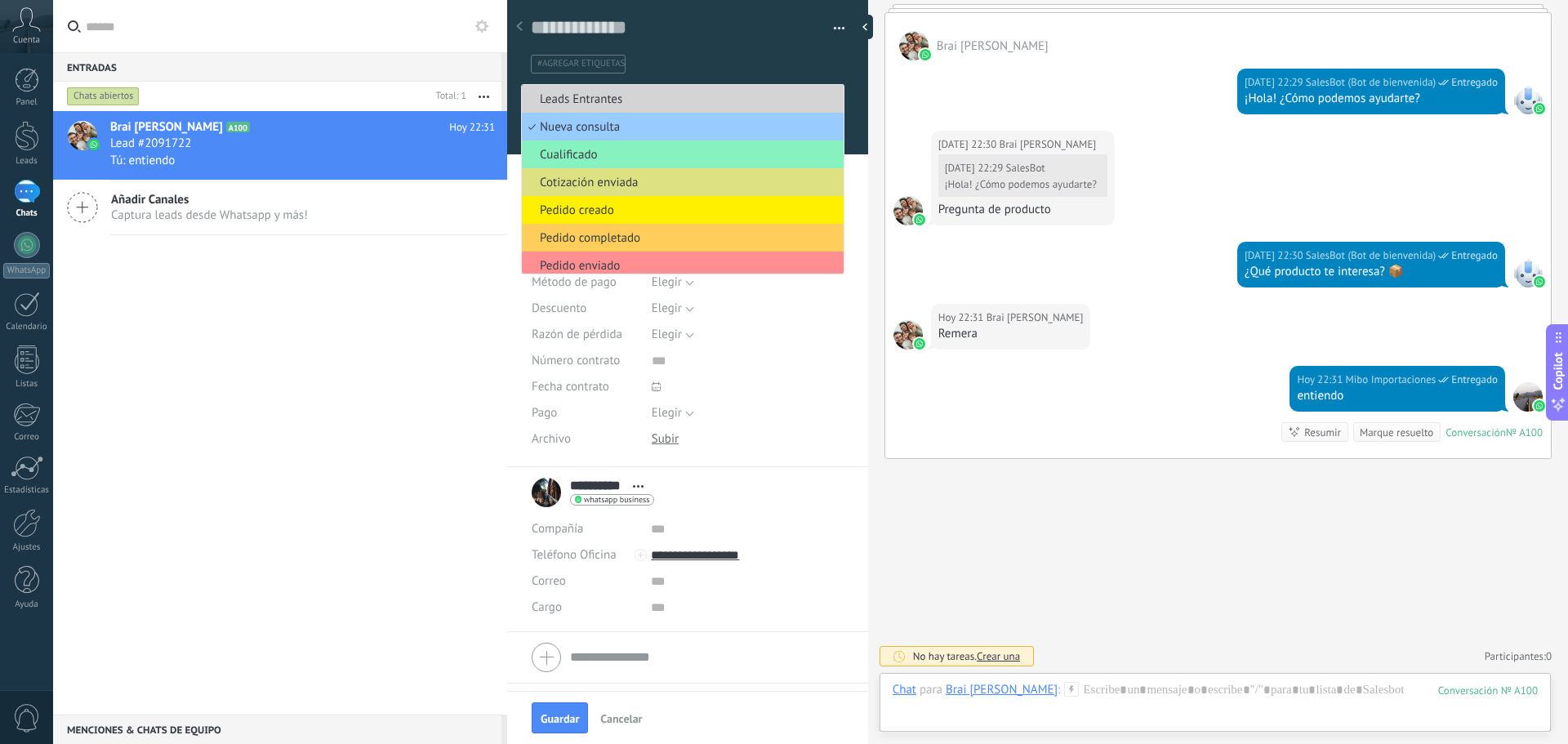
click at [614, 101] on span "Leads Entrantes" at bounding box center [680, 100] width 316 height 16
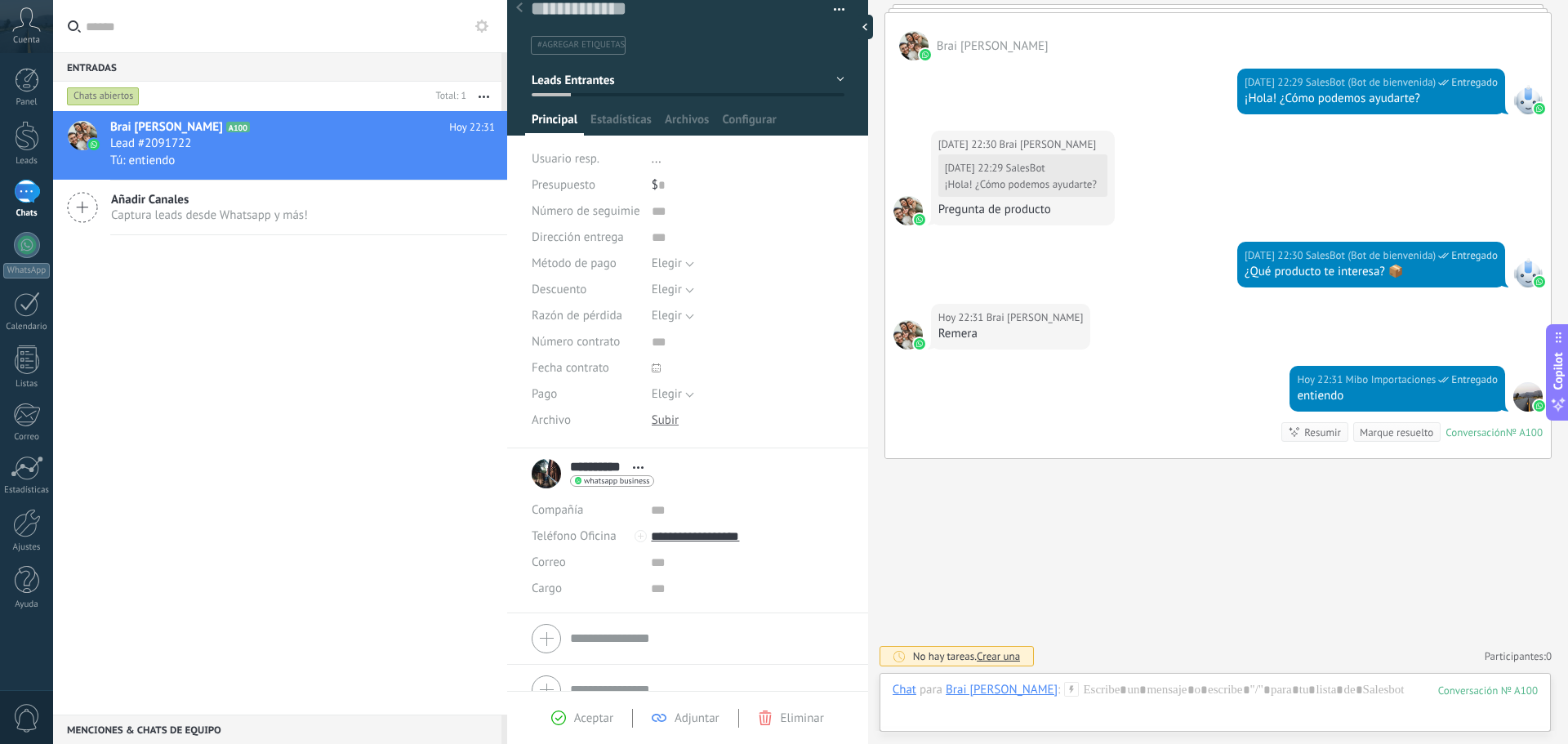
scroll to position [0, 0]
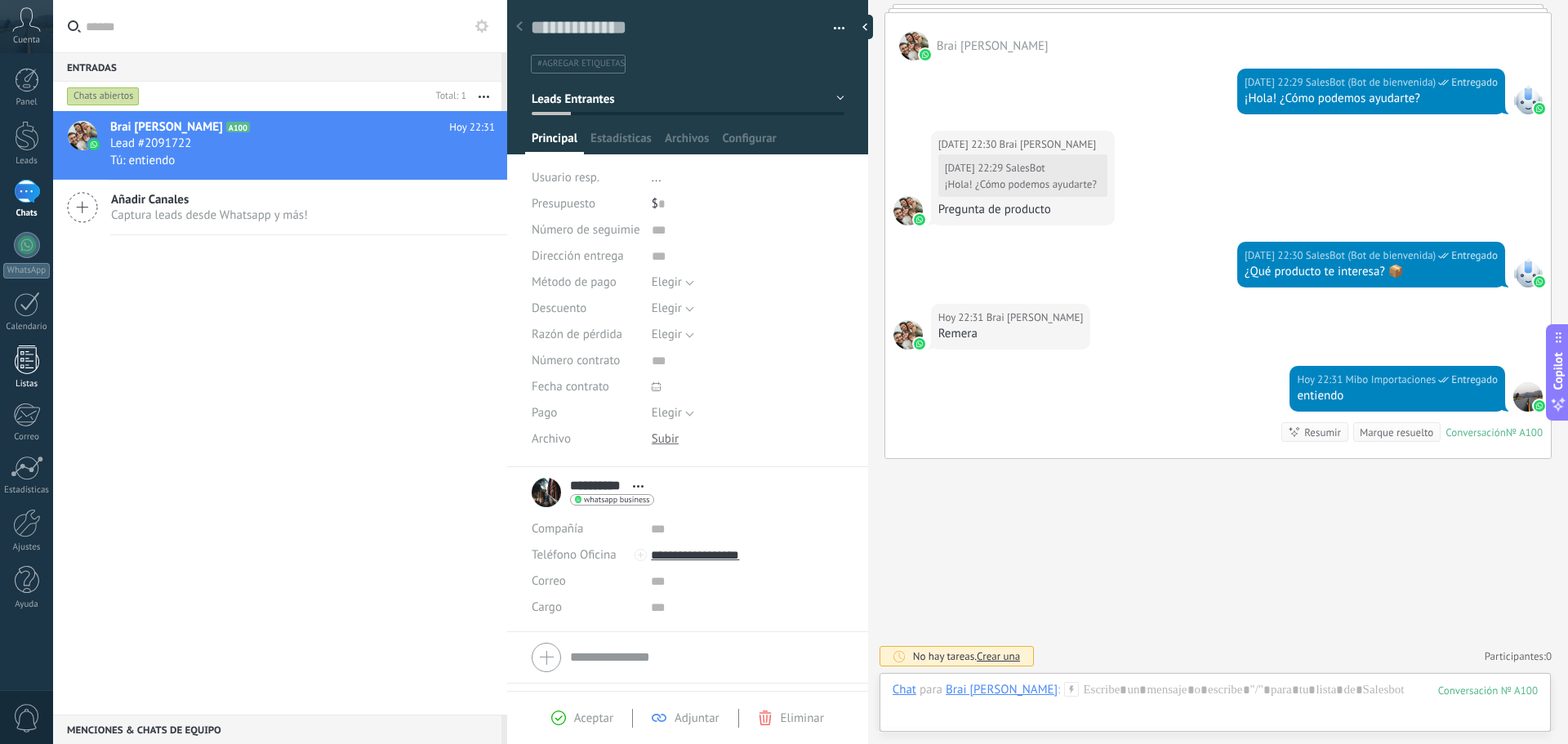
click at [41, 372] on link "Listas" at bounding box center [26, 367] width 53 height 44
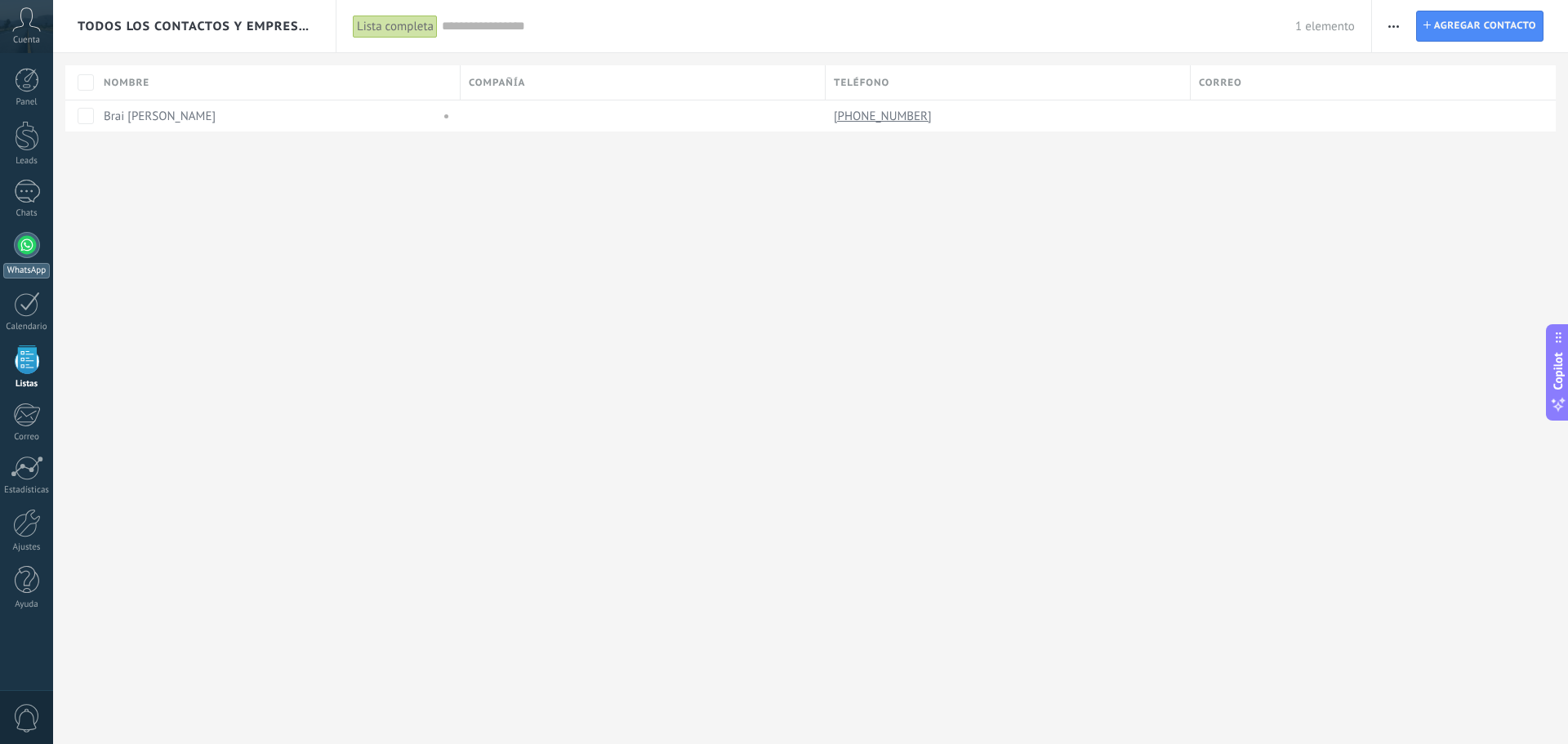
click at [24, 244] on div at bounding box center [27, 245] width 26 height 26
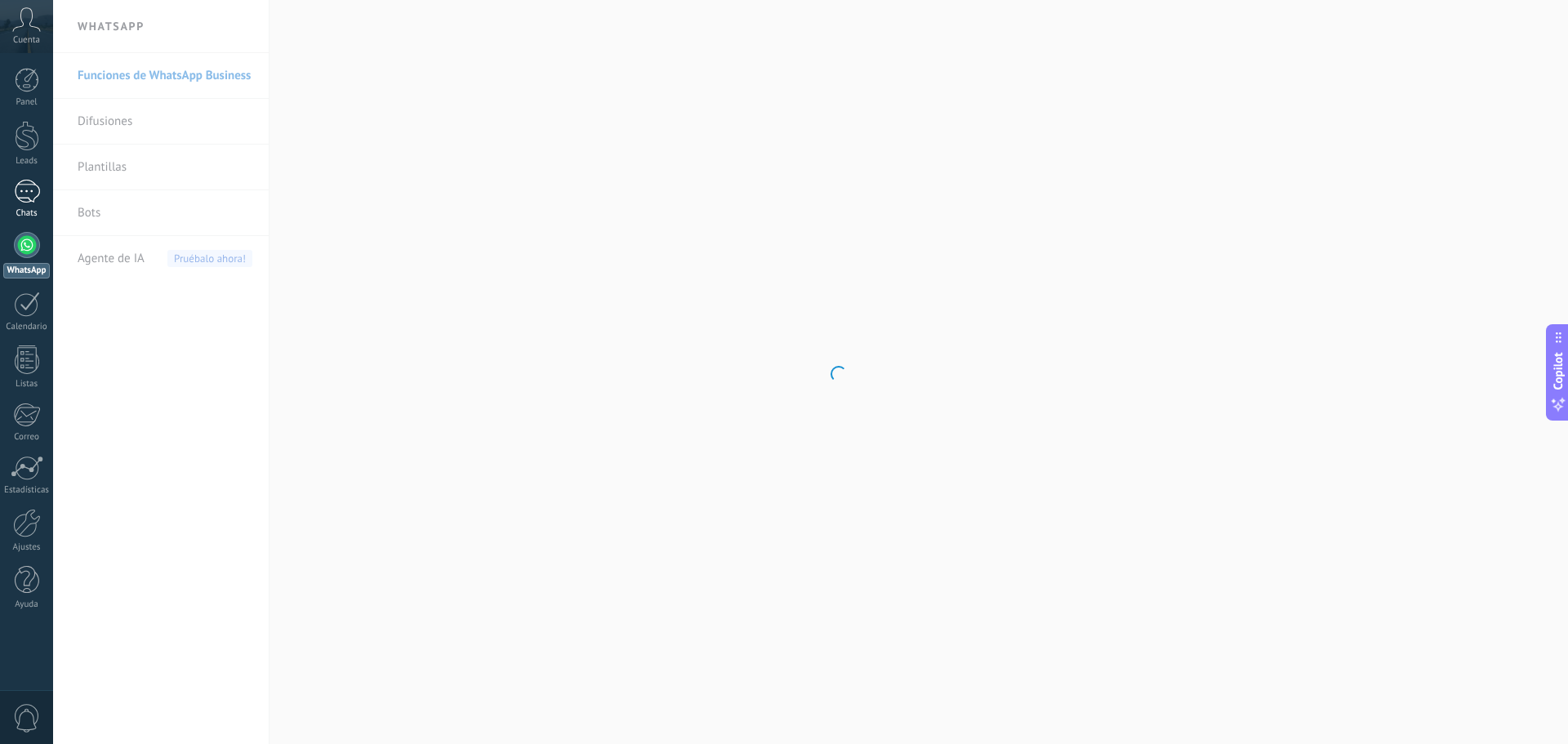
click at [22, 201] on div "1" at bounding box center [27, 191] width 26 height 24
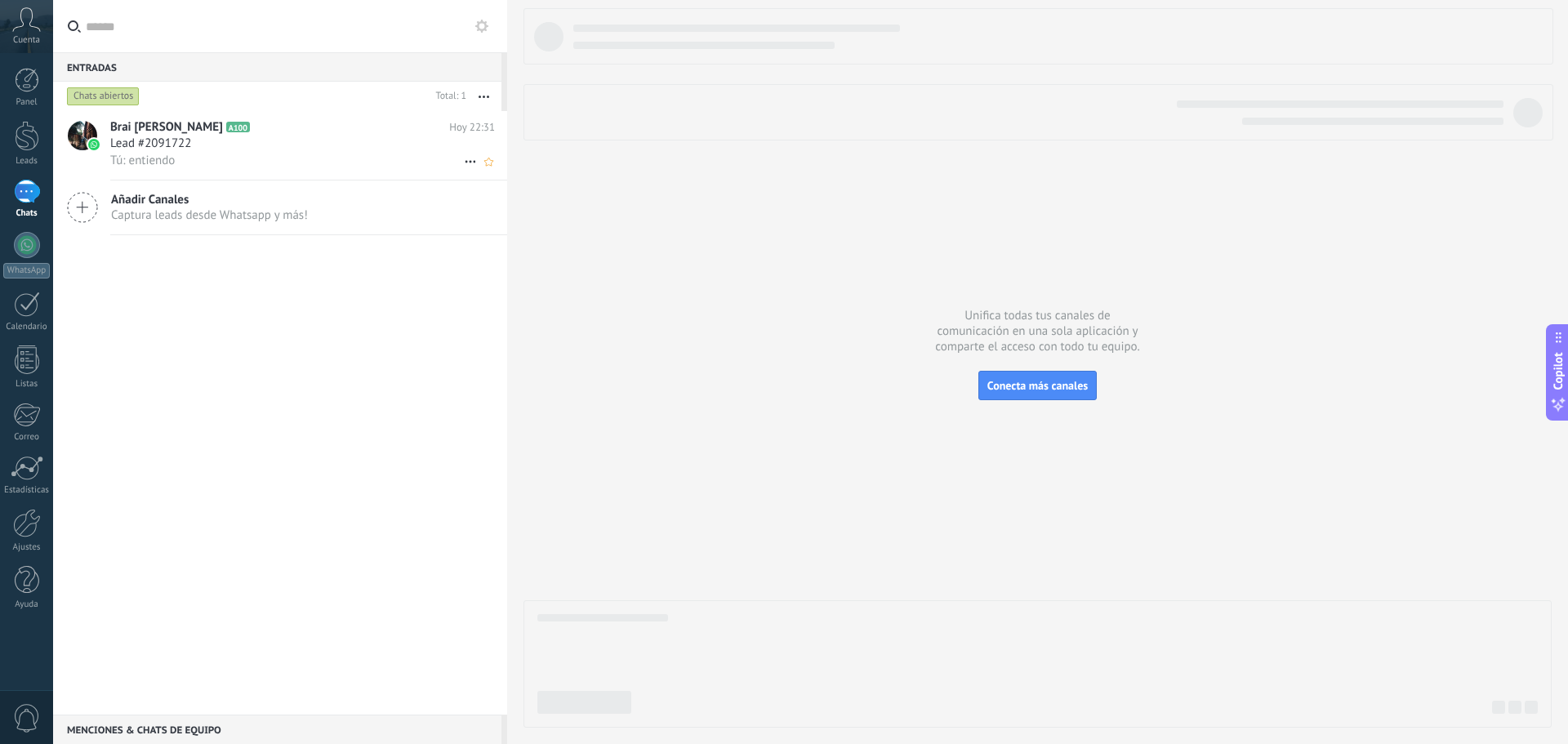
click at [193, 161] on div "Tú: entiendo" at bounding box center [302, 161] width 385 height 17
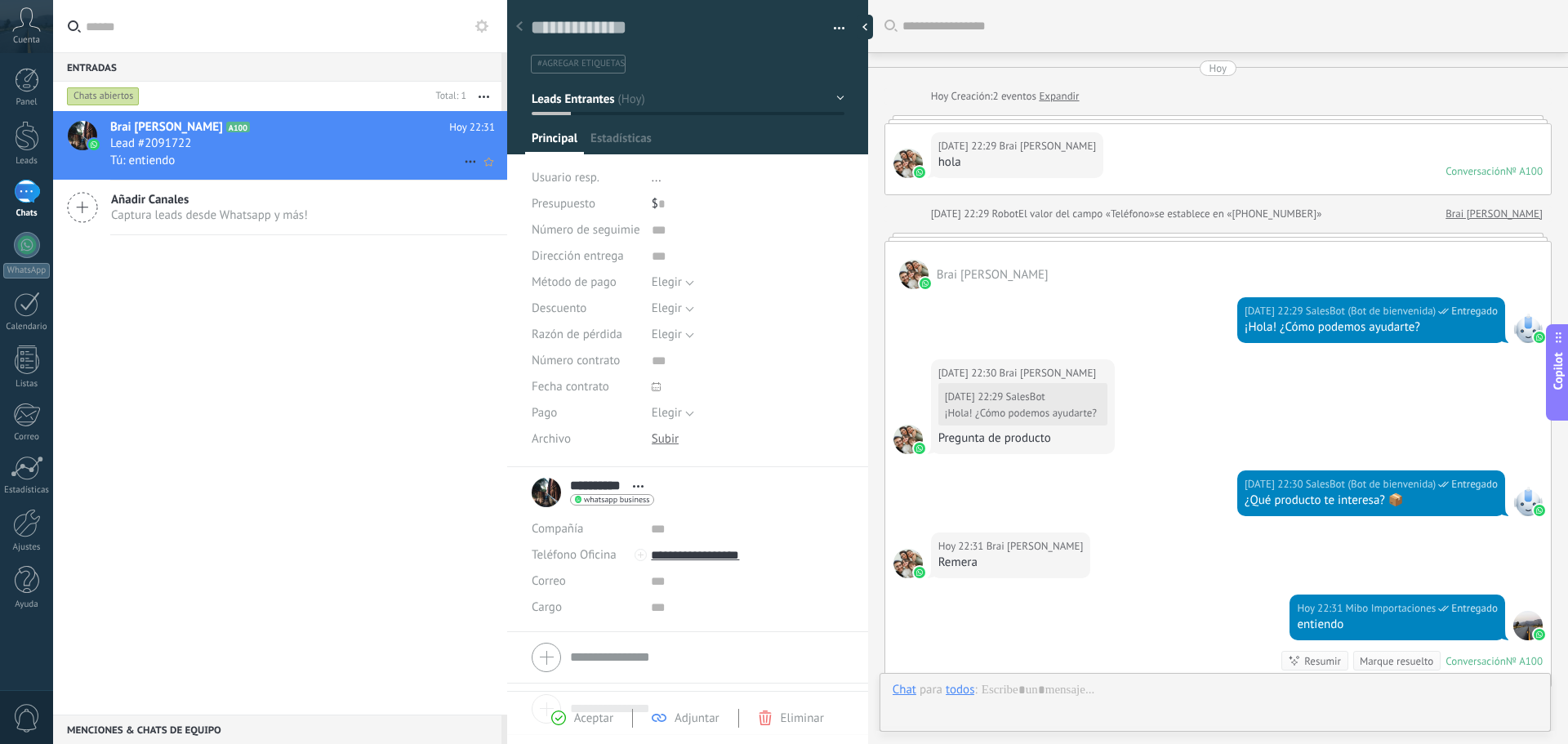
scroll to position [229, 0]
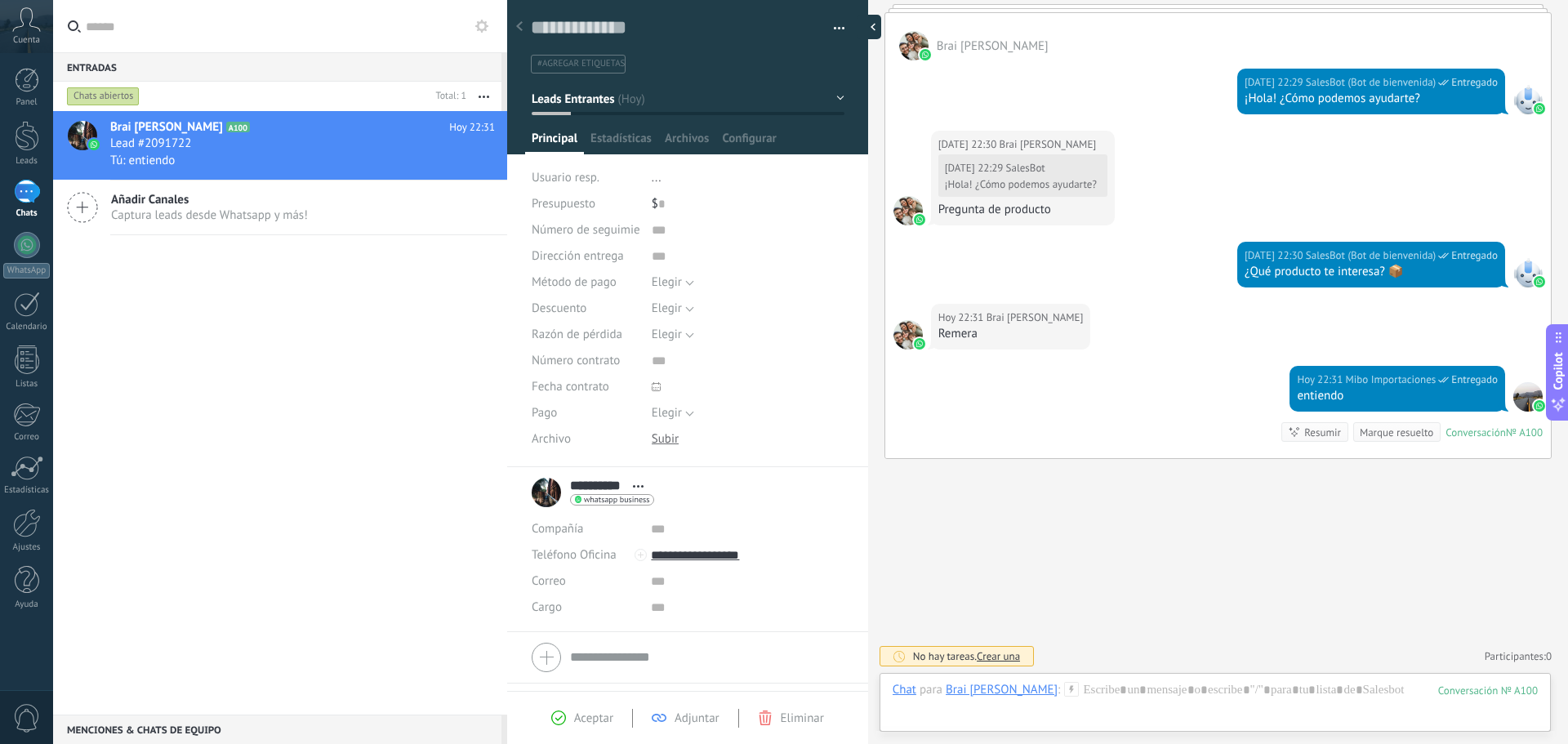
click at [864, 32] on div at bounding box center [869, 27] width 24 height 24
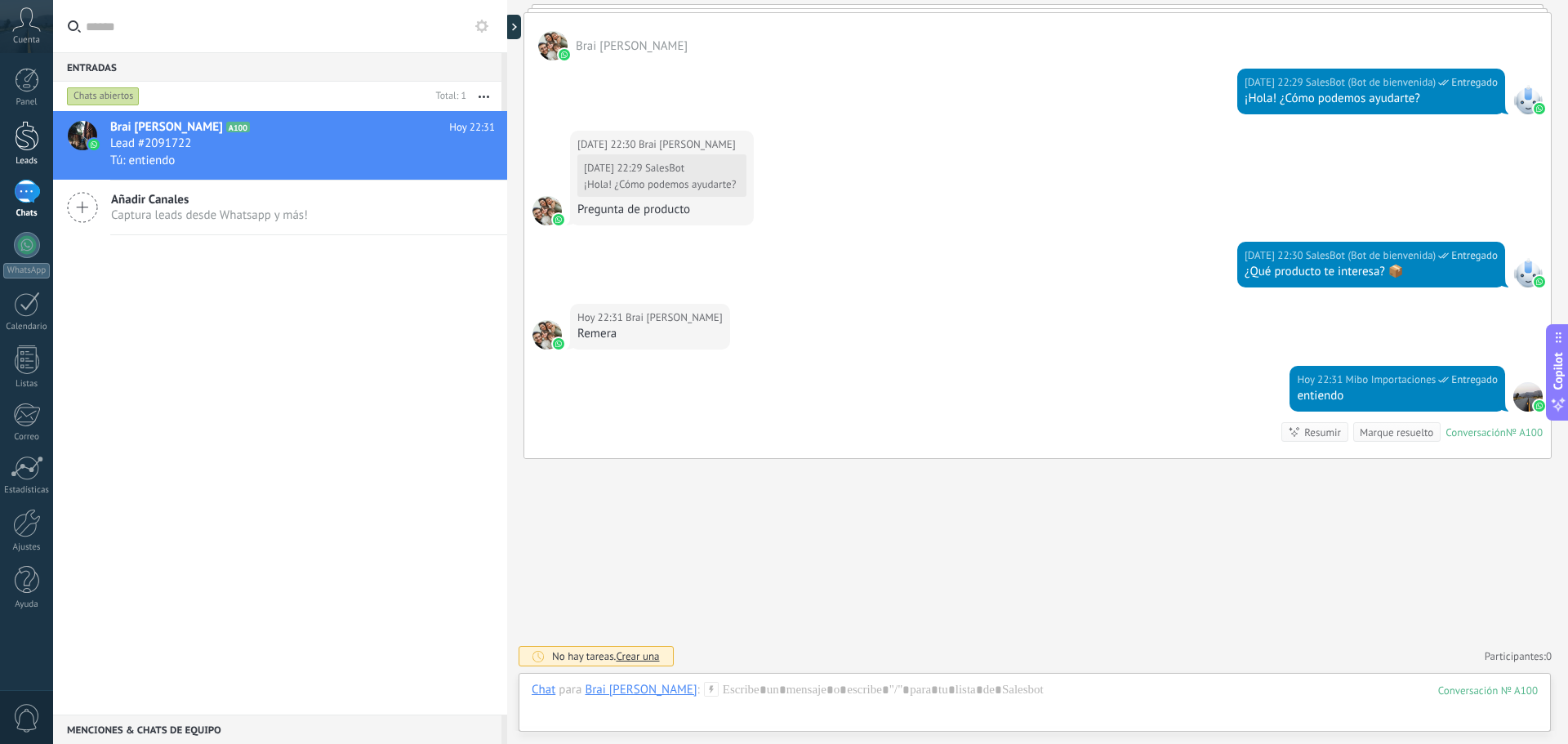
click at [9, 141] on link "Leads" at bounding box center [26, 143] width 53 height 45
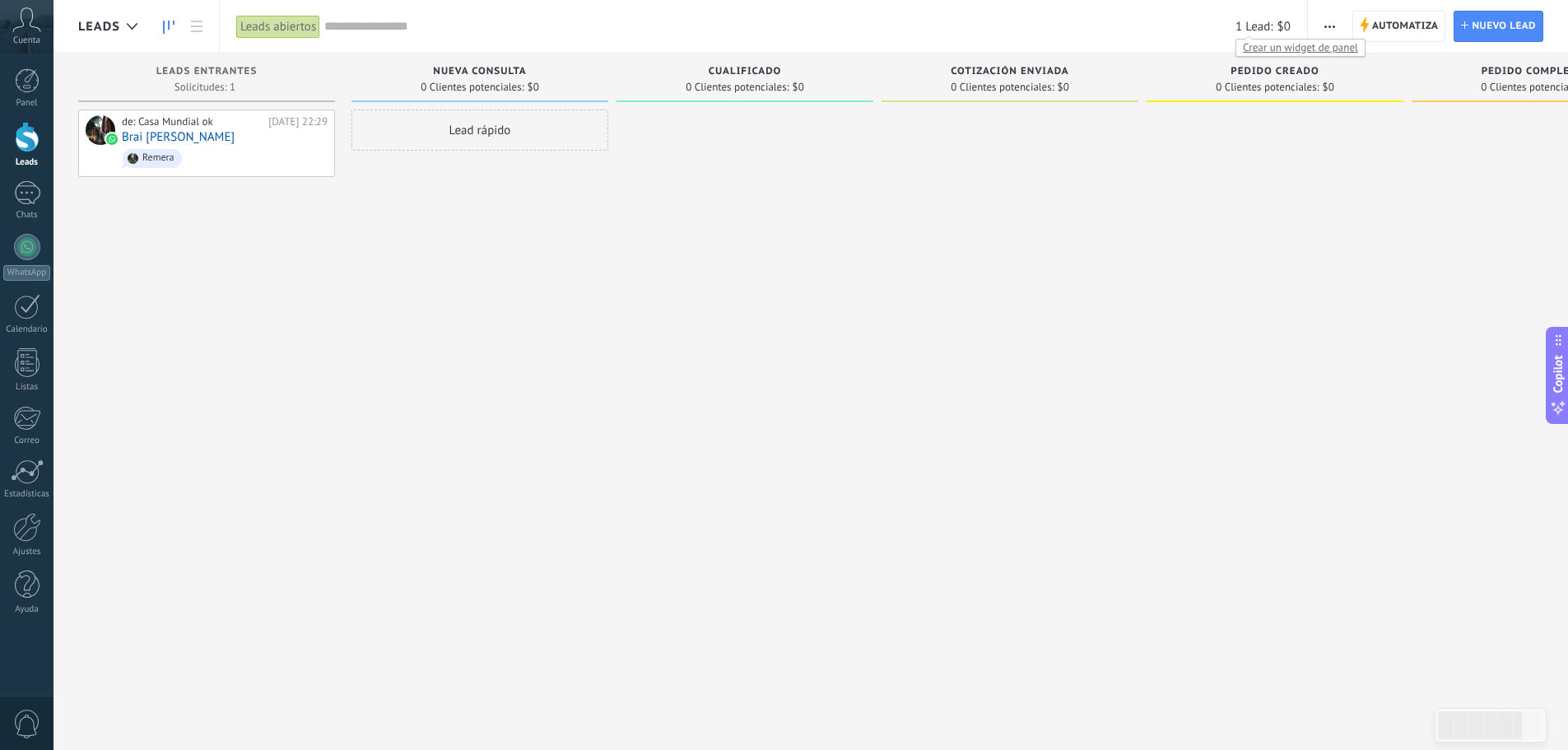
click at [1261, 48] on span "Crear un widget de panel" at bounding box center [1300, 48] width 129 height 18
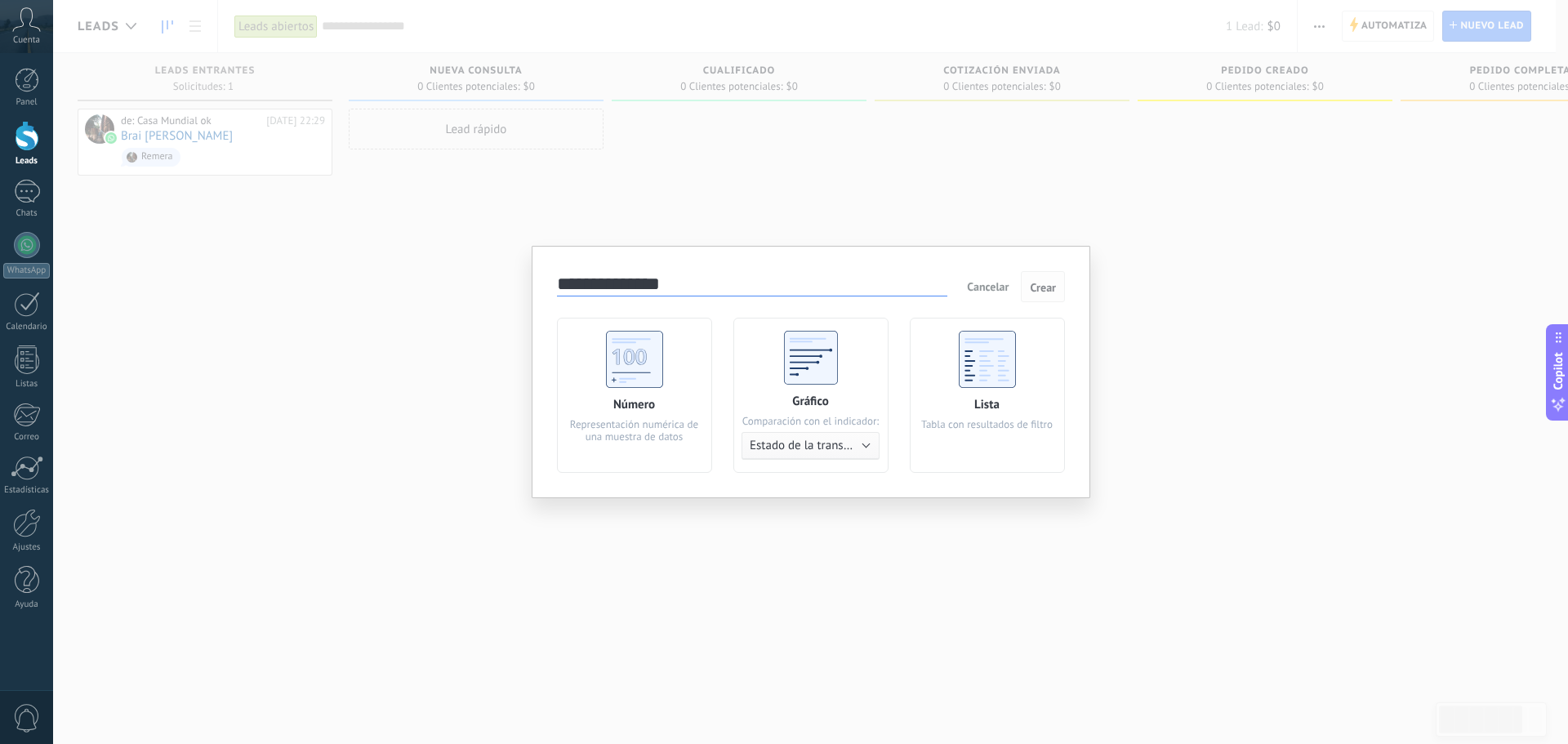
click at [1036, 296] on button "Crear" at bounding box center [1043, 286] width 44 height 31
click at [998, 291] on span "Cancelar" at bounding box center [988, 286] width 42 height 15
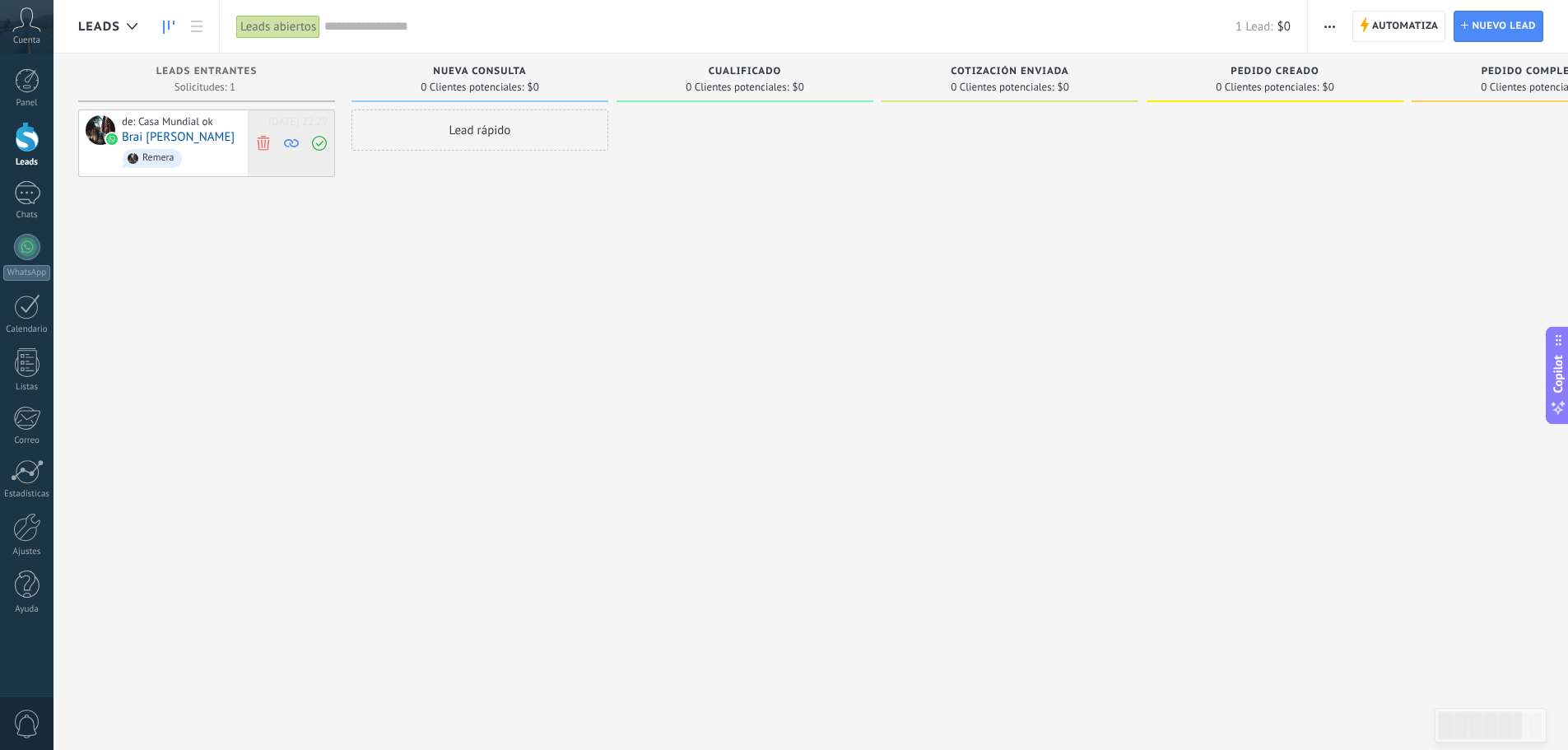
click at [289, 145] on icon at bounding box center [291, 143] width 15 height 15
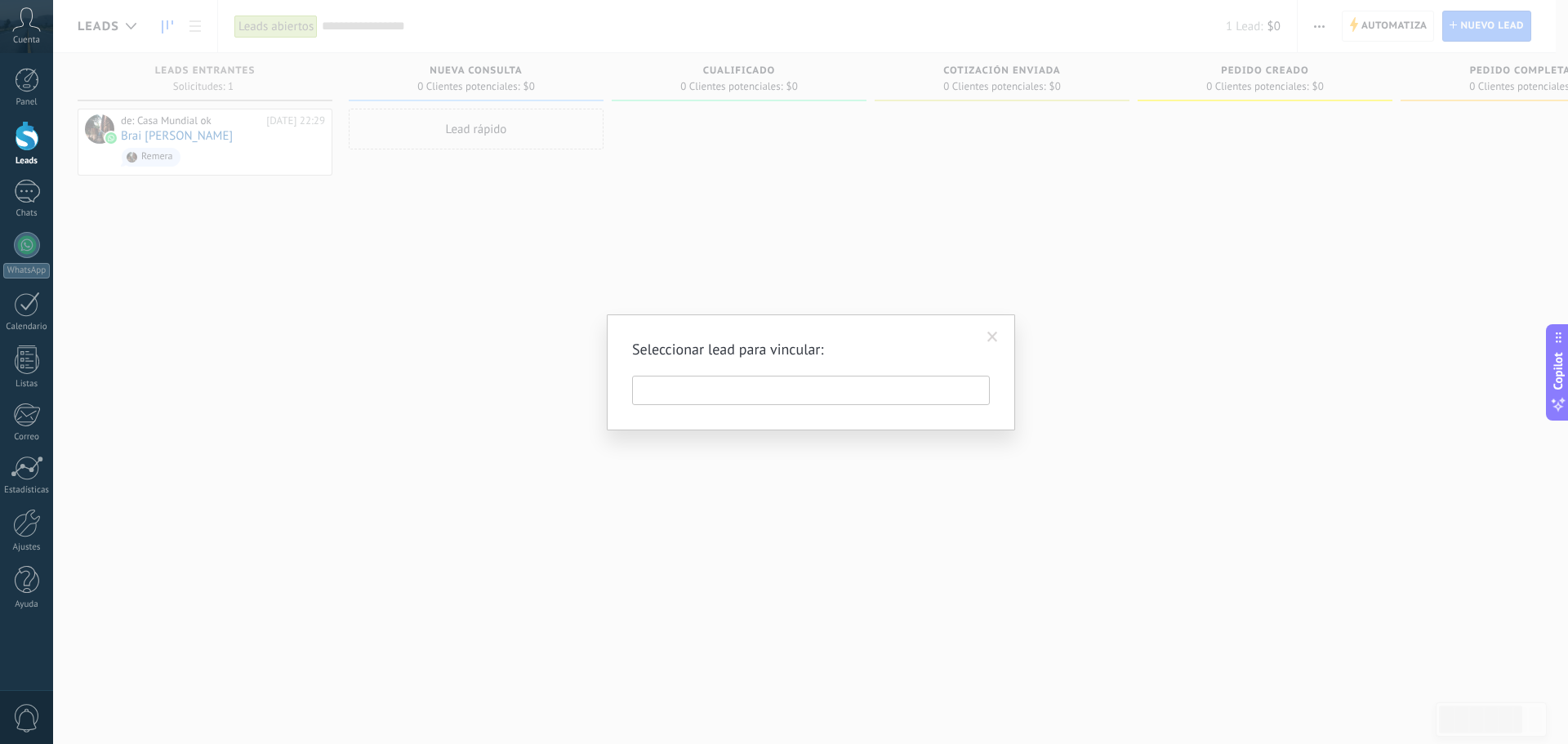
click at [1004, 336] on span at bounding box center [992, 337] width 27 height 28
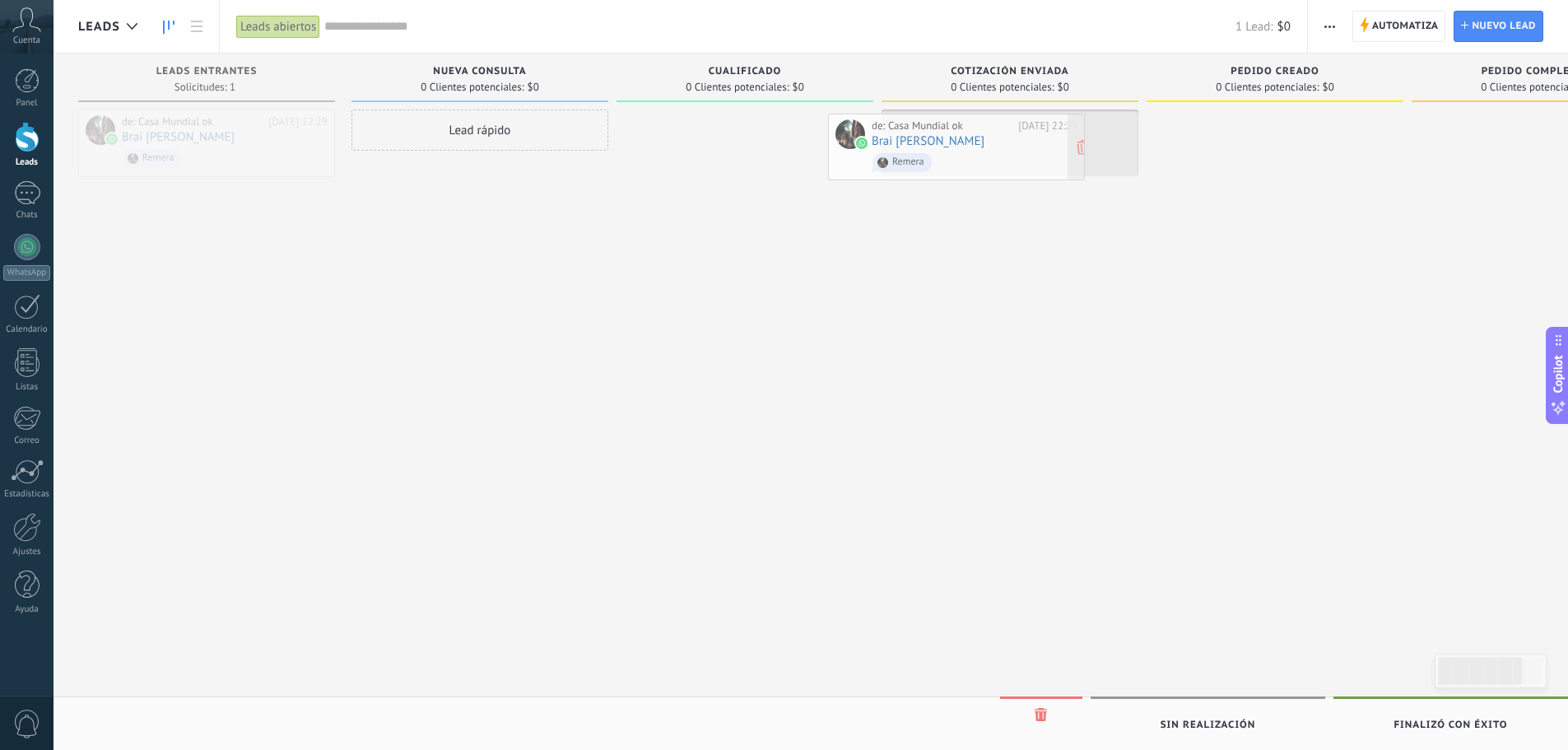
drag, startPoint x: 244, startPoint y: 132, endPoint x: 994, endPoint y: 137, distance: 750.0
drag, startPoint x: 995, startPoint y: 132, endPoint x: 194, endPoint y: 122, distance: 801.1
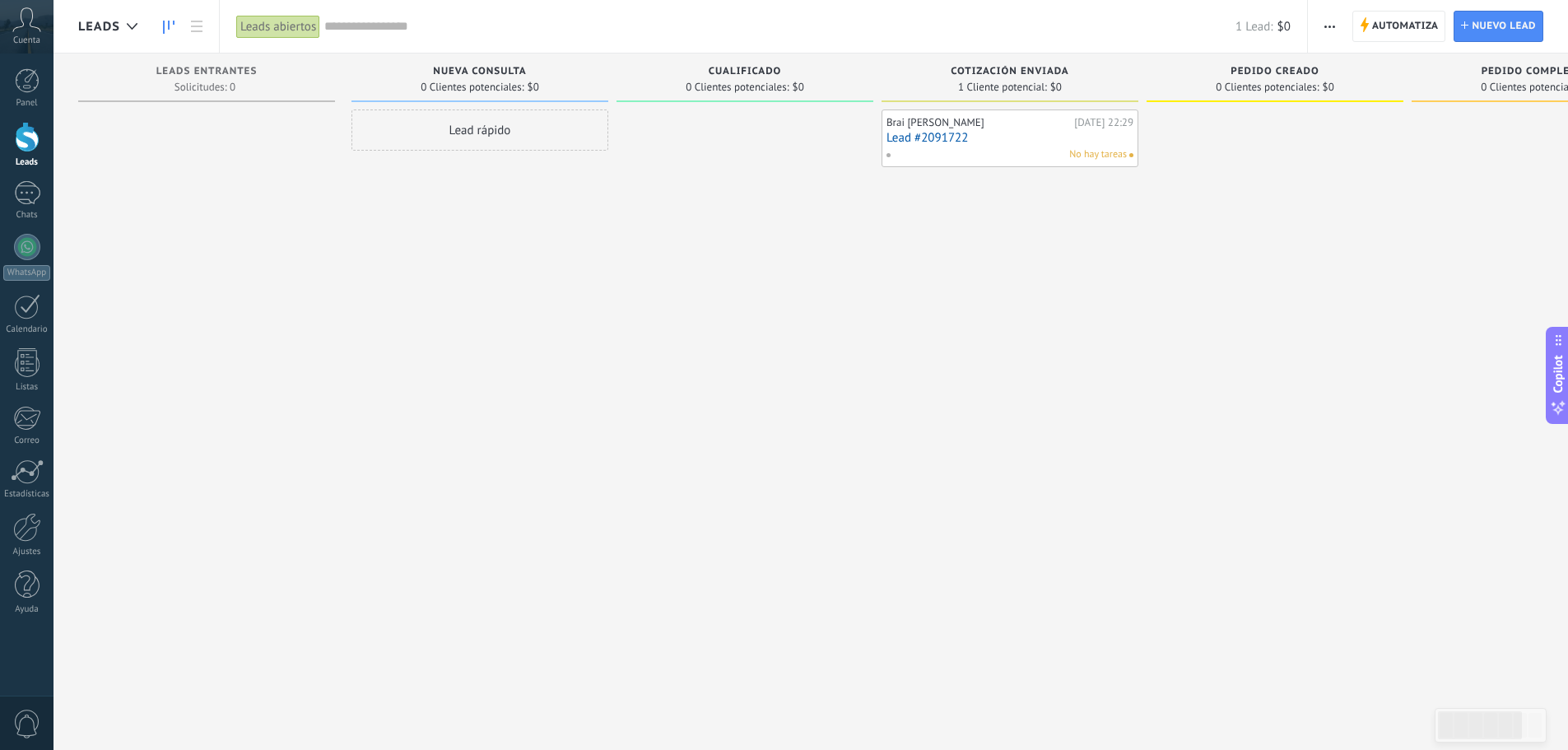
click at [960, 148] on div "No hay tareas" at bounding box center [1006, 154] width 241 height 15
drag, startPoint x: 1010, startPoint y: 145, endPoint x: 248, endPoint y: 141, distance: 762.0
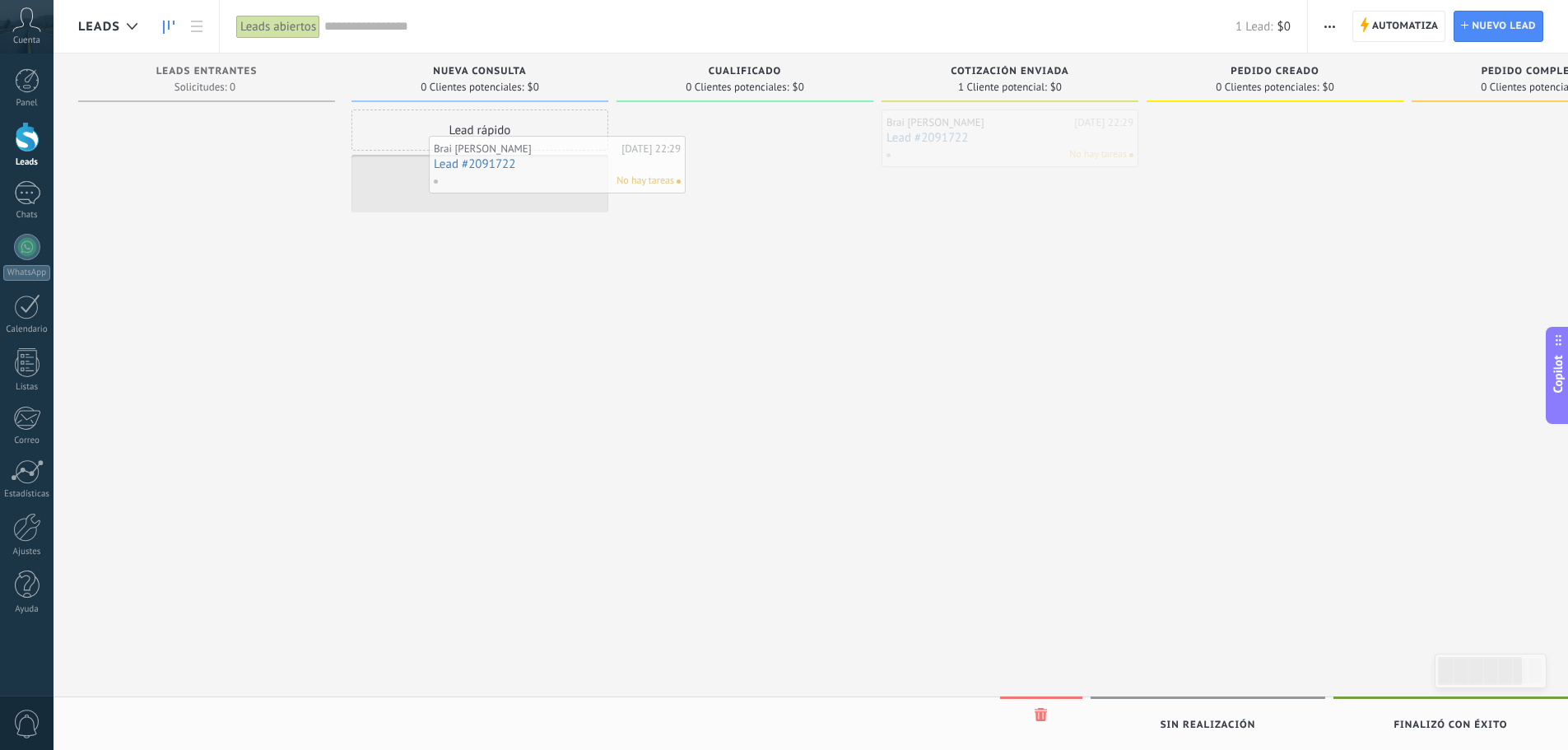
drag, startPoint x: 932, startPoint y: 153, endPoint x: 464, endPoint y: 171, distance: 468.3
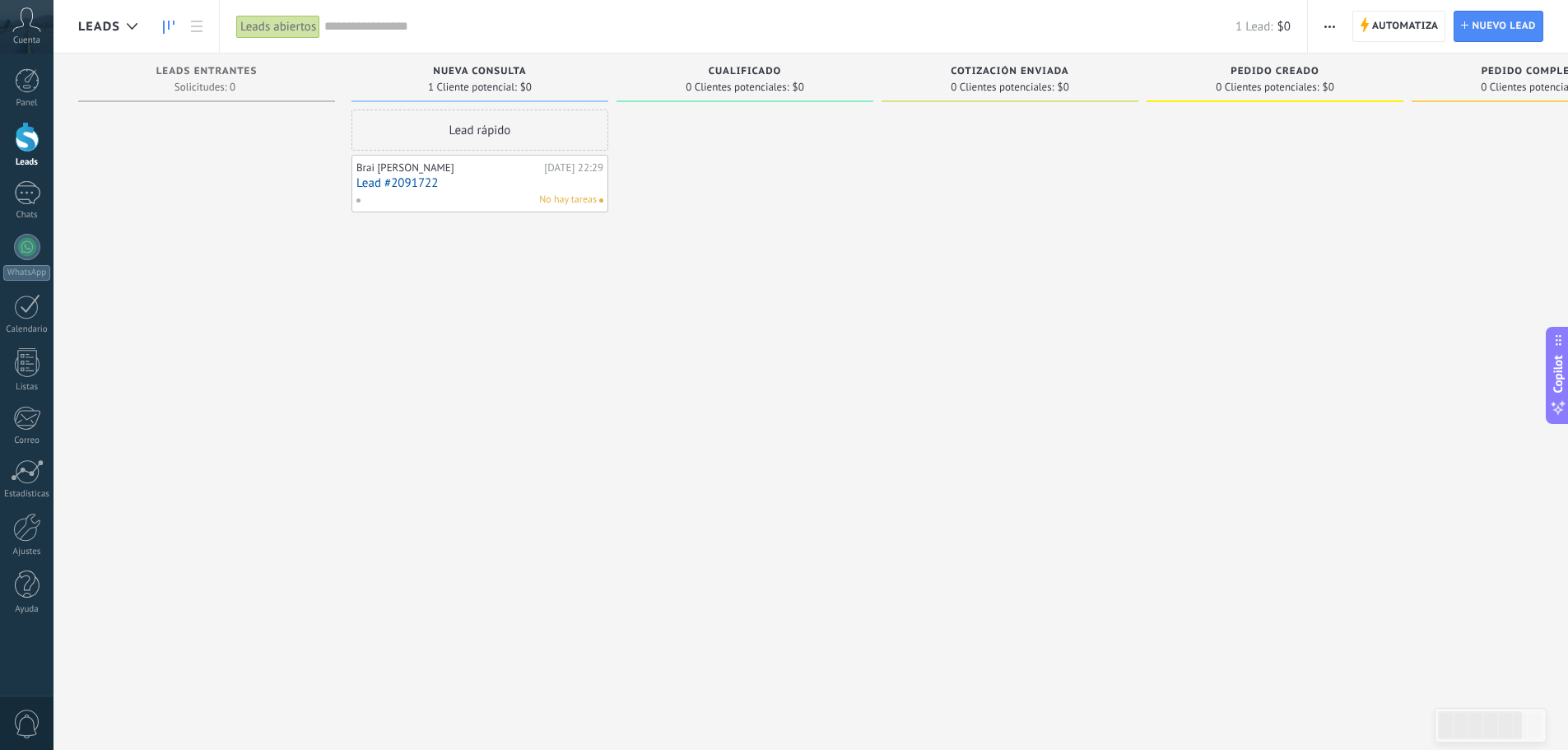
drag, startPoint x: 469, startPoint y: 176, endPoint x: 450, endPoint y: 182, distance: 19.9
click at [450, 182] on link "Lead #2091722" at bounding box center [479, 183] width 247 height 14
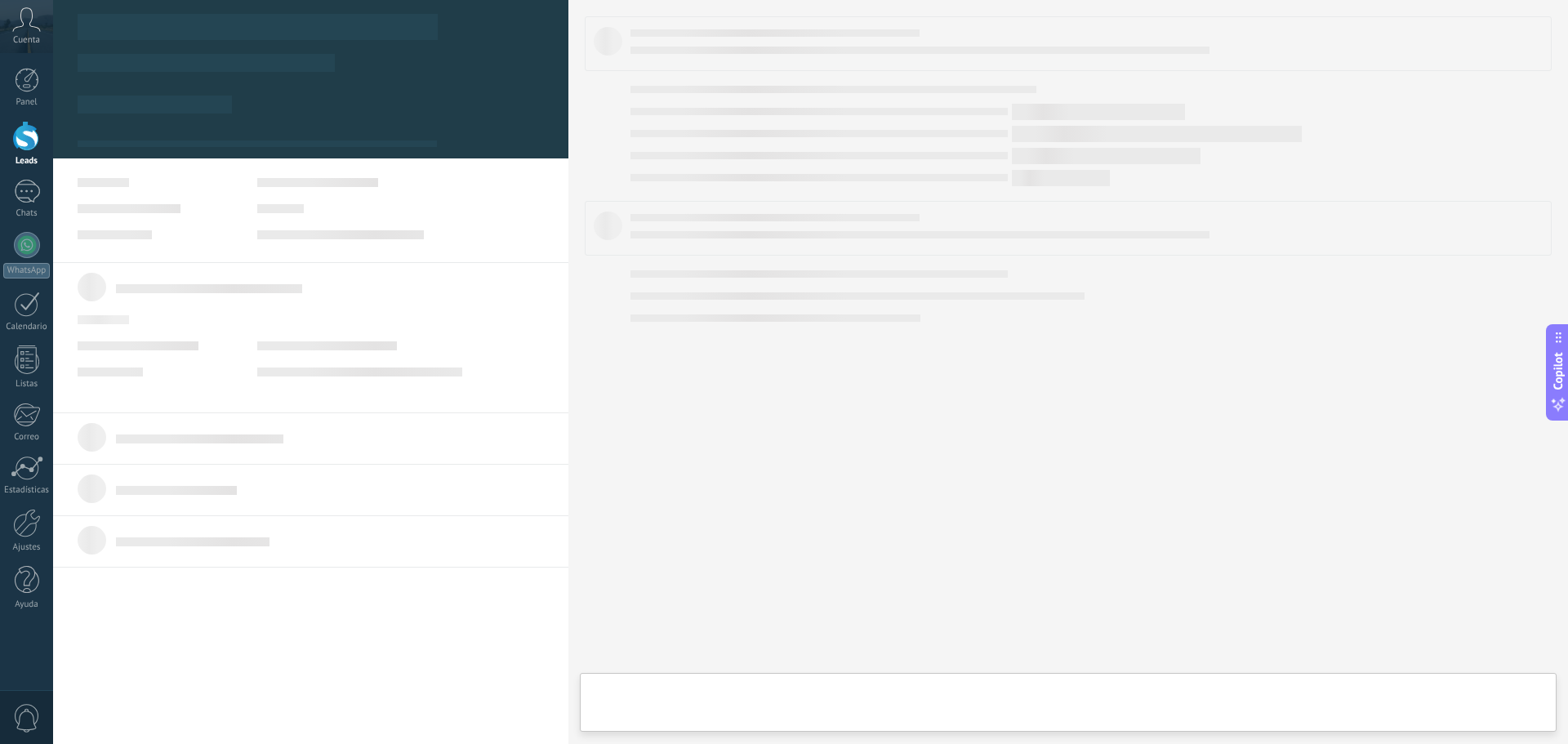
type textarea "**********"
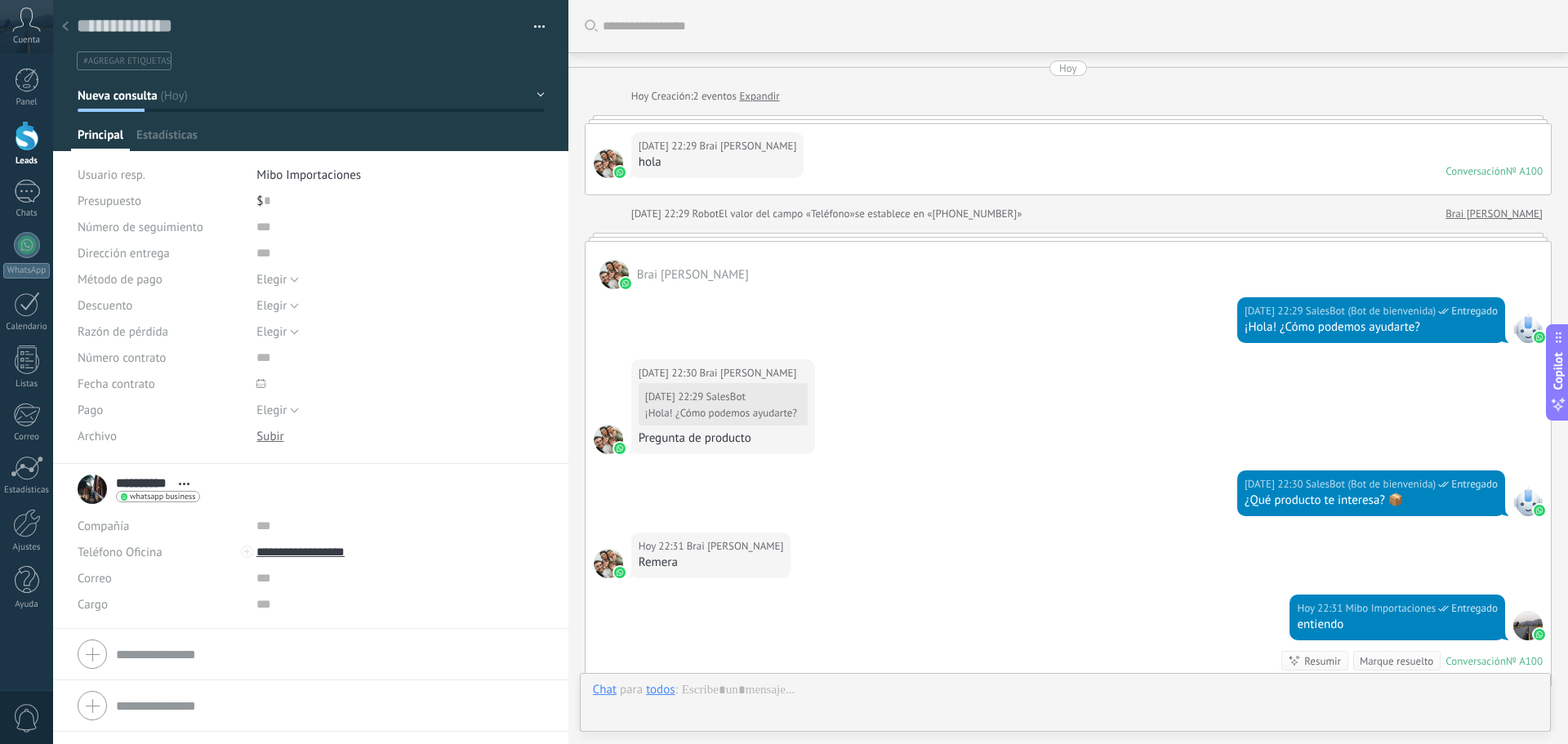
scroll to position [300, 0]
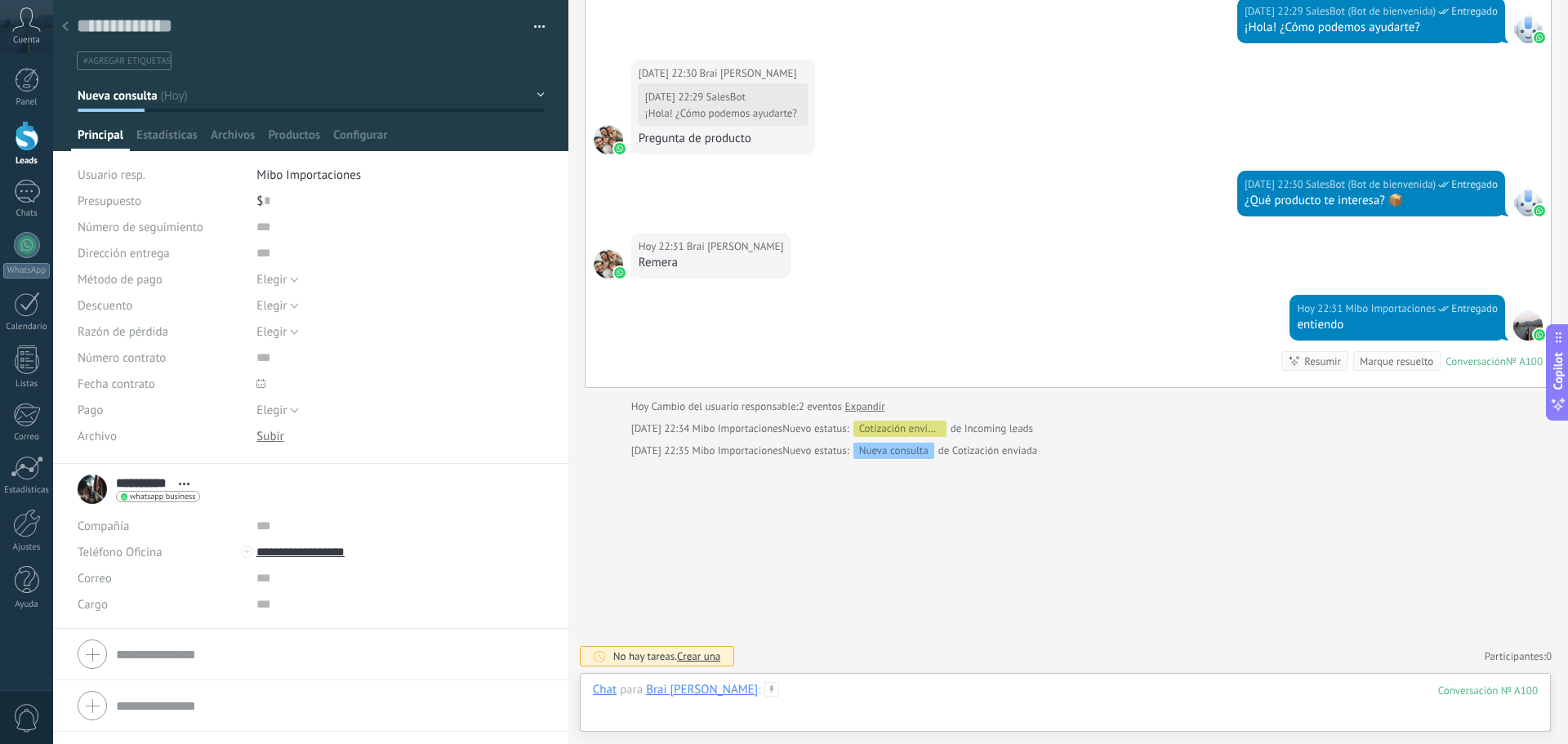
click at [776, 702] on div at bounding box center [1065, 706] width 945 height 49
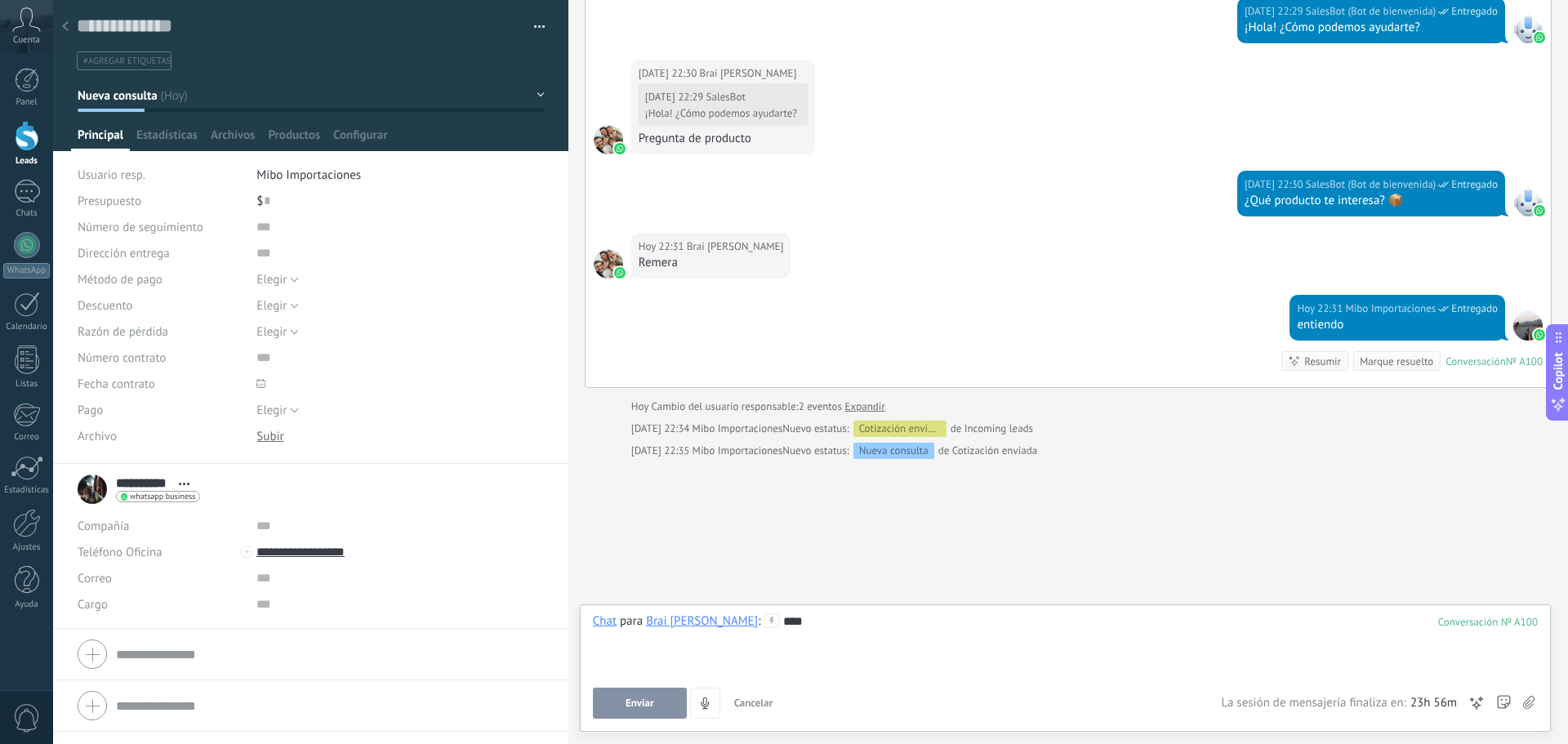
click at [760, 660] on div "****" at bounding box center [1065, 644] width 945 height 62
click at [649, 710] on button "Enviar" at bounding box center [639, 703] width 94 height 31
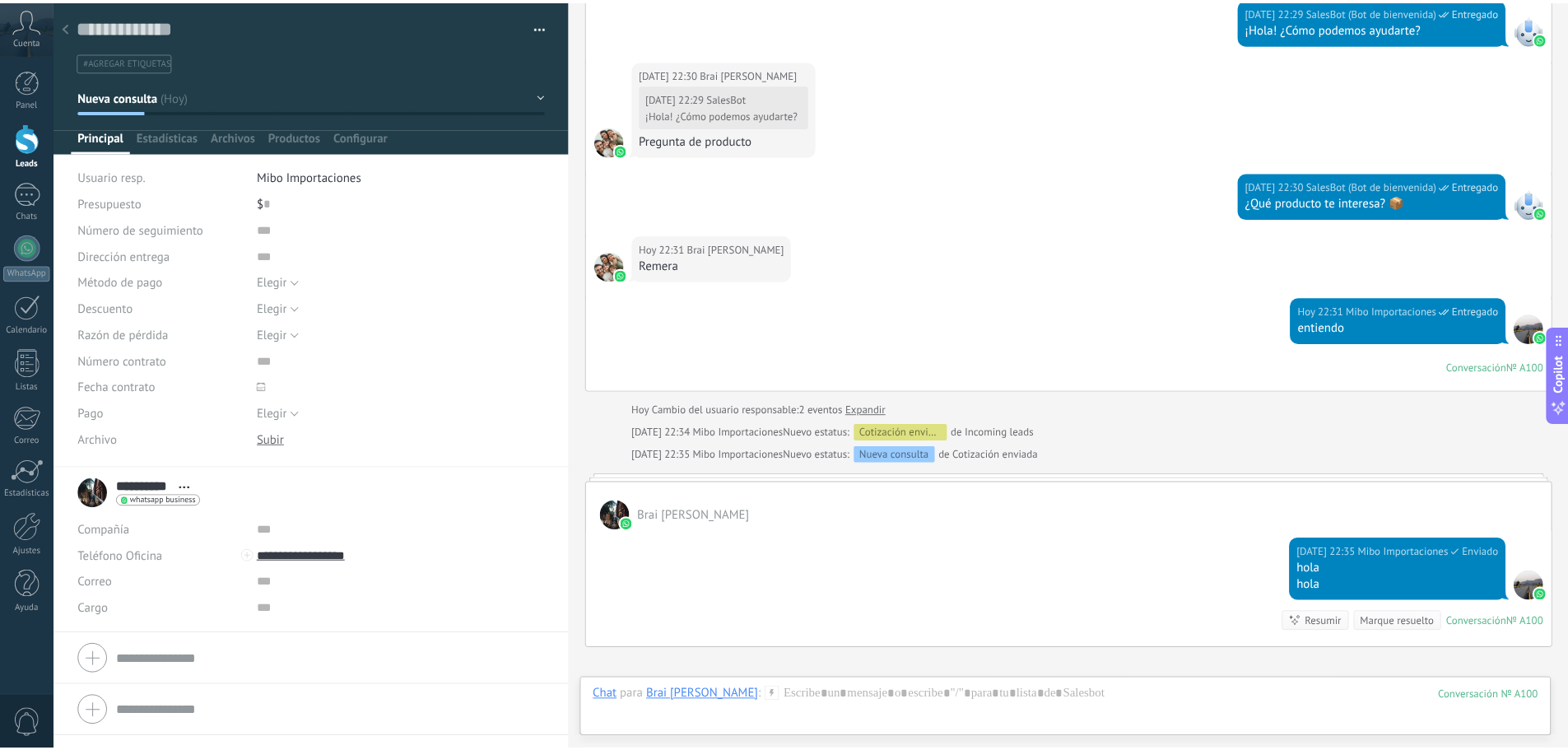
scroll to position [488, 0]
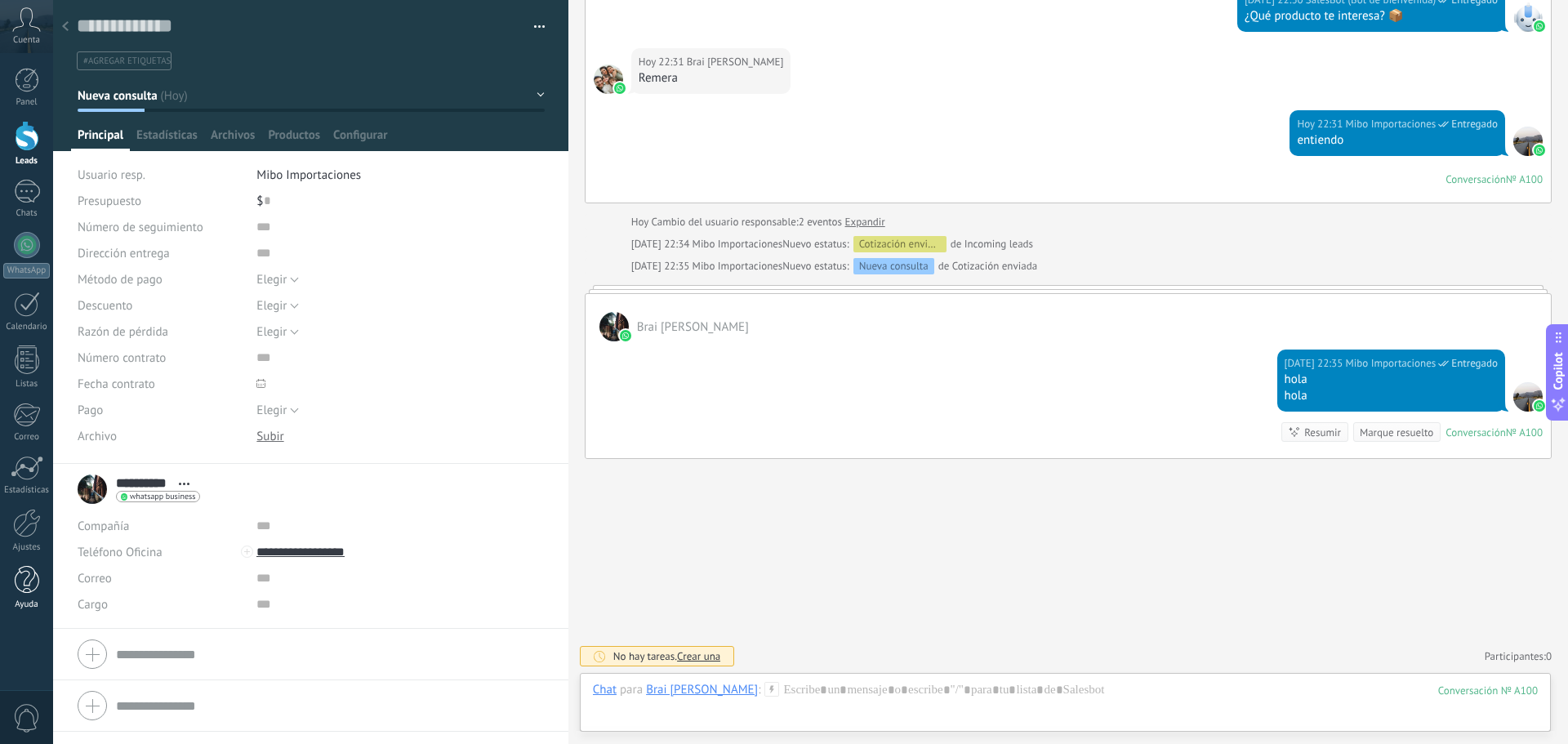
click at [36, 576] on div at bounding box center [27, 580] width 24 height 29
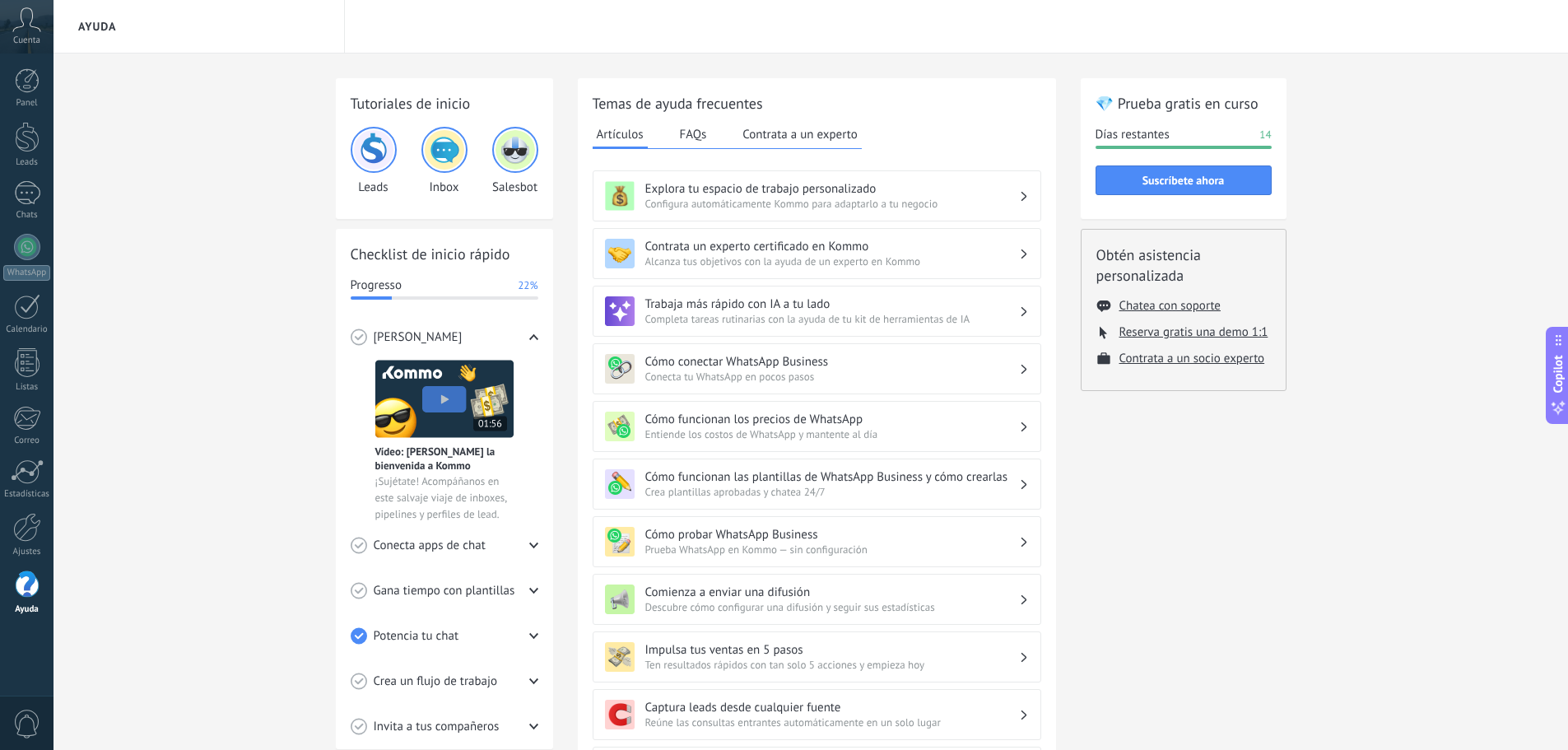
click at [689, 137] on button "FAQs" at bounding box center [693, 134] width 35 height 25
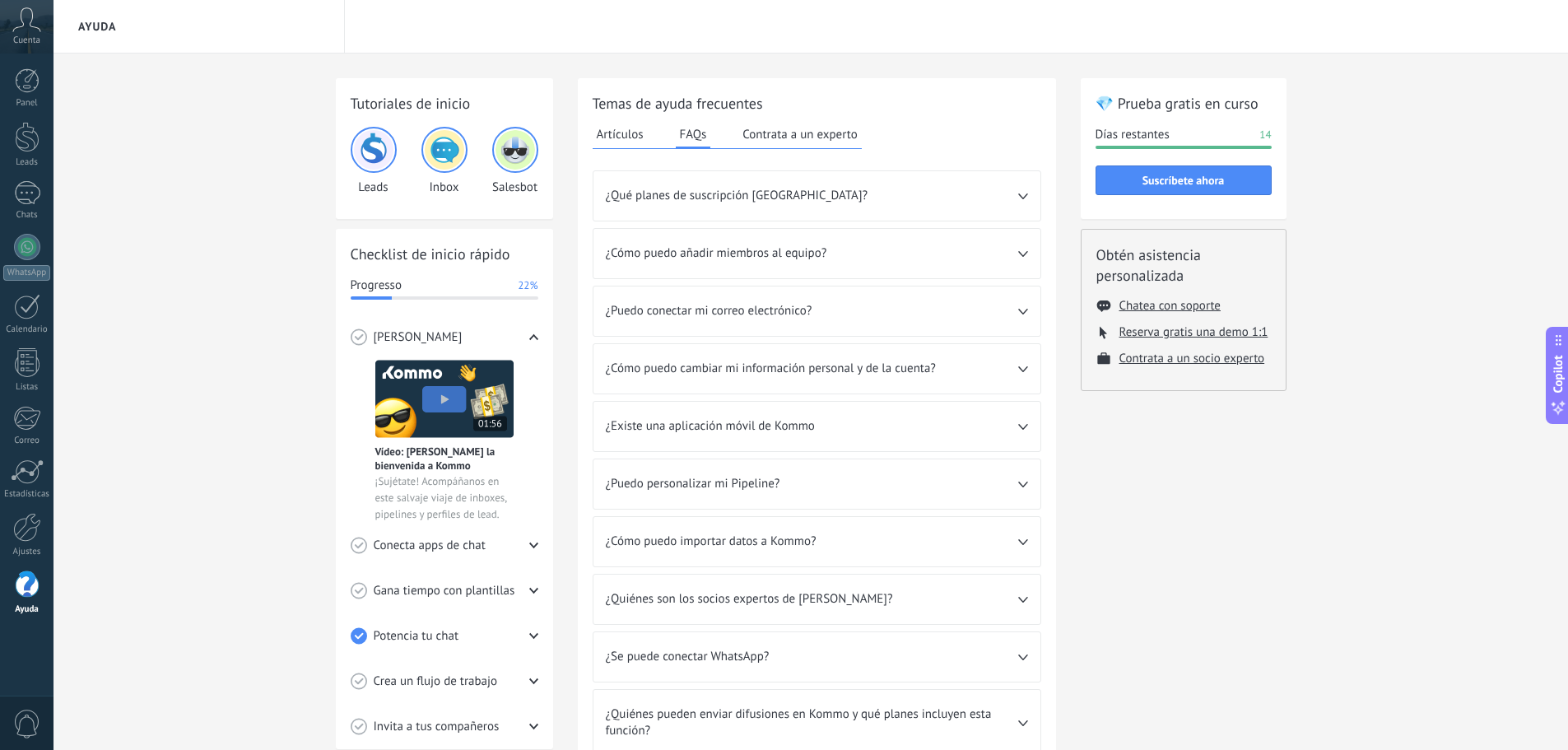
click at [791, 133] on button "Contrata a un experto" at bounding box center [799, 134] width 122 height 25
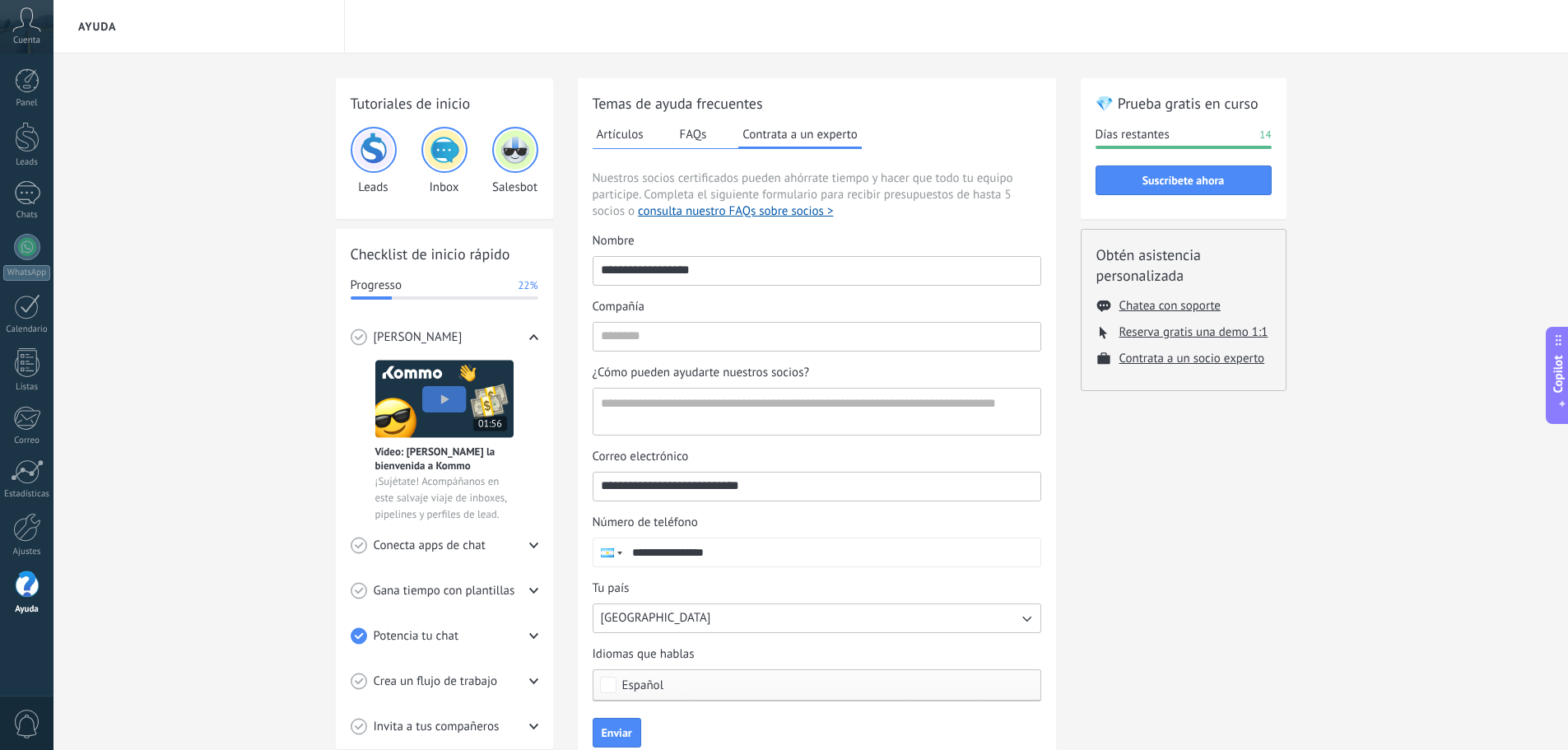
click at [620, 137] on button "Artículos" at bounding box center [620, 134] width 55 height 25
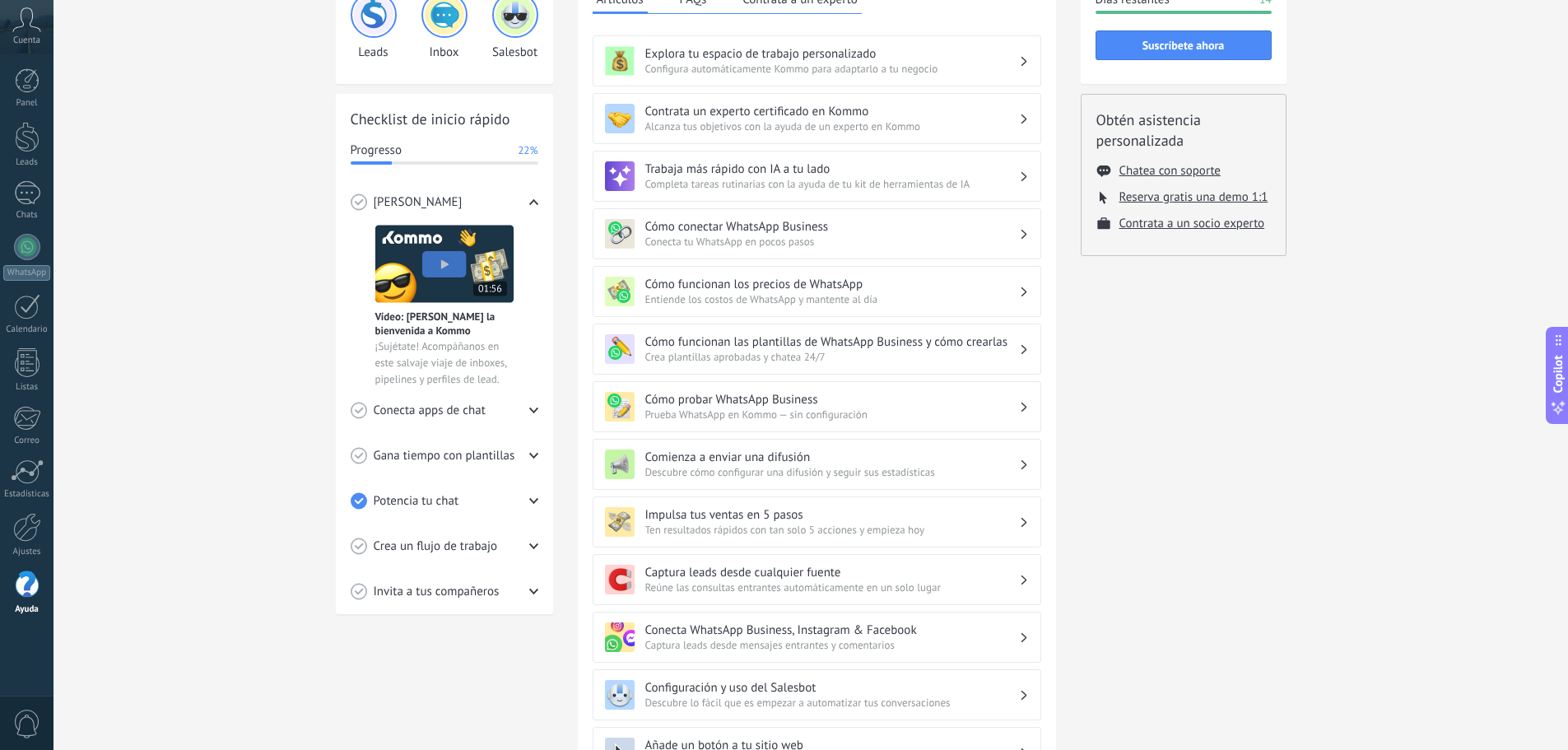
scroll to position [165, 0]
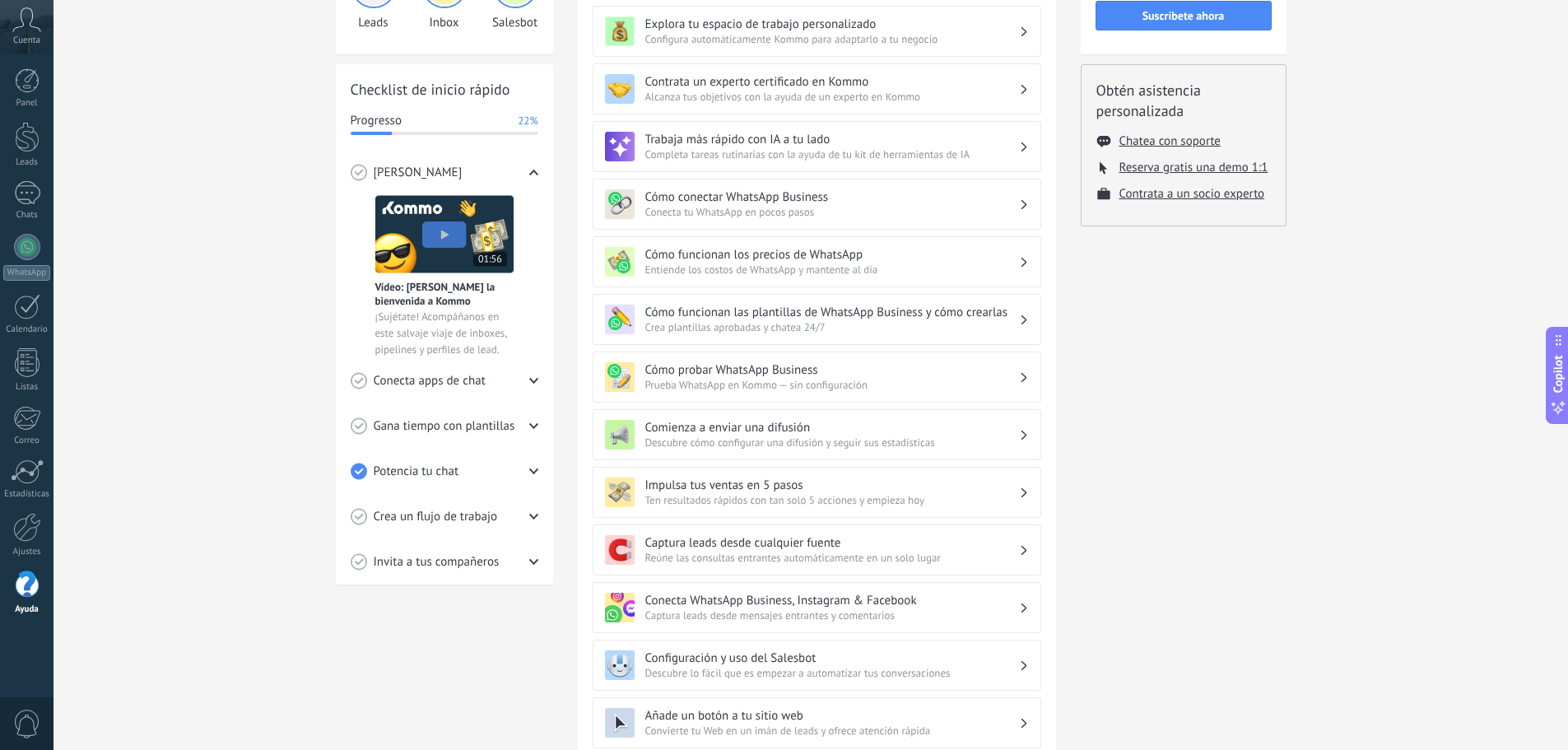
click at [699, 256] on h3 "Cómo funcionan los precios de WhatsApp" at bounding box center [832, 255] width 374 height 16
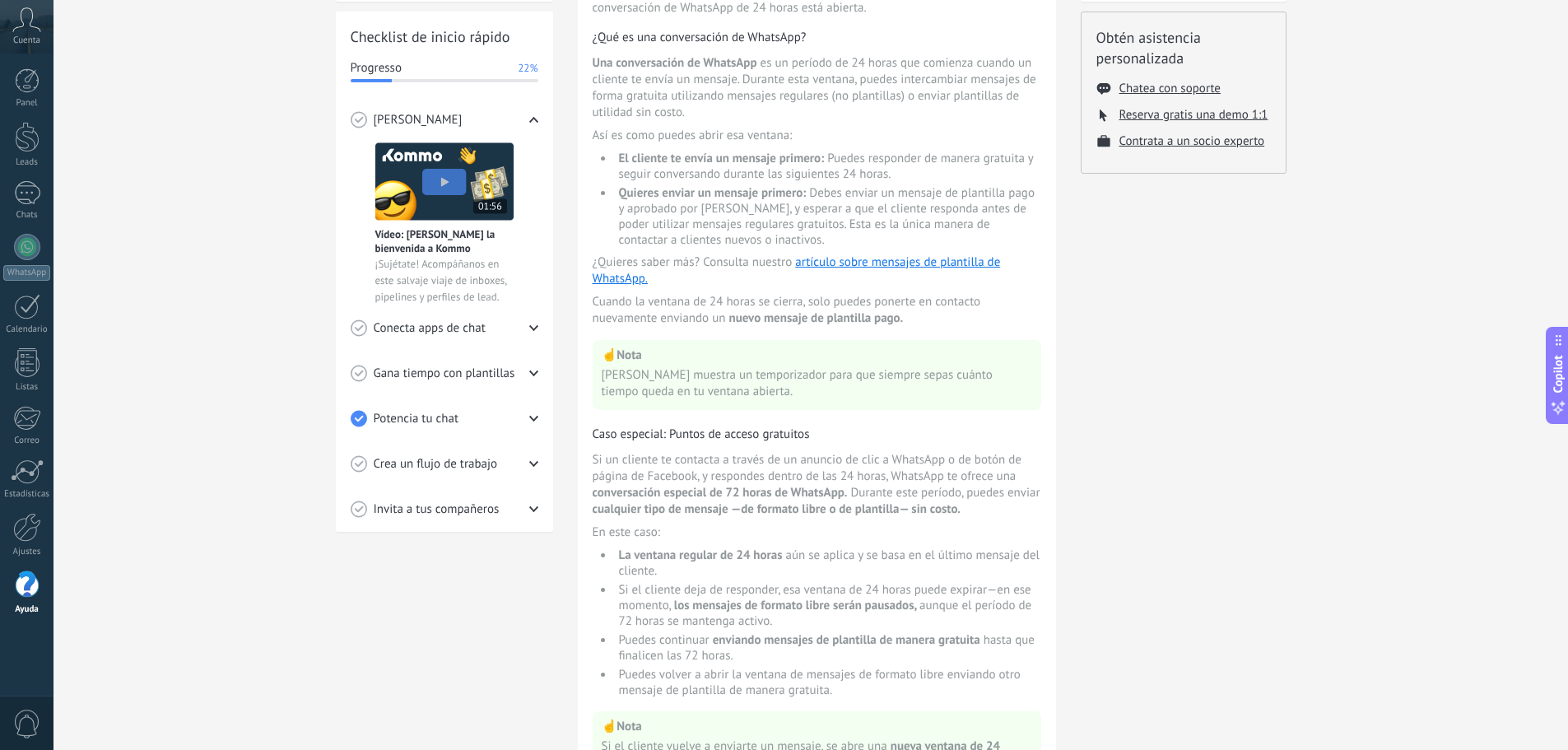
scroll to position [247, 0]
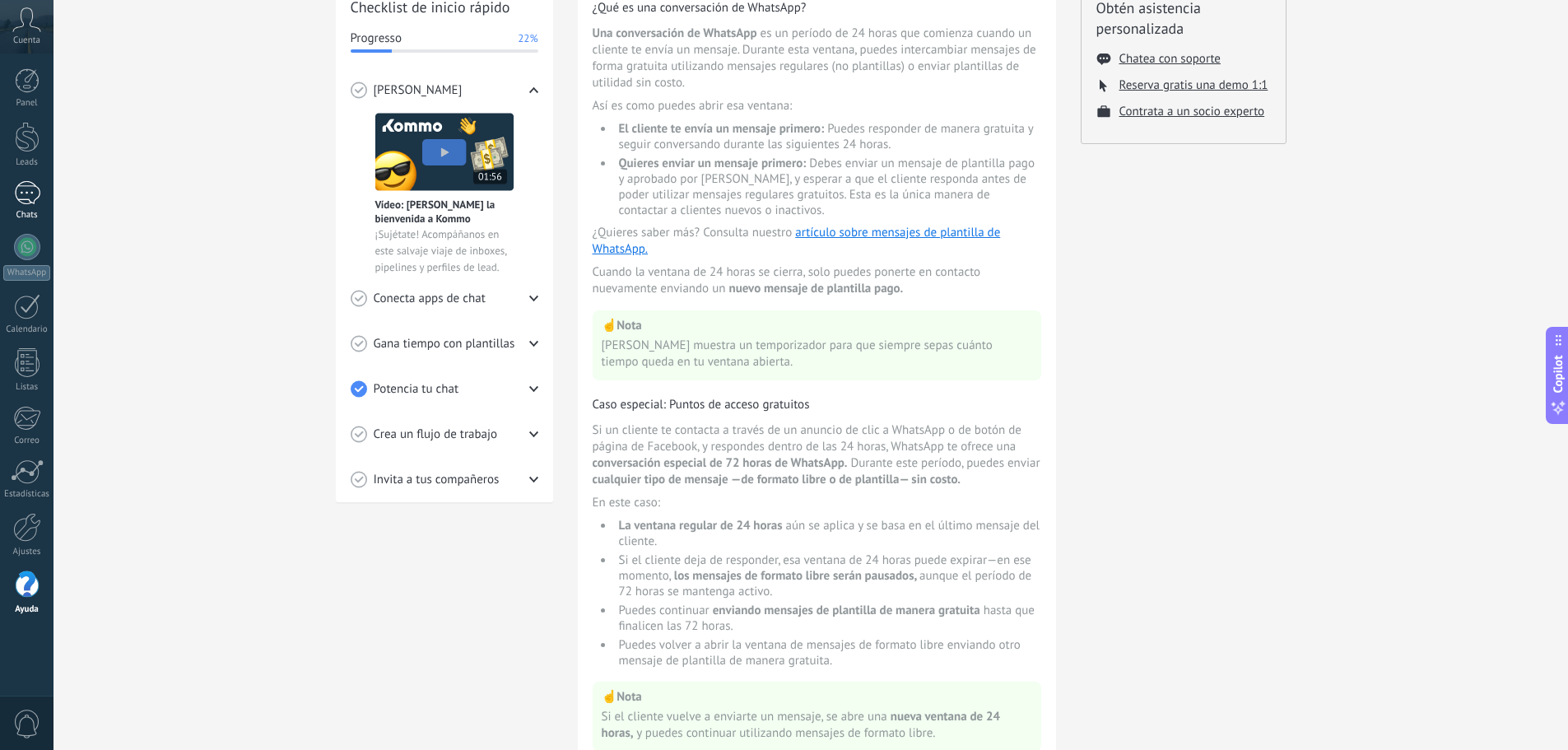
click at [17, 198] on div "1" at bounding box center [27, 193] width 26 height 24
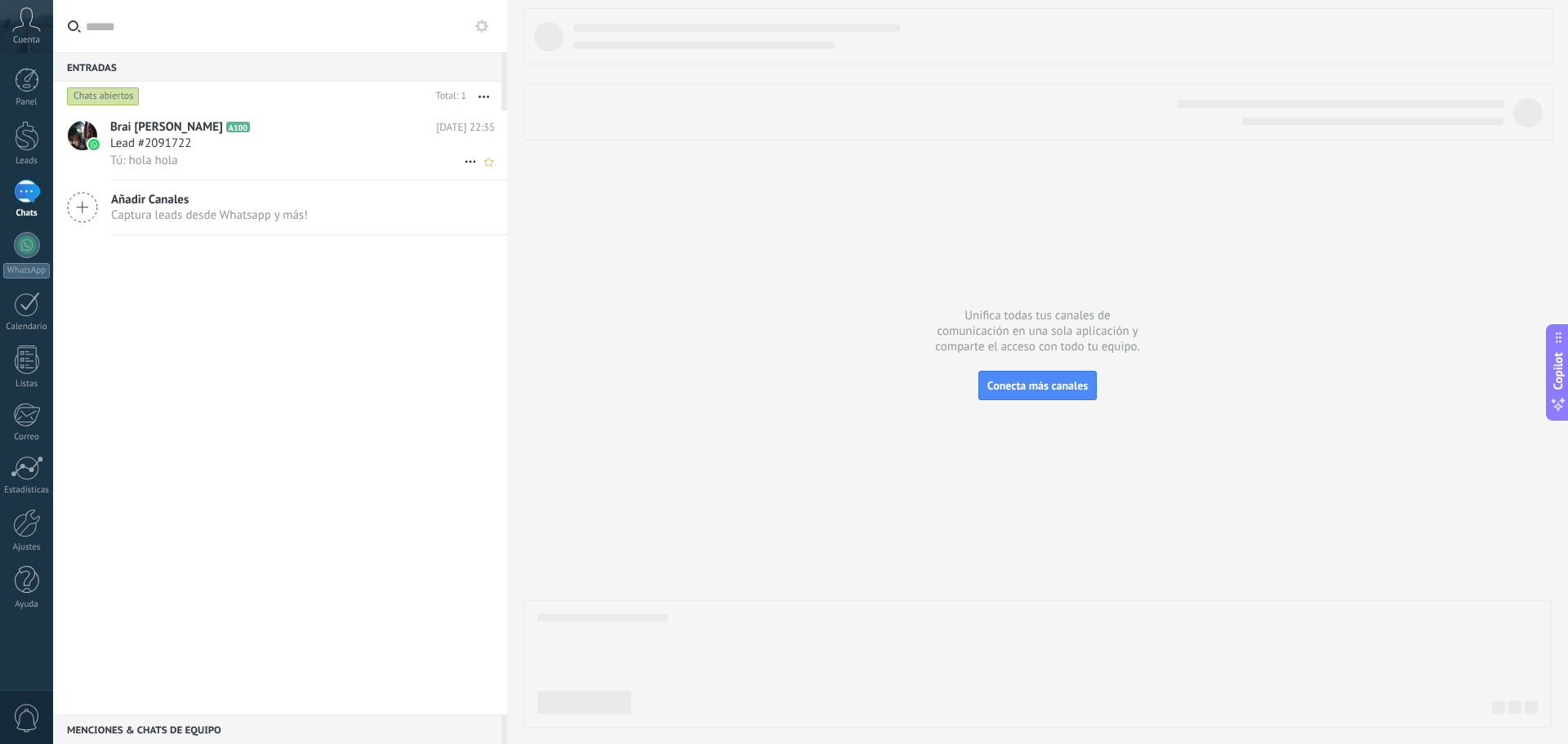
click at [194, 136] on h3 "Lead #2091722" at bounding box center [155, 143] width 89 height 17
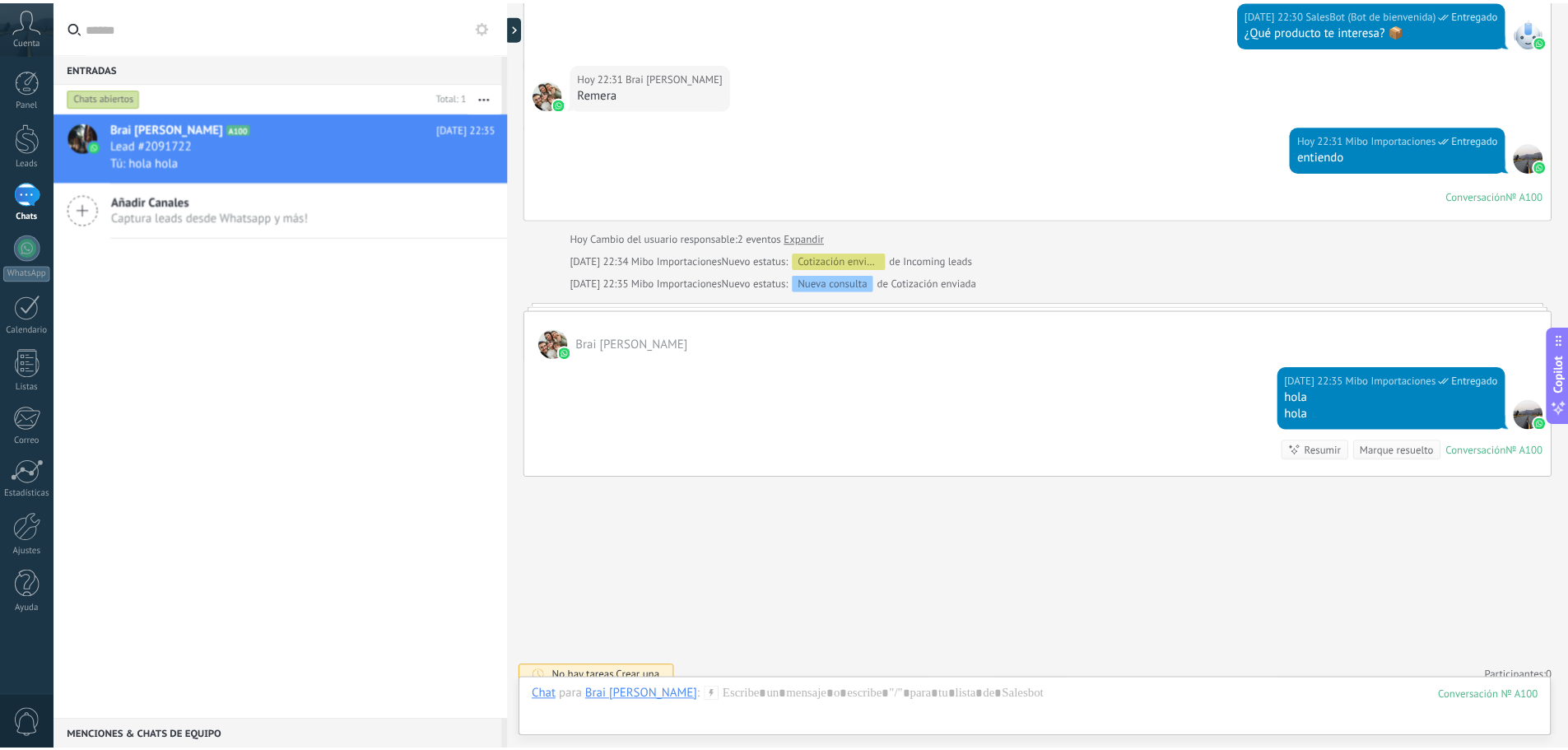
scroll to position [488, 0]
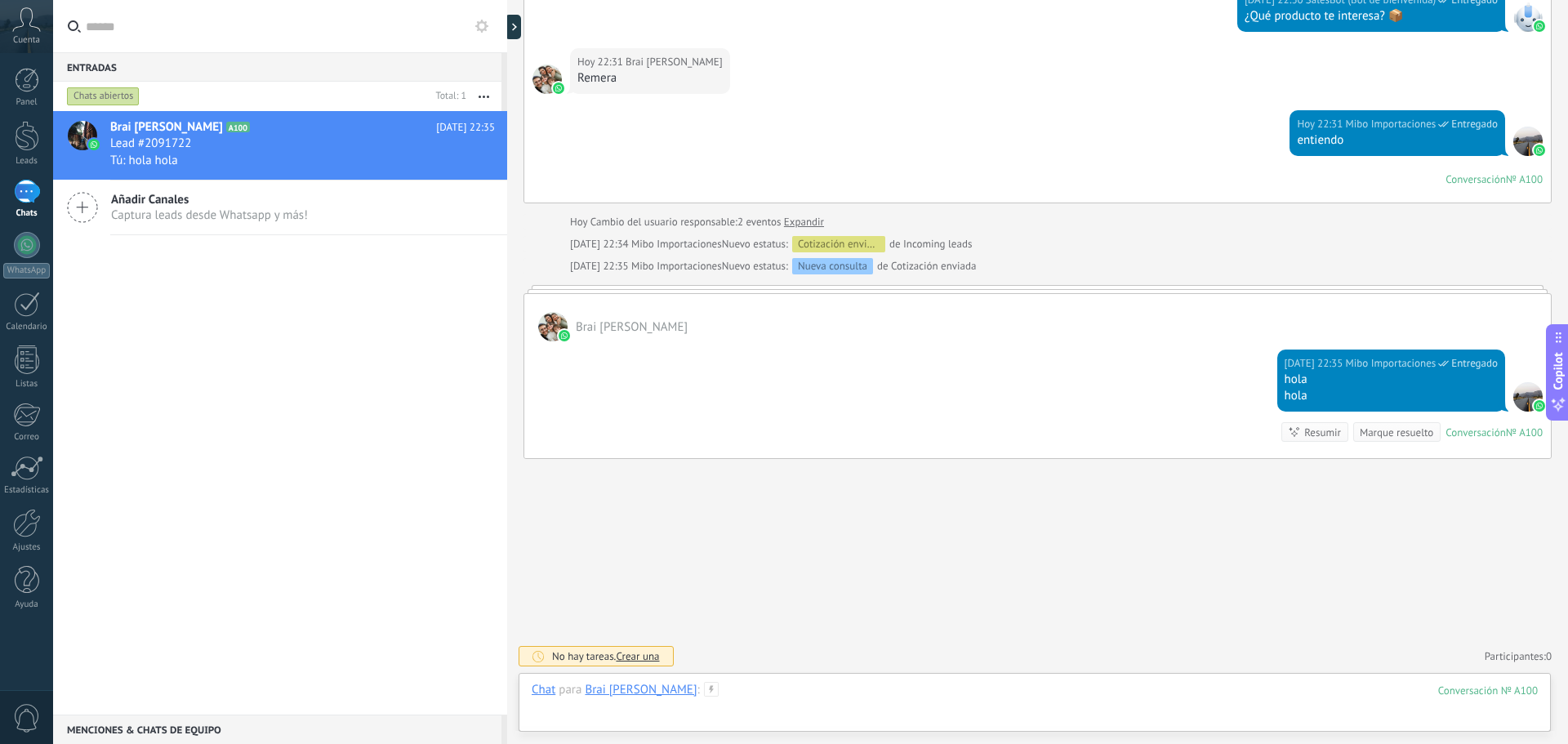
click at [919, 711] on div at bounding box center [1034, 706] width 1006 height 49
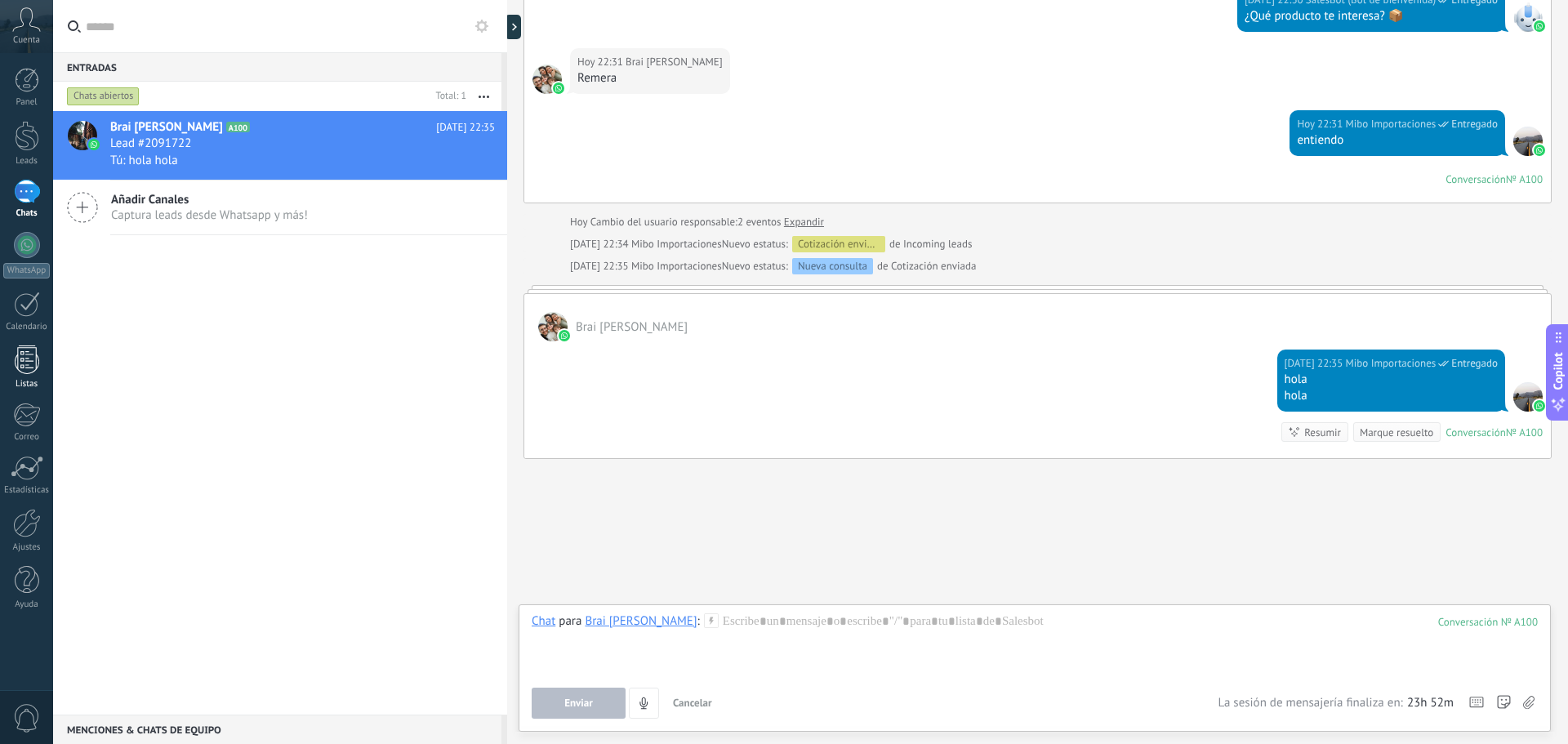
click at [42, 381] on div "Listas" at bounding box center [27, 384] width 47 height 10
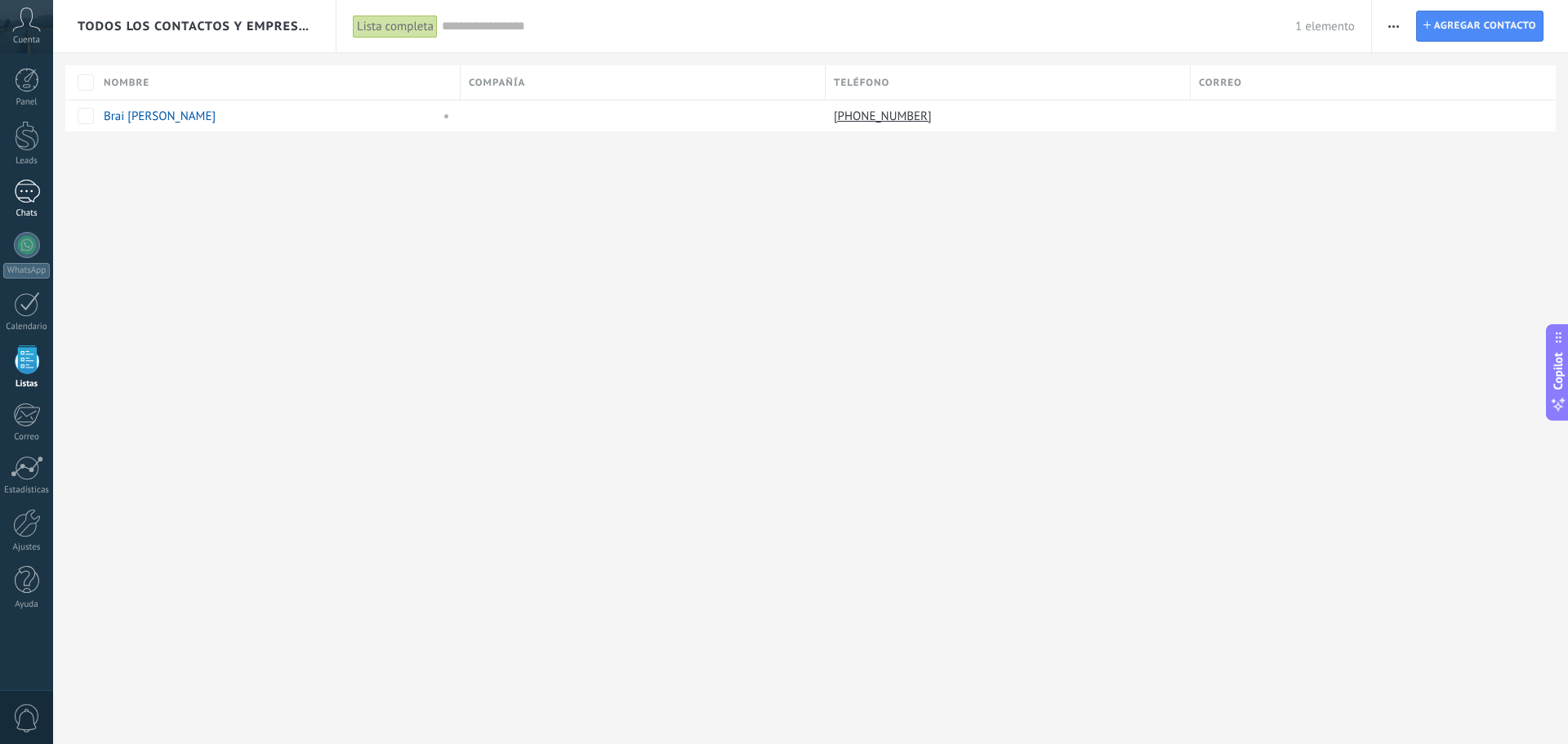
click at [22, 203] on div "1" at bounding box center [27, 191] width 26 height 24
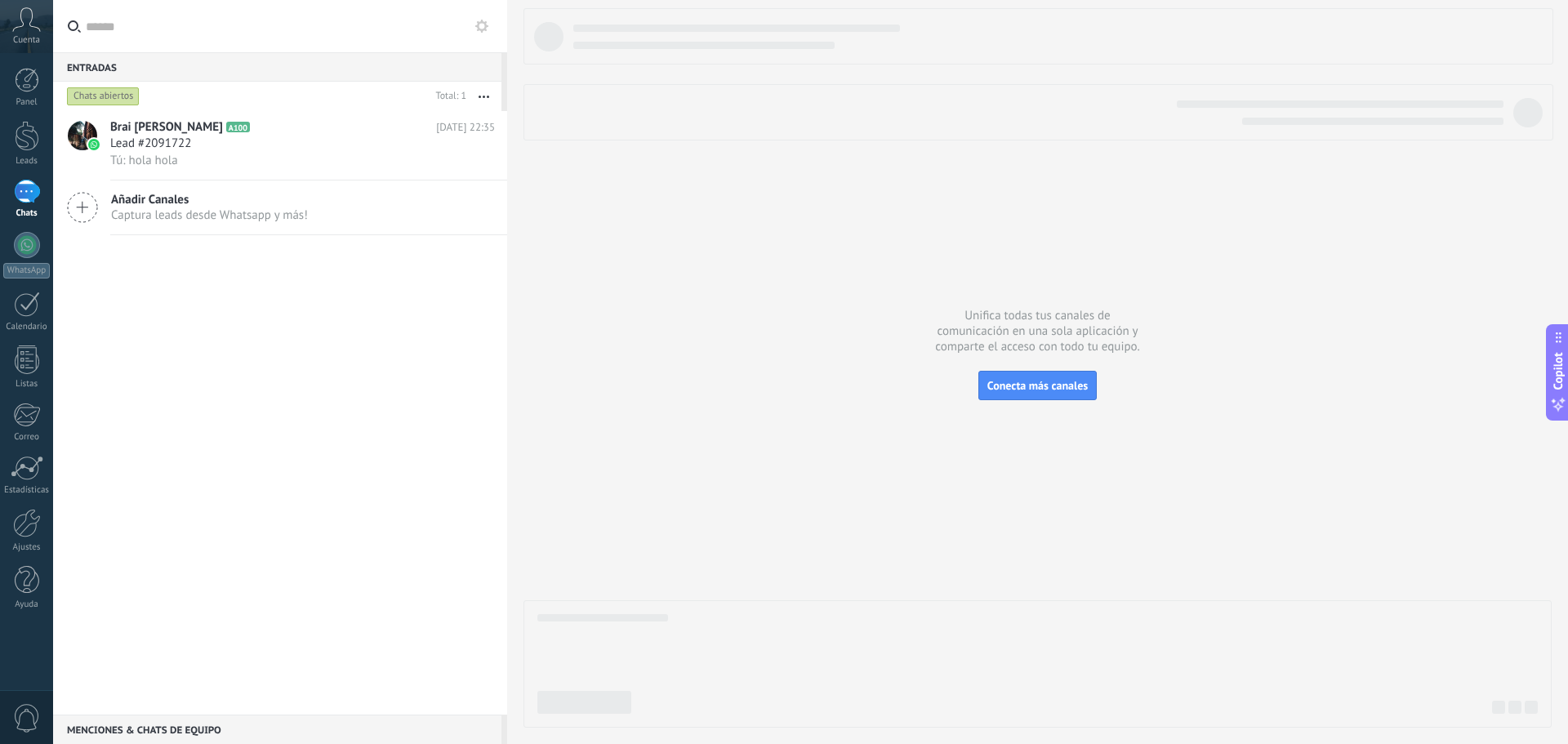
click at [484, 95] on icon "button" at bounding box center [483, 96] width 10 height 3
click at [40, 159] on div "Leads" at bounding box center [27, 161] width 47 height 10
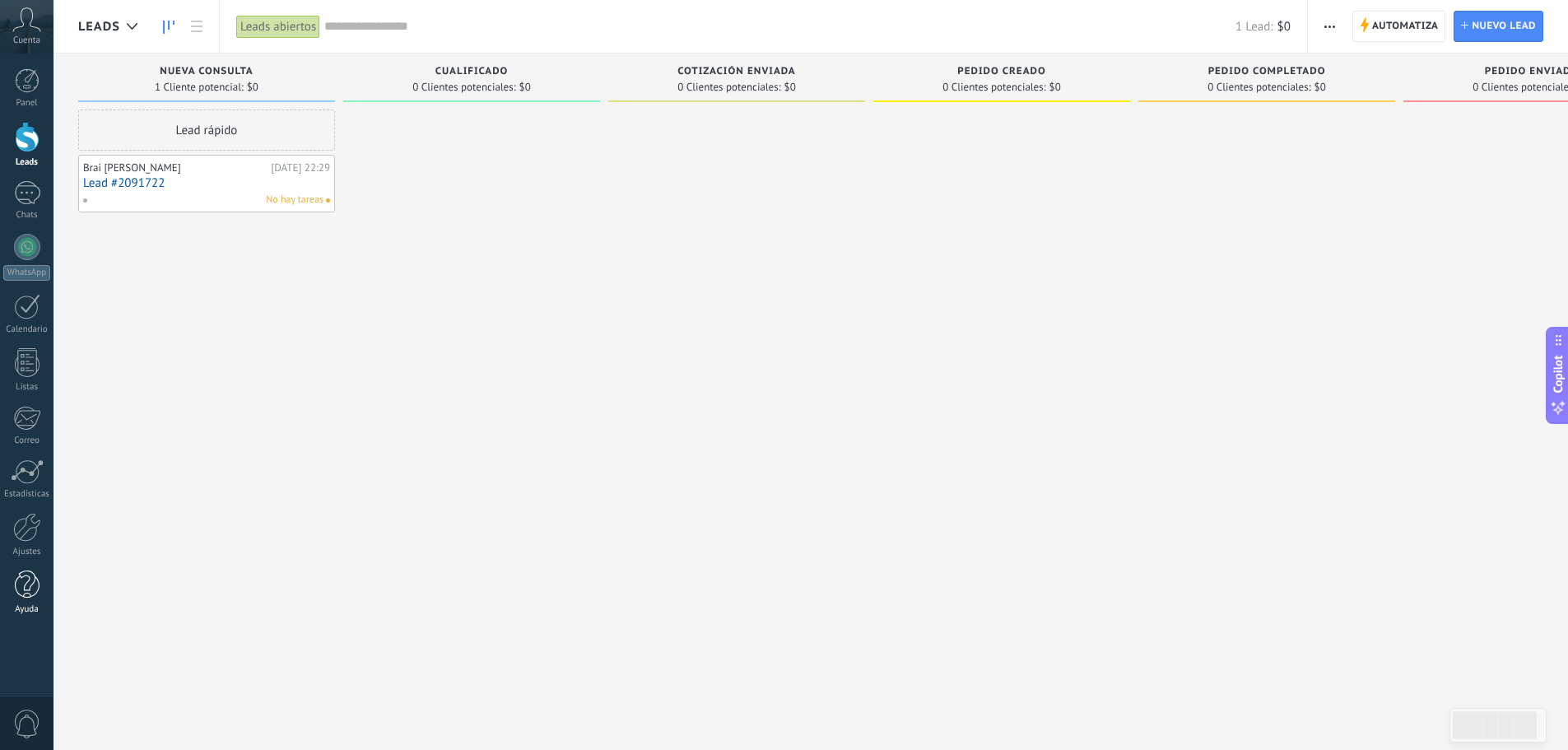
click at [11, 578] on link "Ayuda" at bounding box center [26, 592] width 54 height 44
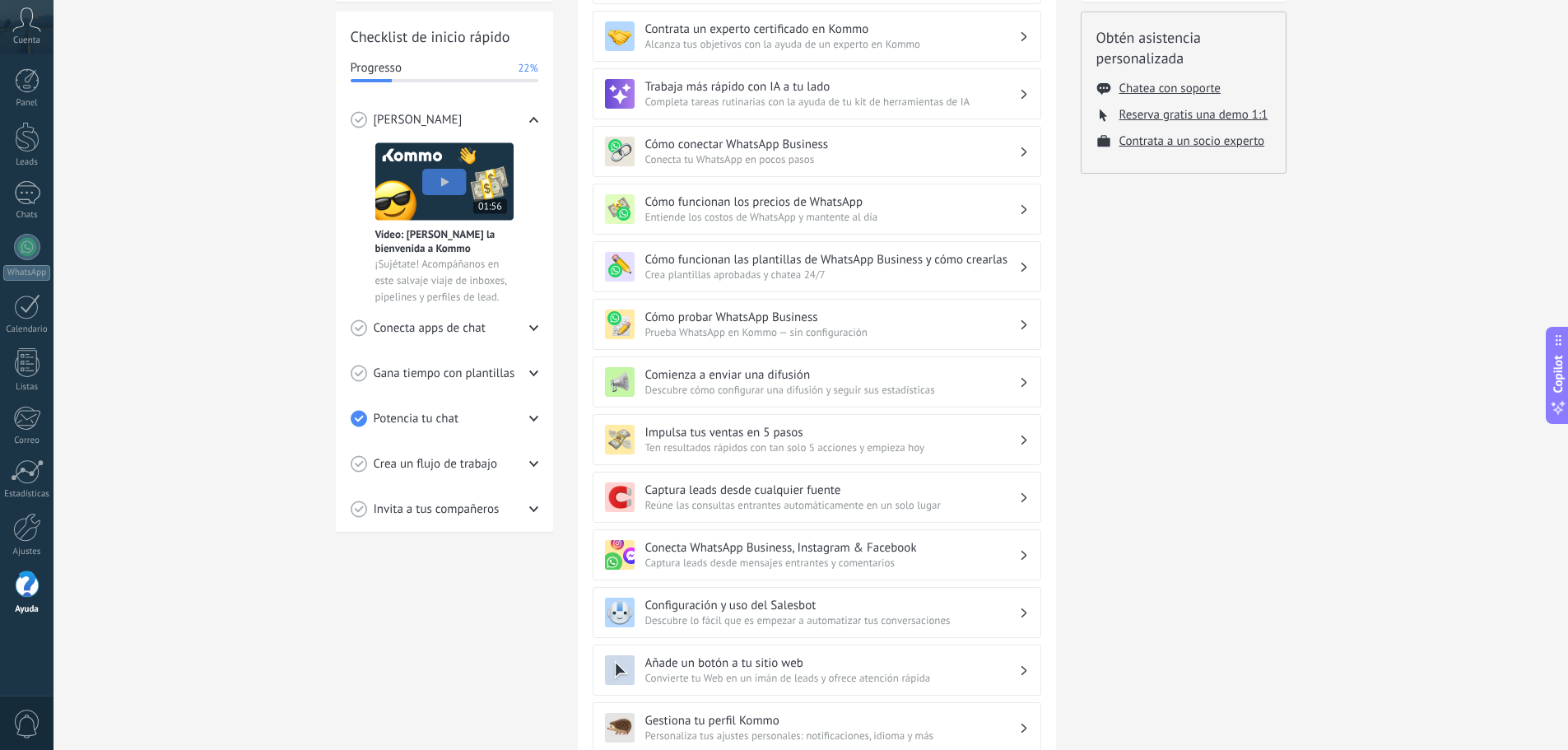
scroll to position [247, 0]
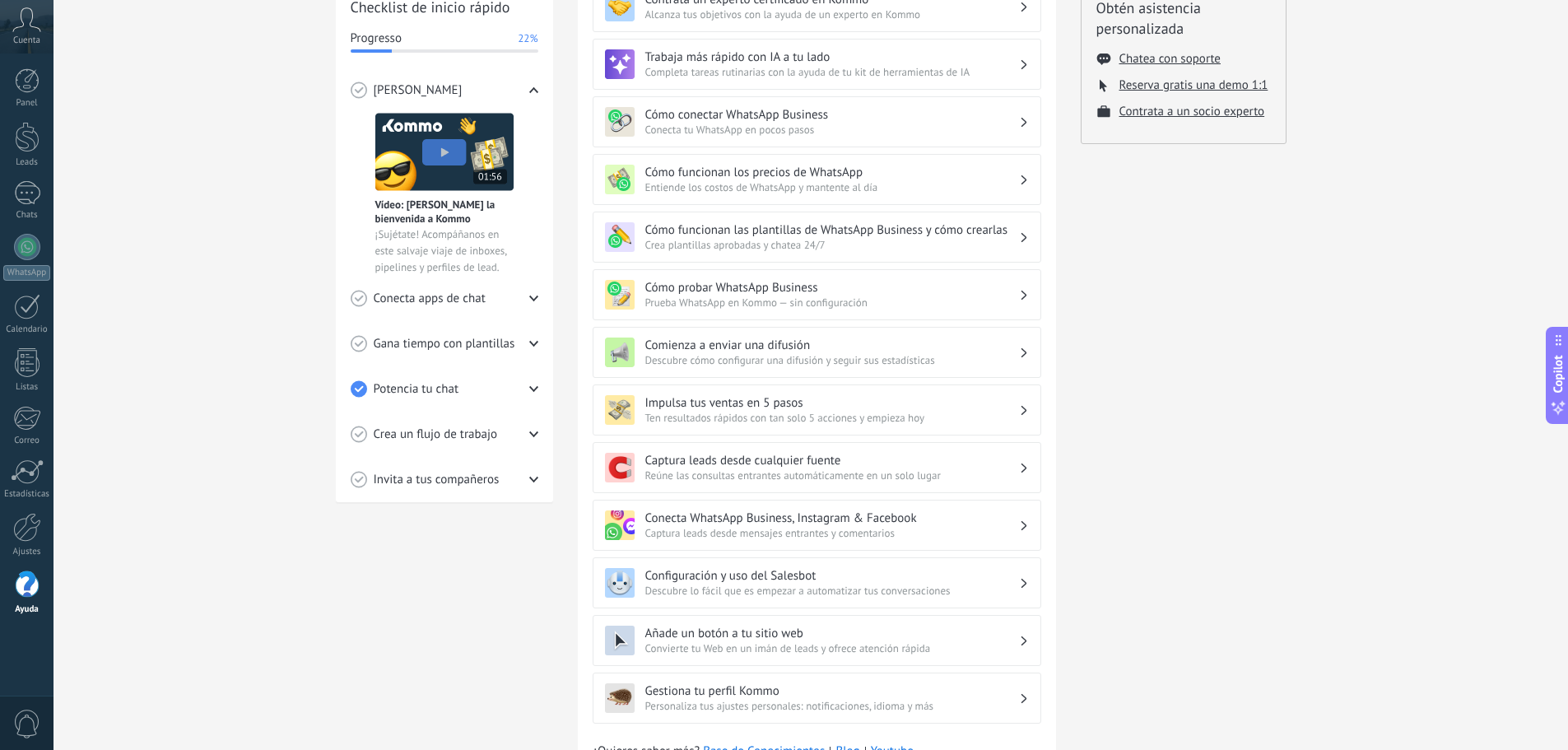
click at [759, 476] on span "Reúne las consultas entrantes automáticamente en un solo lugar" at bounding box center [832, 476] width 374 height 14
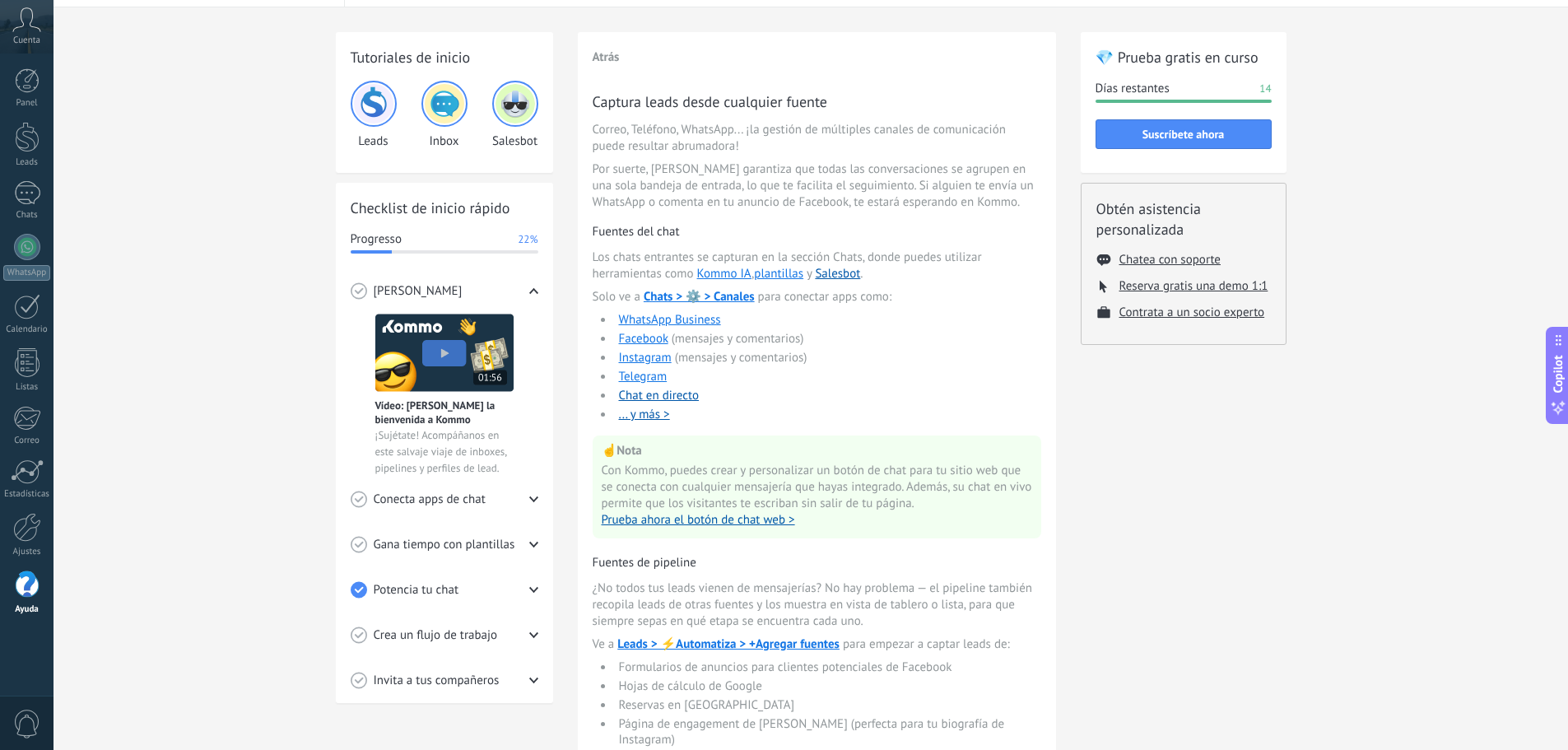
scroll to position [0, 0]
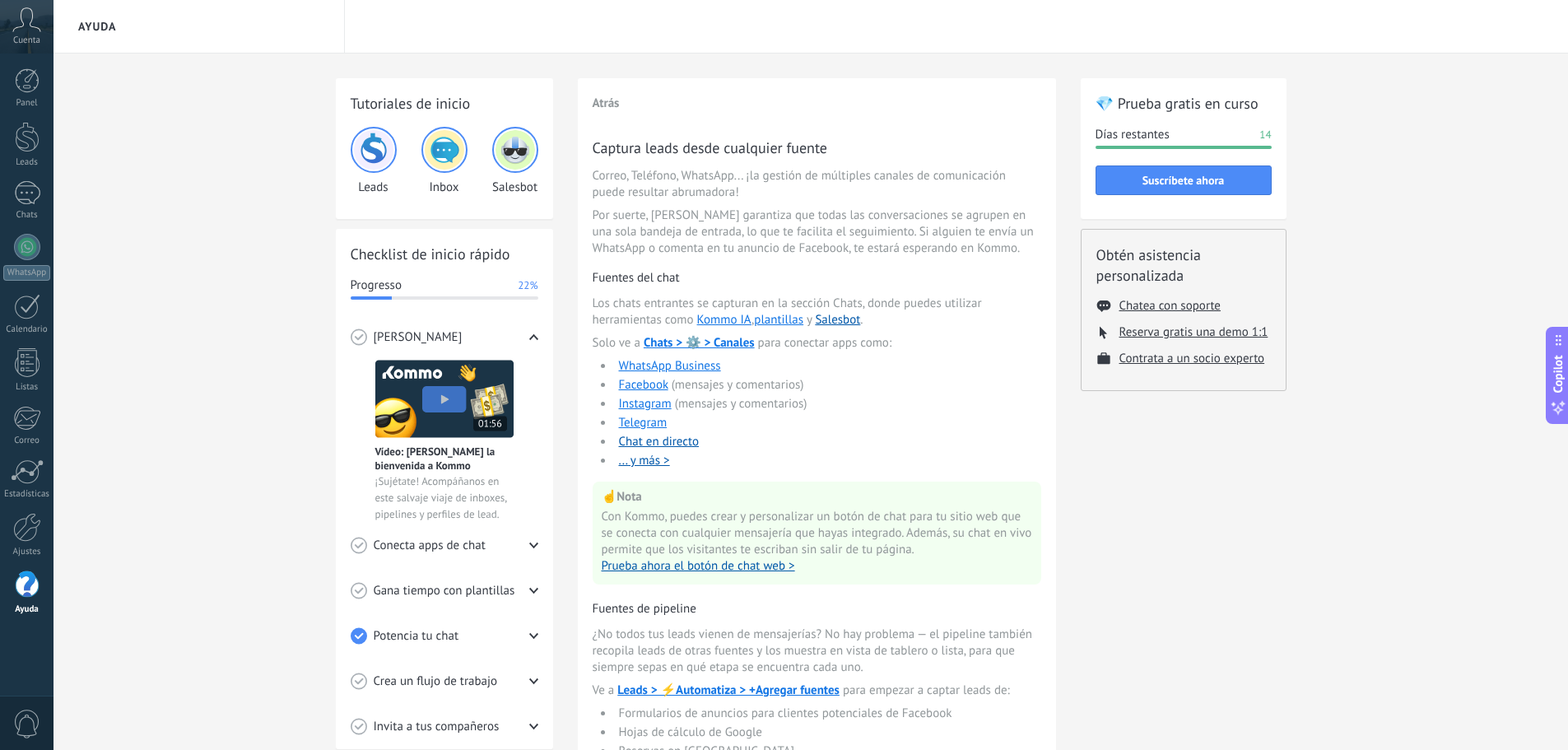
click at [591, 100] on div "Atrás Captura leads desde cualquier fuente Correo, Teléfono, WhatsApp... ¡la ge…" at bounding box center [817, 568] width 478 height 981
click at [594, 101] on button "Atrás" at bounding box center [606, 103] width 27 height 16
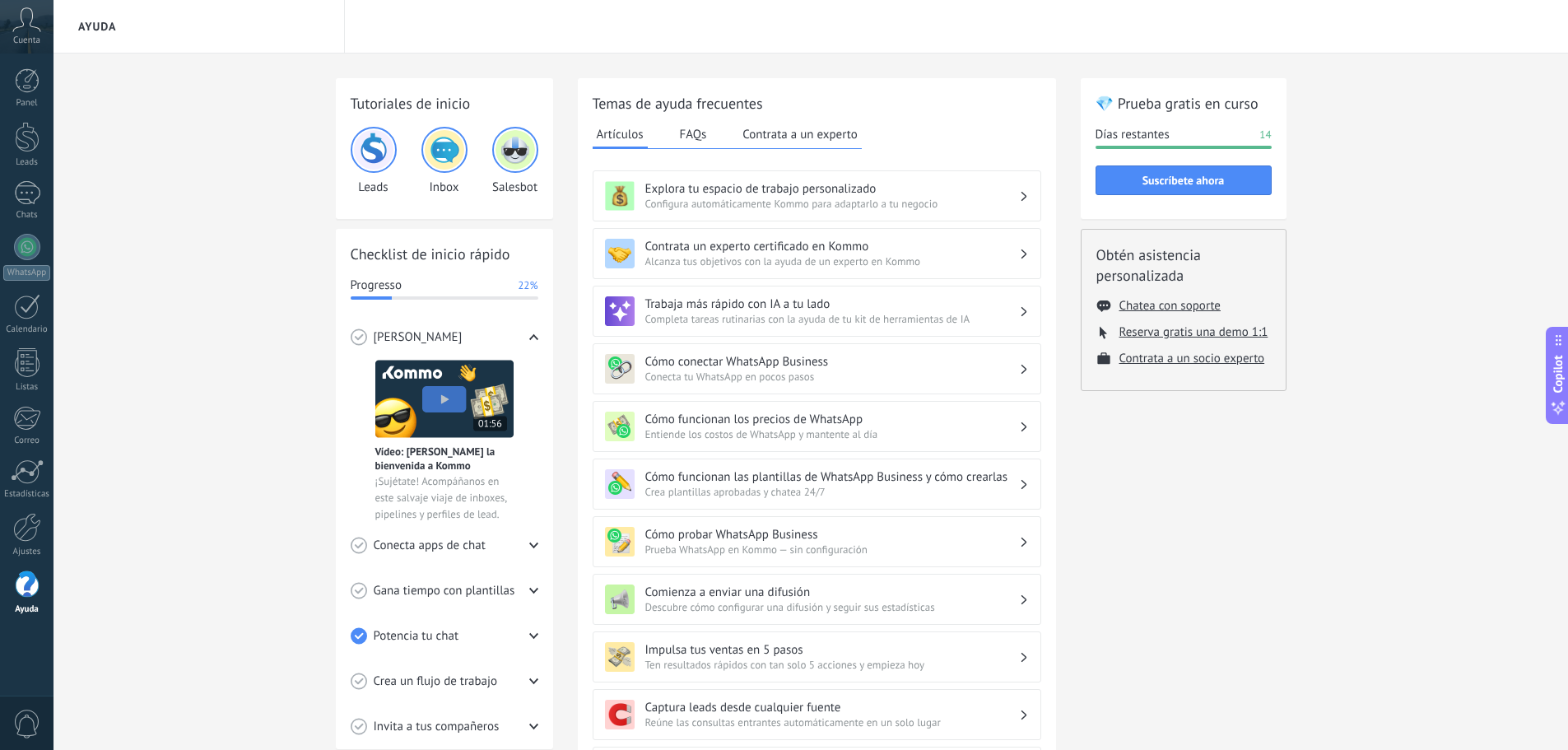
click at [689, 139] on button "FAQs" at bounding box center [693, 134] width 35 height 25
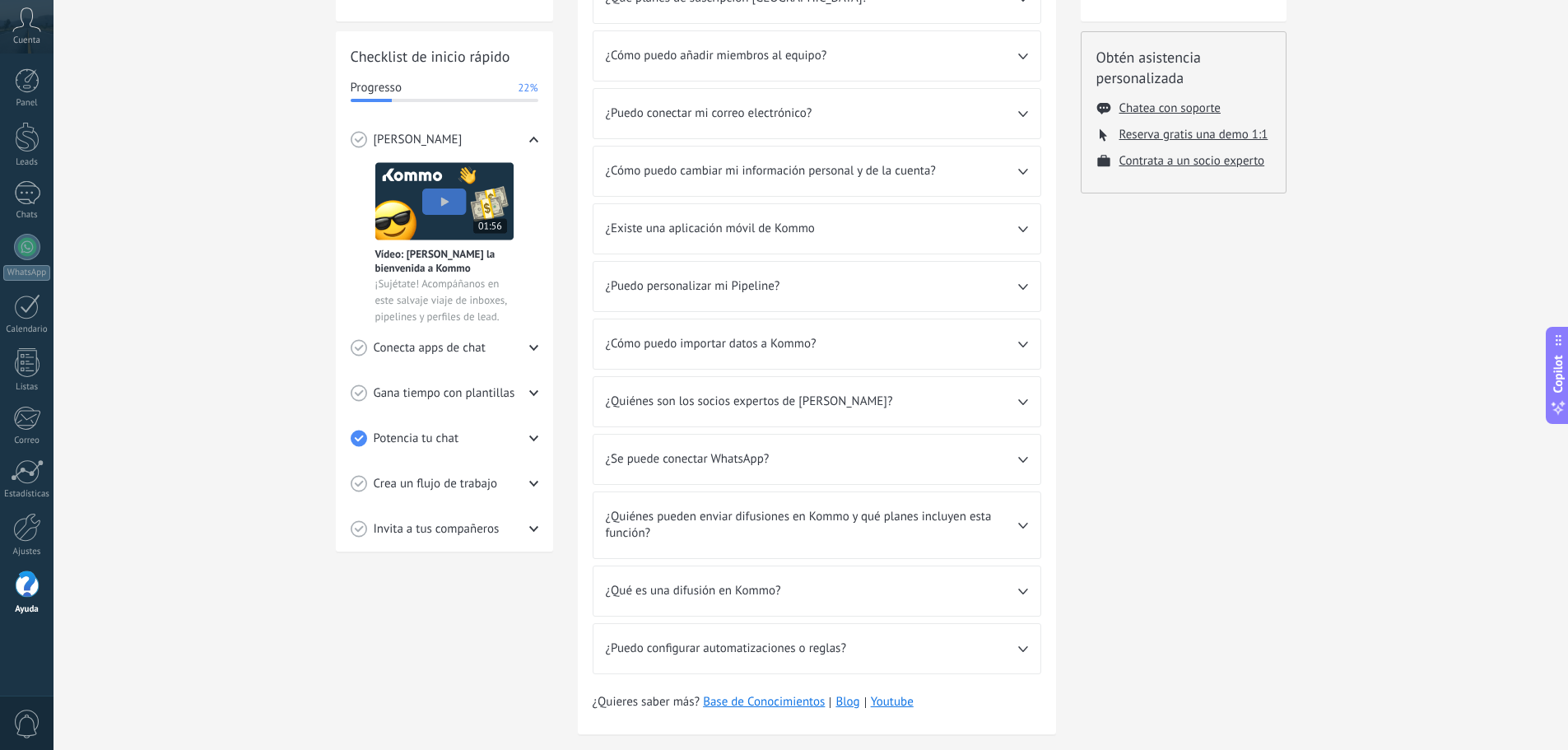
scroll to position [227, 0]
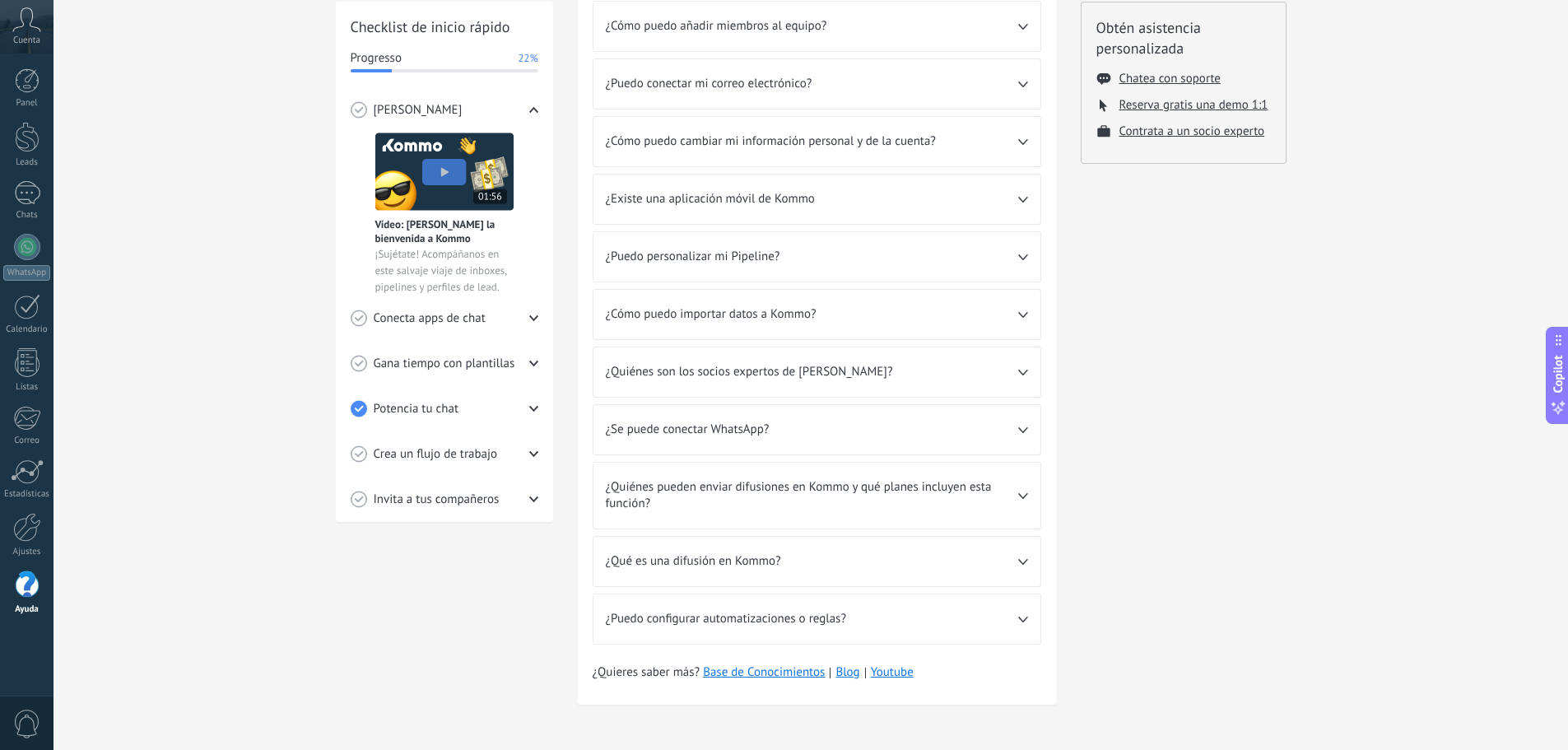
click at [781, 502] on span "¿Quiénes pueden enviar difusiones en Kommo y qué planes incluyen esta función?" at bounding box center [812, 495] width 412 height 33
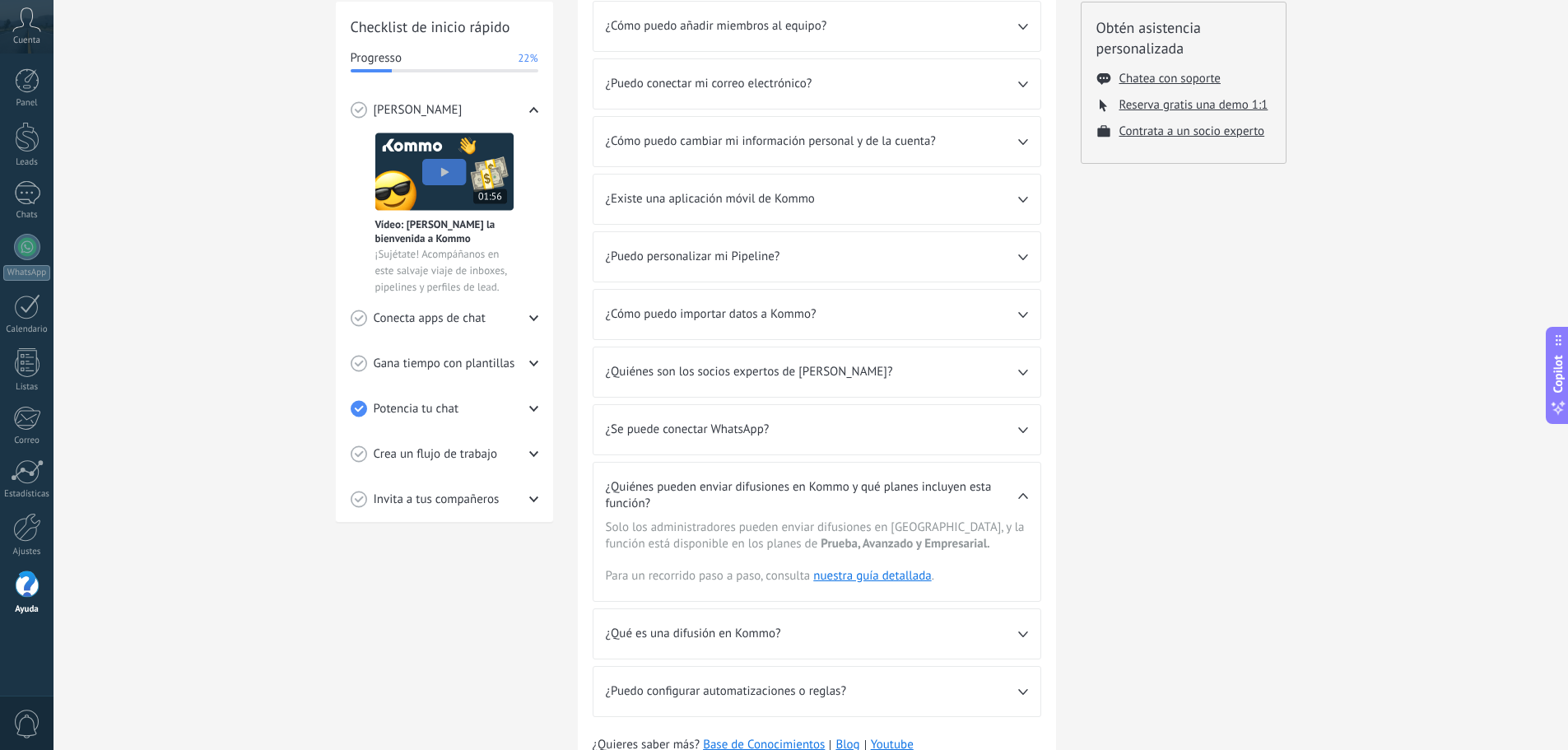
click at [781, 502] on span "¿Quiénes pueden enviar difusiones en Kommo y qué planes incluyen esta función?" at bounding box center [812, 495] width 412 height 33
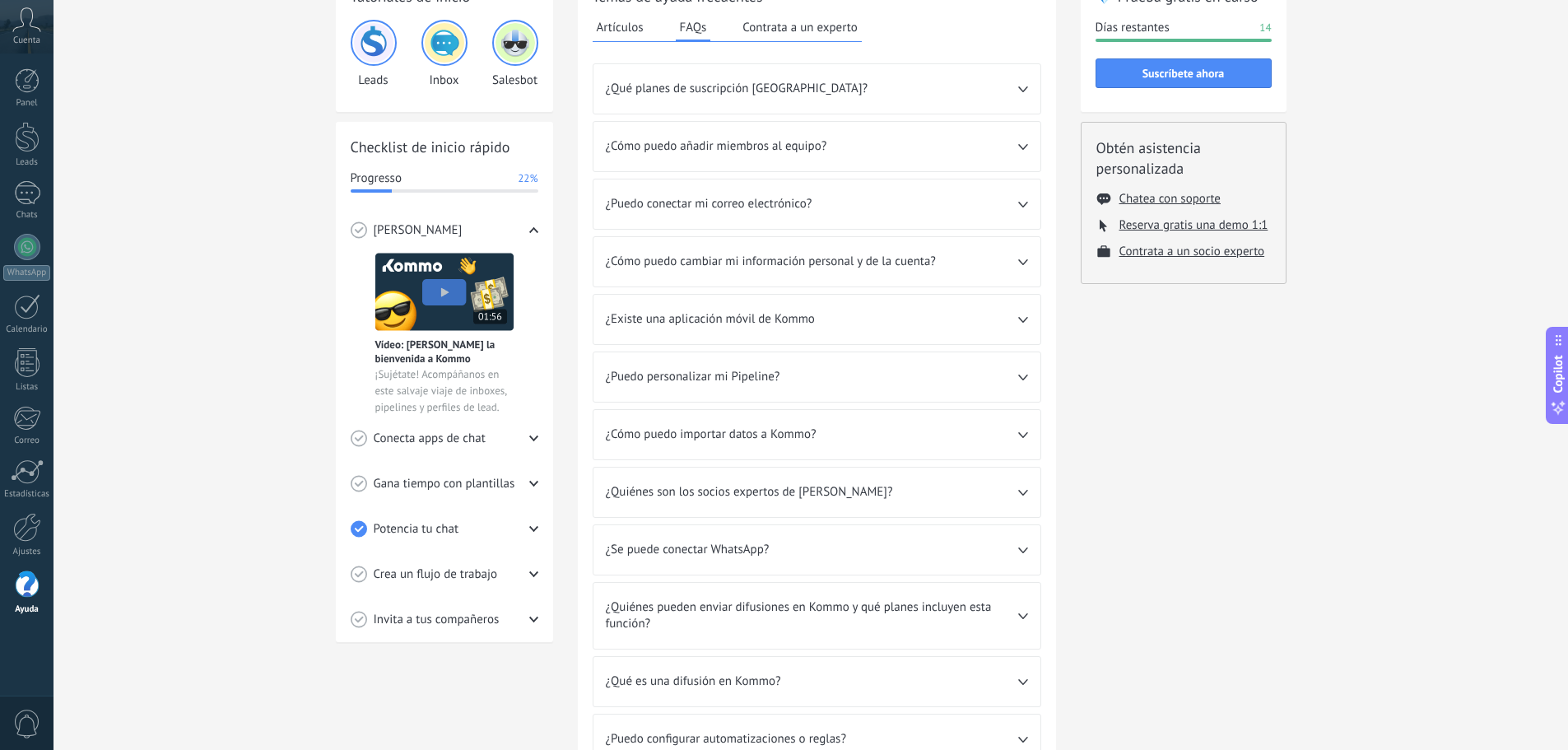
scroll to position [0, 0]
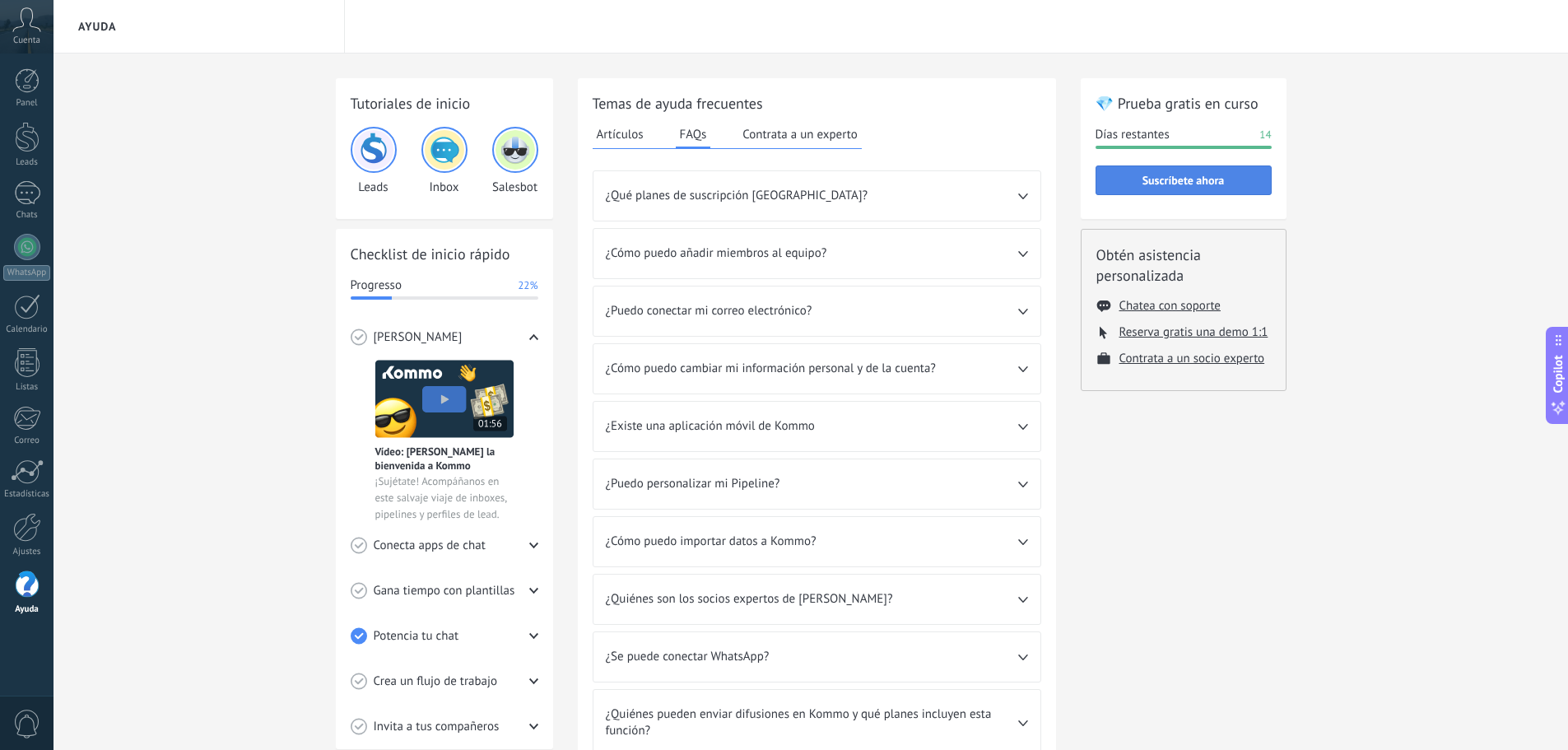
click at [1172, 182] on span "Suscríbete ahora" at bounding box center [1183, 180] width 82 height 11
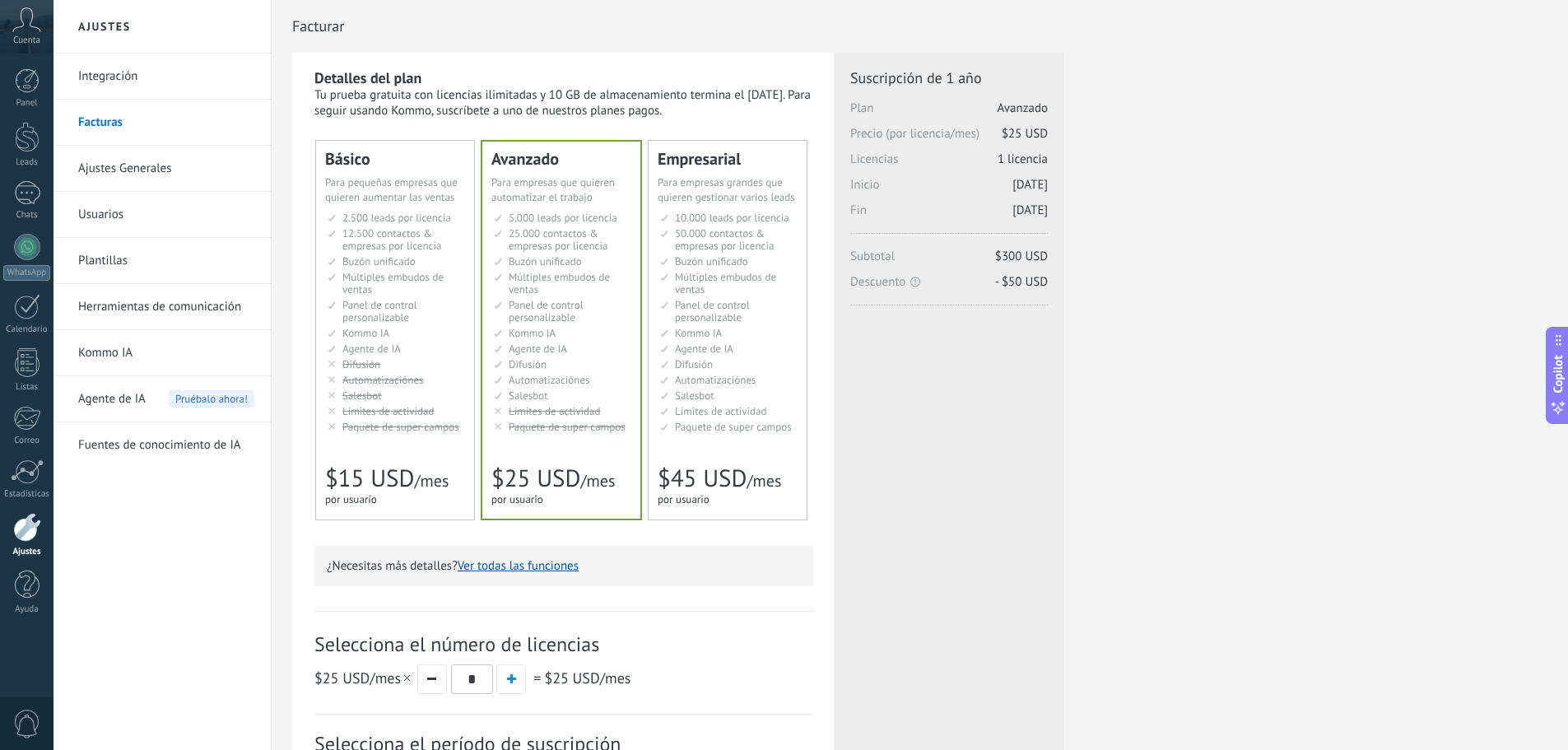
click at [541, 569] on button "Ver todas las funciones" at bounding box center [517, 566] width 121 height 16
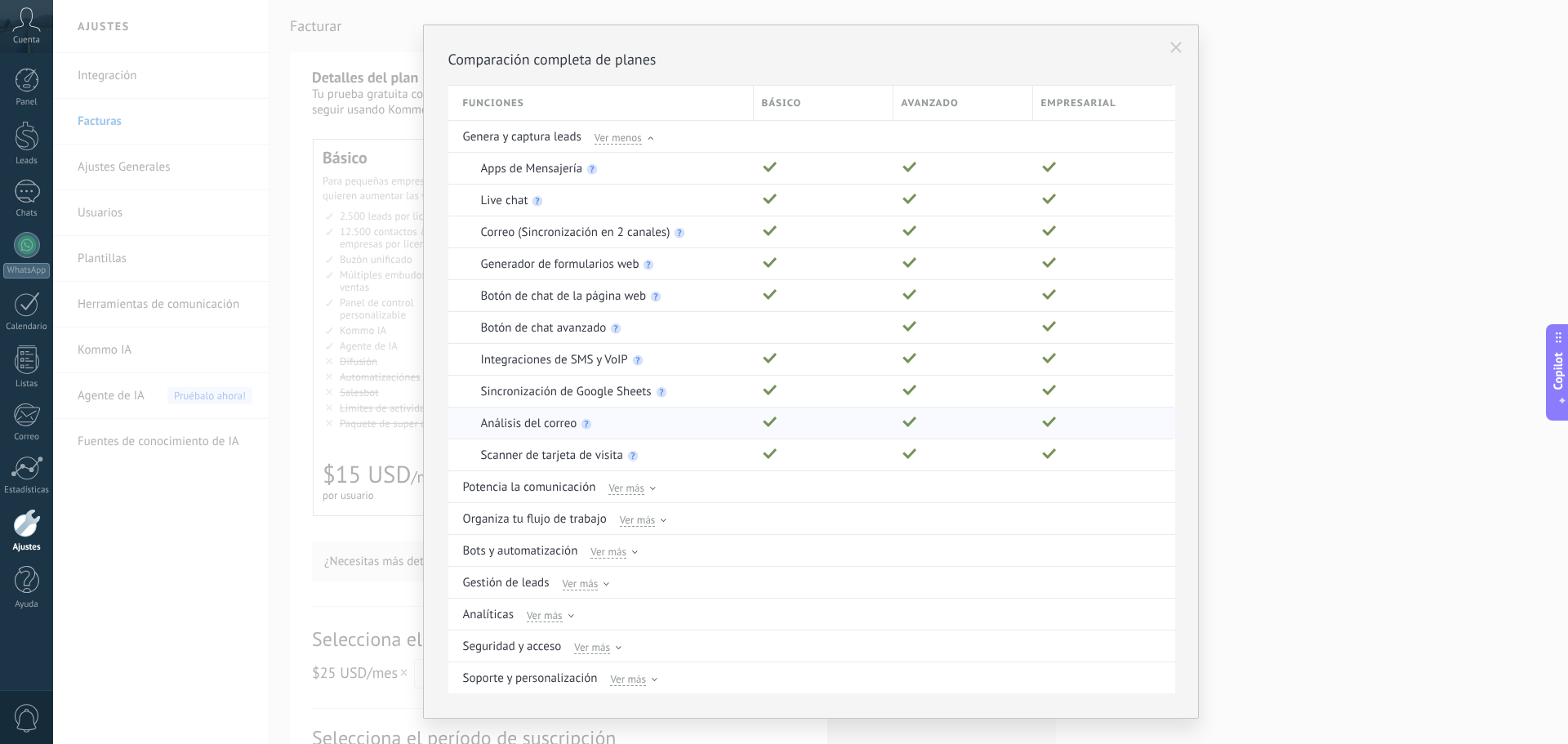
scroll to position [56, 0]
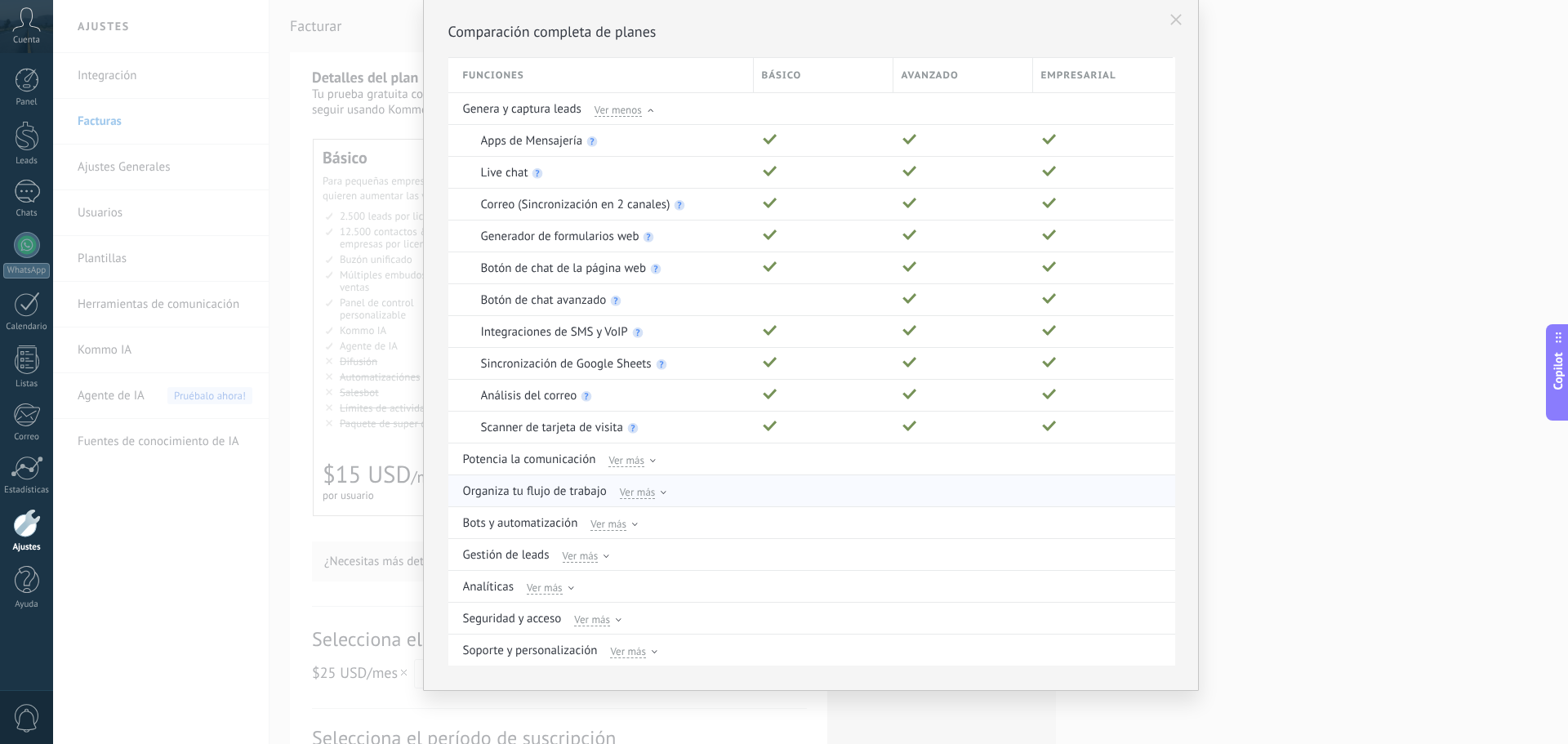
click at [638, 494] on span "Ver más" at bounding box center [637, 491] width 36 height 15
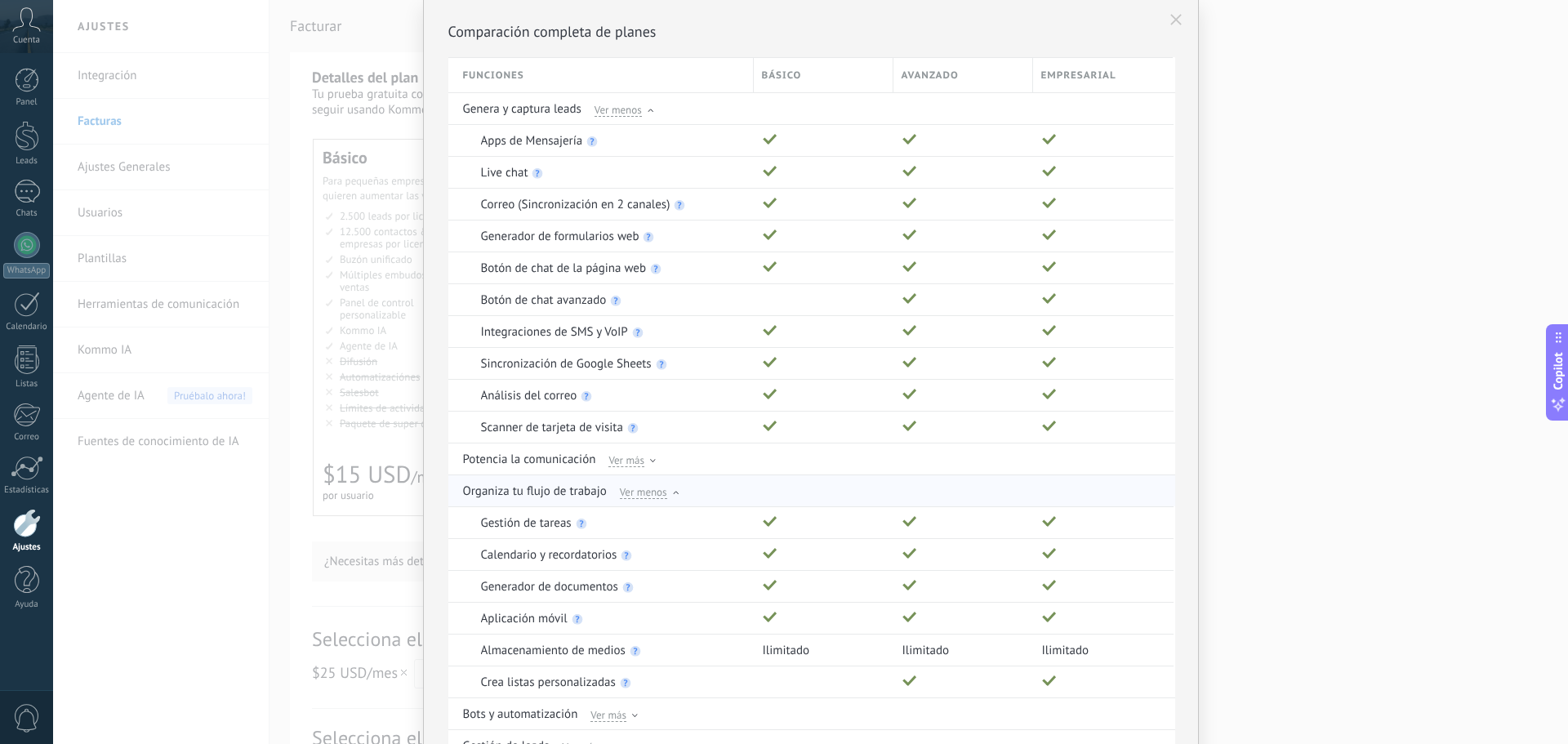
click at [638, 494] on span "Ver menos" at bounding box center [643, 491] width 47 height 15
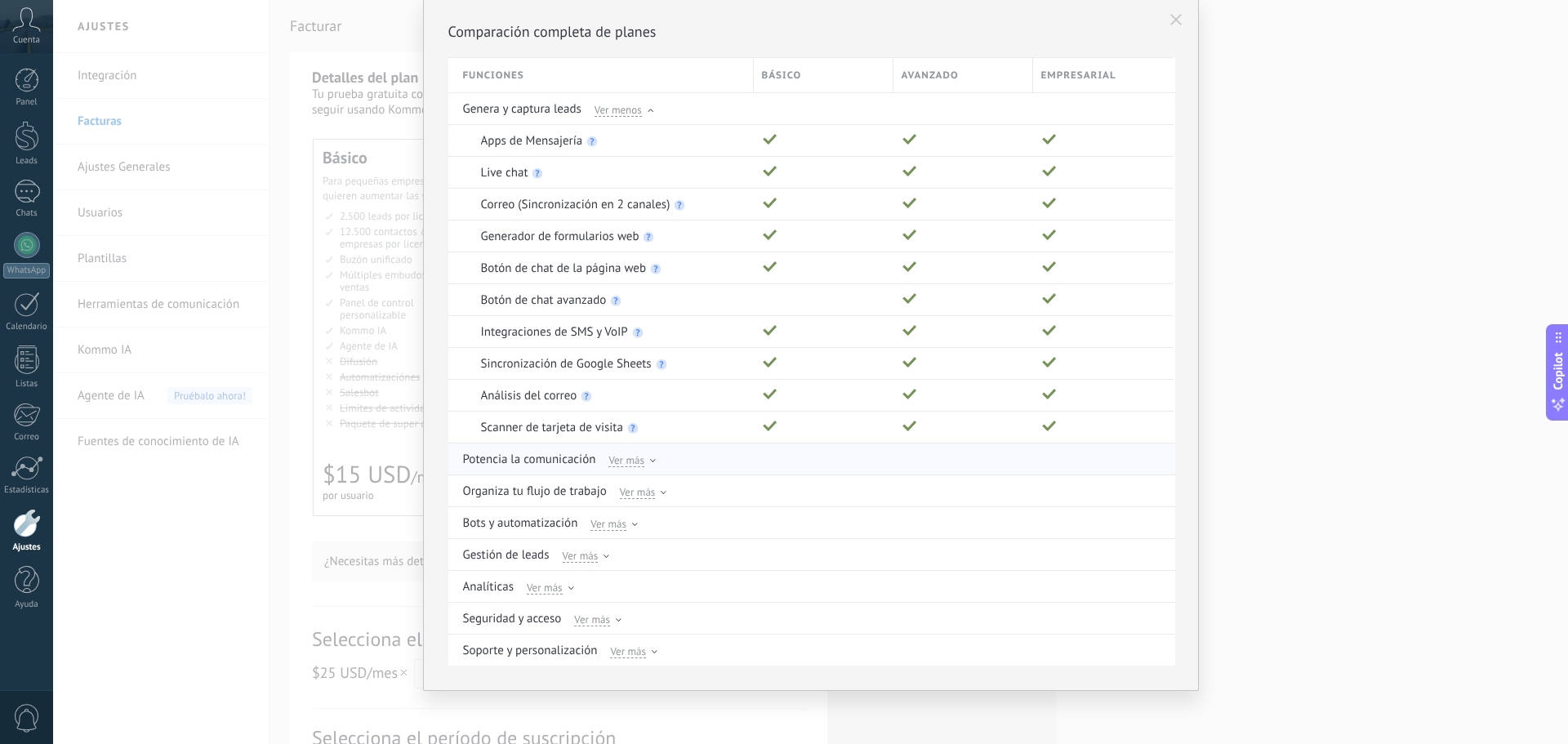
click at [634, 462] on span "Ver más" at bounding box center [626, 460] width 36 height 15
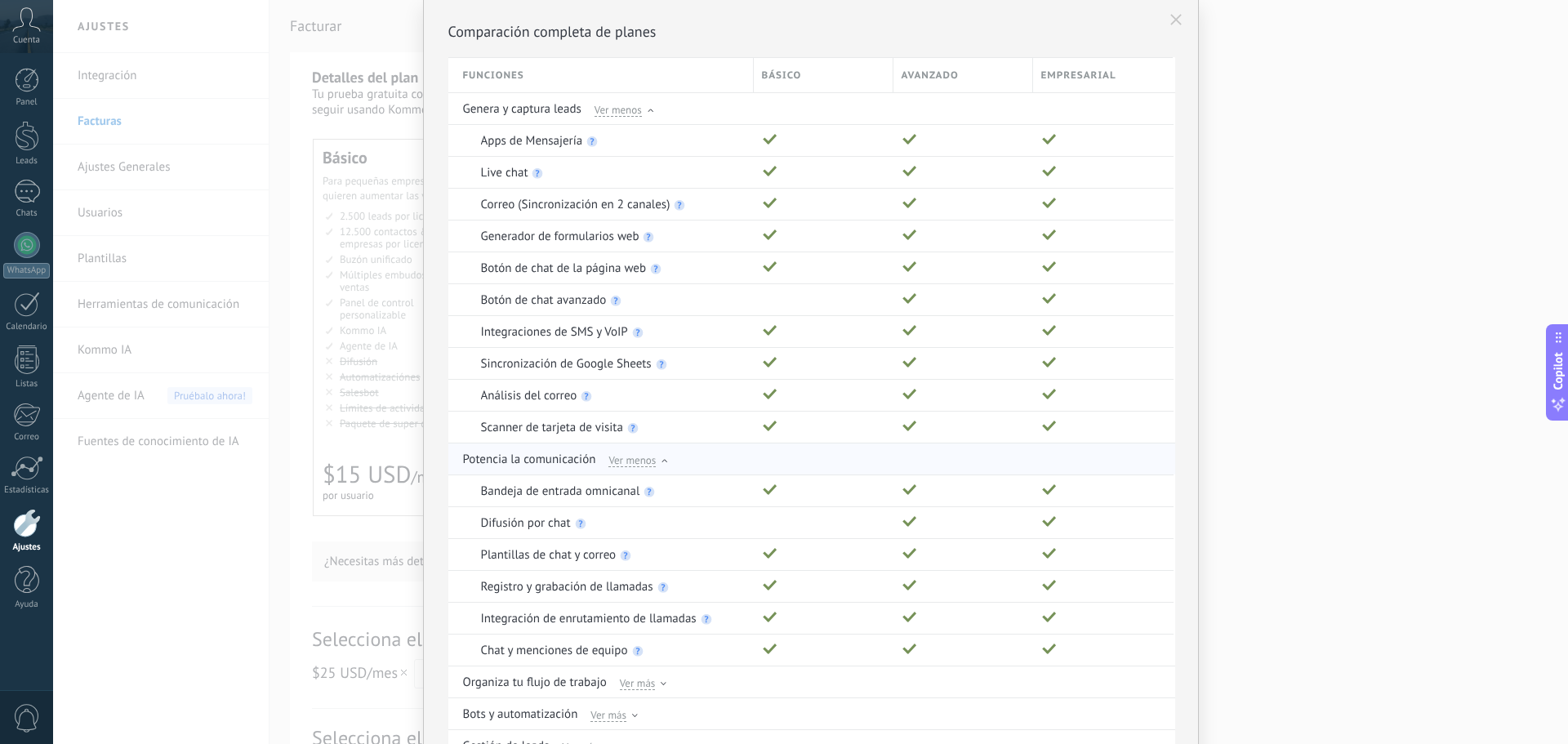
click at [634, 462] on span "Ver menos" at bounding box center [632, 460] width 47 height 15
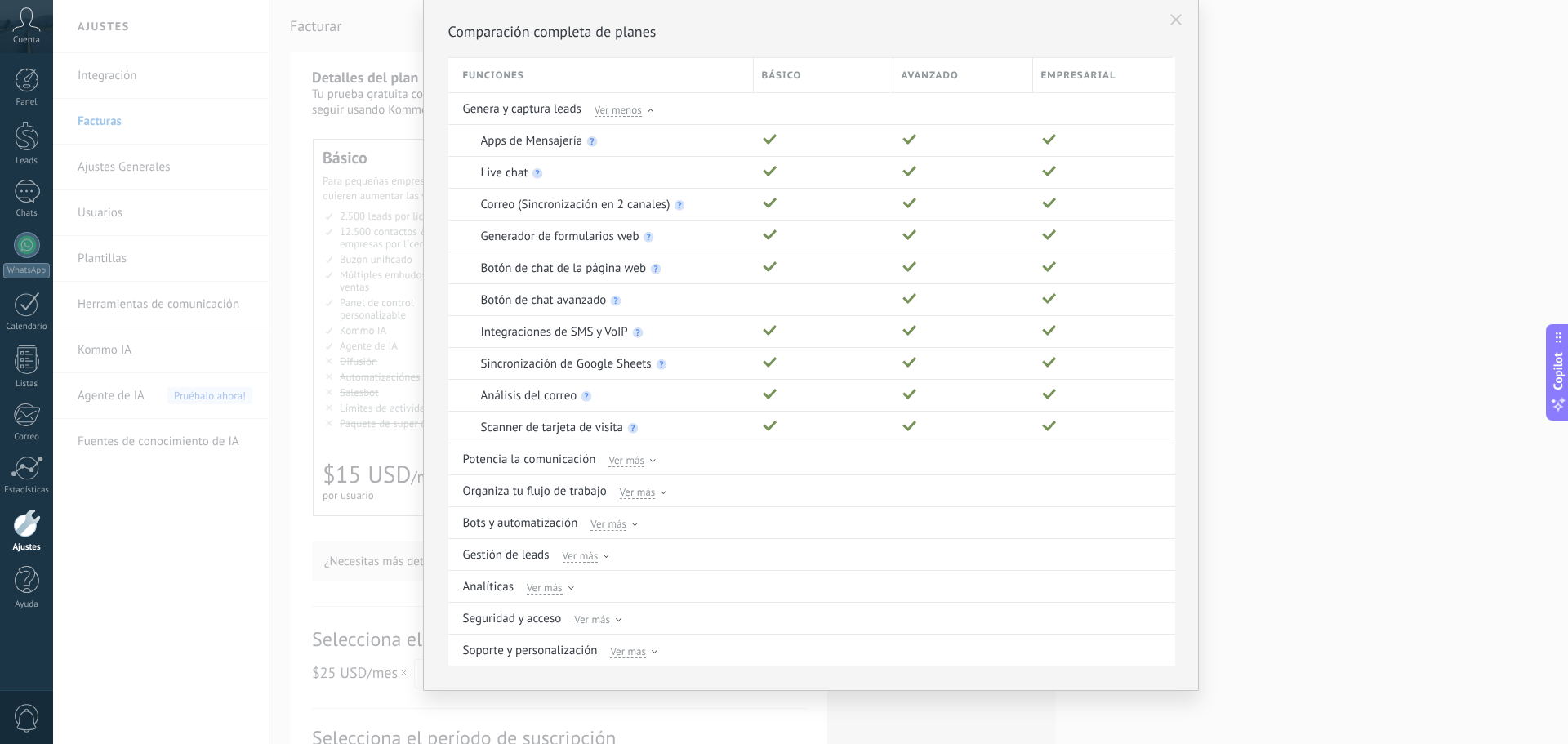
click at [1168, 25] on button at bounding box center [1176, 20] width 28 height 28
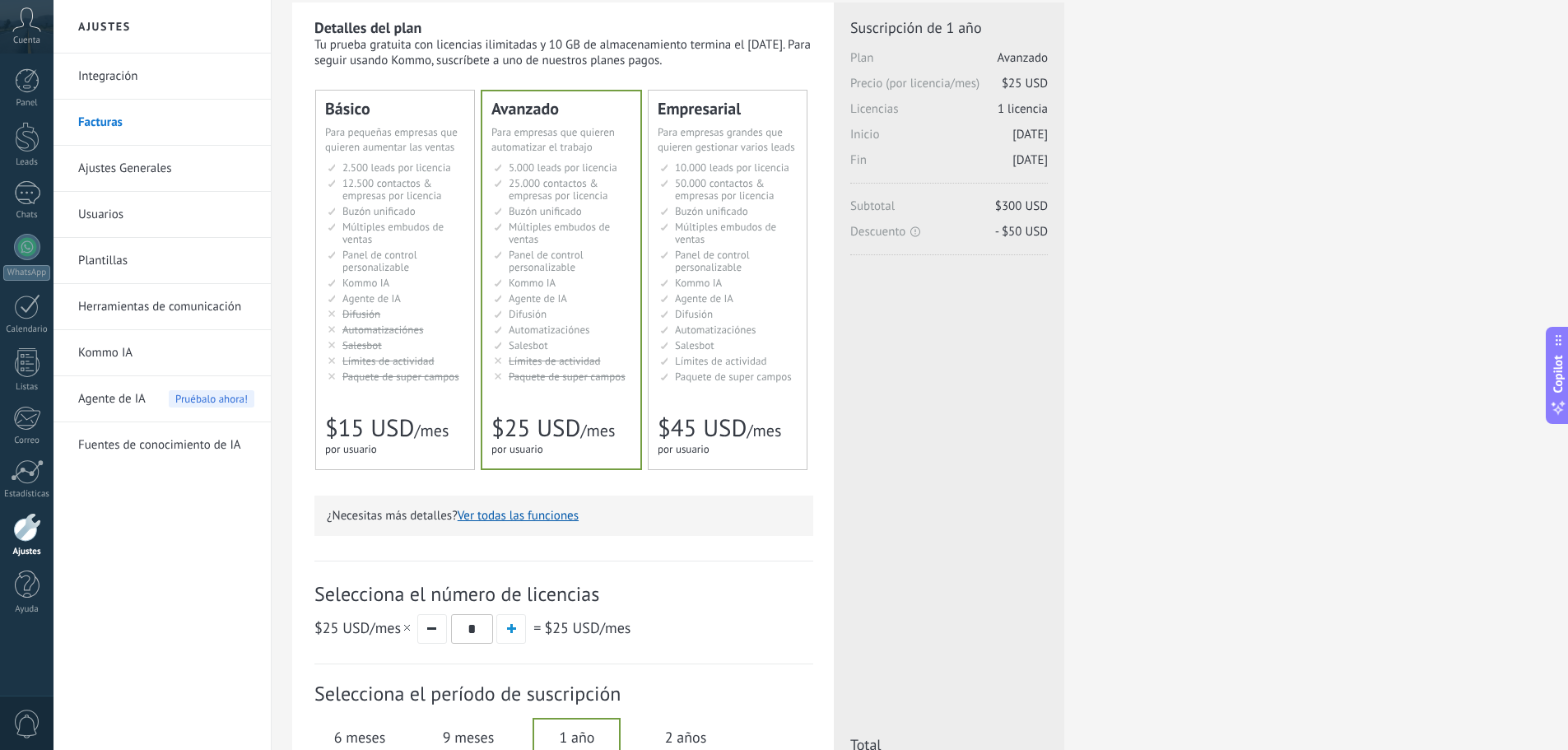
scroll to position [0, 0]
